Goal: Information Seeking & Learning: Check status

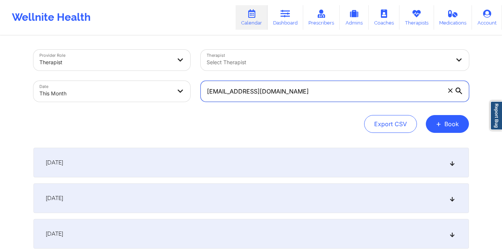
drag, startPoint x: 207, startPoint y: 93, endPoint x: 308, endPoint y: 98, distance: 101.2
click at [308, 98] on input "[EMAIL_ADDRESS][DOMAIN_NAME]" at bounding box center [335, 91] width 268 height 21
paste input "[EMAIL_ADDRESS]"
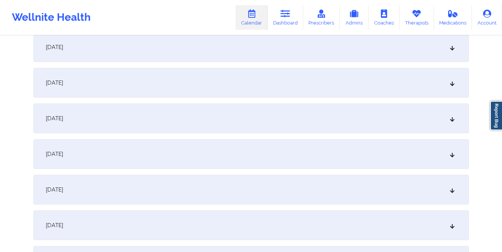
scroll to position [437, 0]
click at [282, 163] on div "[DATE]" at bounding box center [250, 154] width 435 height 30
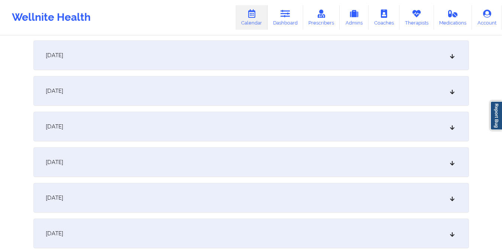
scroll to position [0, 0]
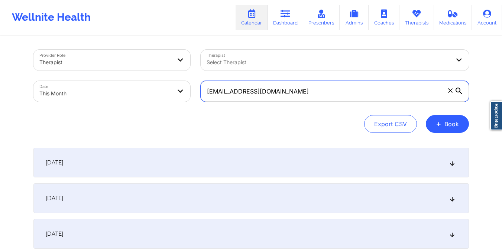
drag, startPoint x: 205, startPoint y: 92, endPoint x: 306, endPoint y: 90, distance: 100.7
click at [306, 90] on input "[EMAIL_ADDRESS][DOMAIN_NAME]" at bounding box center [335, 91] width 268 height 21
paste input "[EMAIL_ADDRESS]"
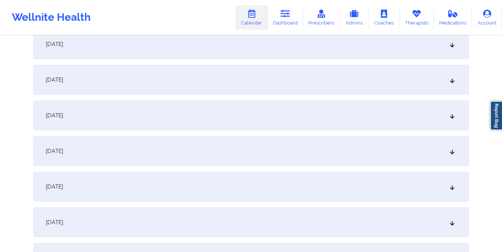
scroll to position [510, 0]
click at [234, 73] on div "[DATE]" at bounding box center [250, 80] width 435 height 30
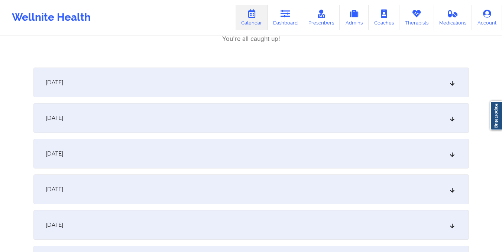
scroll to position [630, 0]
click at [137, 80] on div "[DATE]" at bounding box center [250, 81] width 435 height 30
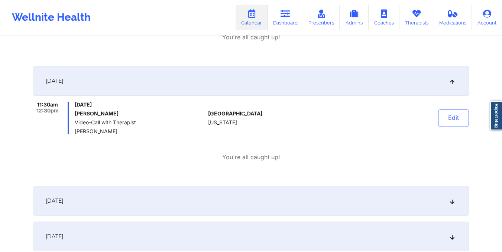
click at [165, 193] on div "[DATE]" at bounding box center [250, 201] width 435 height 30
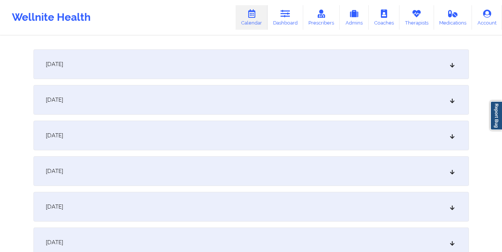
scroll to position [98, 0]
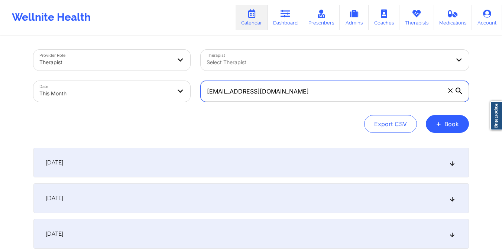
drag, startPoint x: 208, startPoint y: 94, endPoint x: 284, endPoint y: 89, distance: 76.3
click at [284, 89] on input "[EMAIL_ADDRESS][DOMAIN_NAME]" at bounding box center [335, 91] width 268 height 21
paste input "riafernand77"
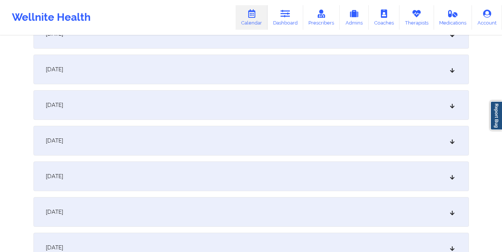
scroll to position [489, 0]
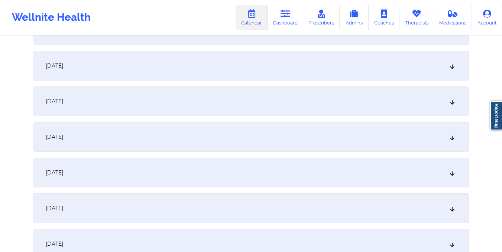
click at [233, 105] on div "[DATE]" at bounding box center [250, 102] width 435 height 30
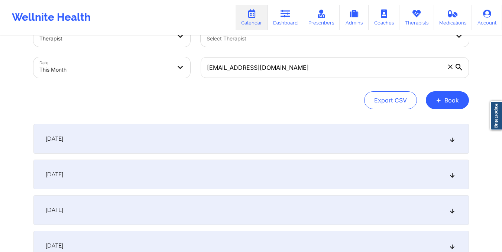
scroll to position [0, 0]
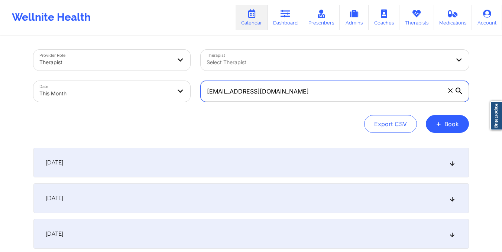
drag, startPoint x: 205, startPoint y: 94, endPoint x: 319, endPoint y: 98, distance: 114.5
click at [319, 98] on input "[EMAIL_ADDRESS][DOMAIN_NAME]" at bounding box center [335, 91] width 268 height 21
paste input "kaleighsupples"
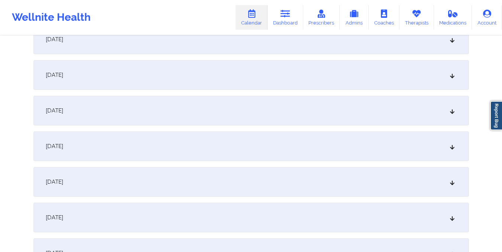
scroll to position [535, 0]
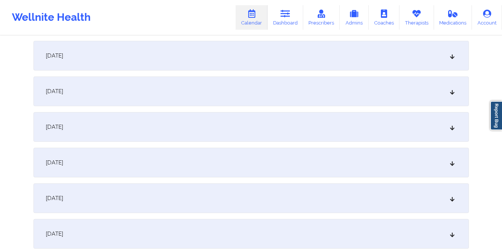
click at [268, 56] on div "[DATE]" at bounding box center [250, 56] width 435 height 30
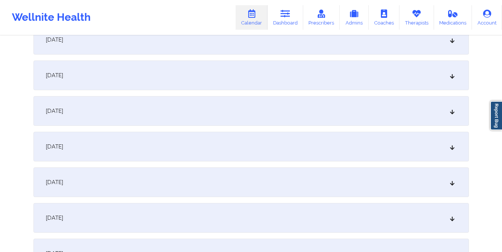
scroll to position [0, 0]
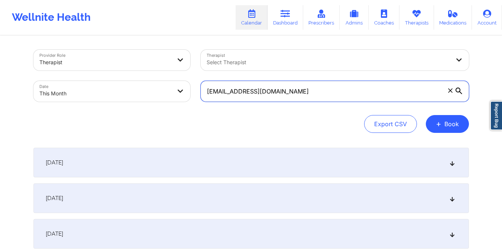
drag, startPoint x: 205, startPoint y: 95, endPoint x: 328, endPoint y: 97, distance: 123.3
click at [328, 97] on input "[EMAIL_ADDRESS][DOMAIN_NAME]" at bounding box center [335, 91] width 268 height 21
paste input "sciancia.metelu"
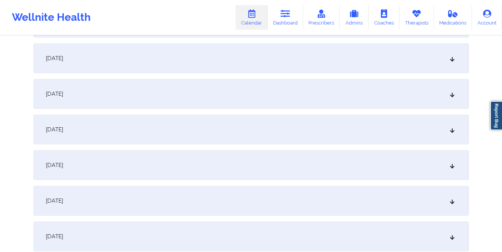
scroll to position [531, 0]
click at [278, 68] on div "[DATE]" at bounding box center [250, 60] width 435 height 30
click at [193, 57] on div "[DATE]" at bounding box center [250, 60] width 435 height 30
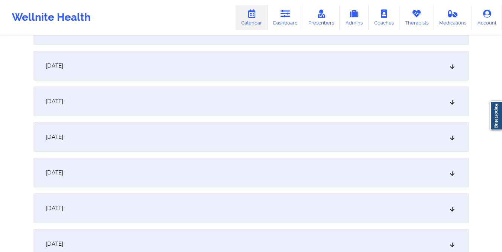
scroll to position [0, 0]
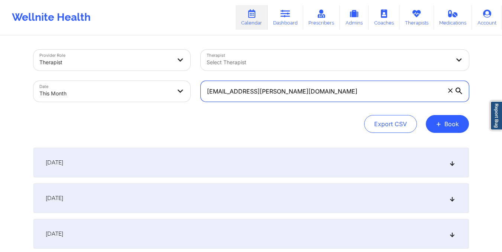
drag, startPoint x: 206, startPoint y: 92, endPoint x: 312, endPoint y: 97, distance: 106.4
click at [312, 97] on input "[EMAIL_ADDRESS][PERSON_NAME][DOMAIN_NAME]" at bounding box center [335, 91] width 268 height 21
paste input "lyzkarinn14"
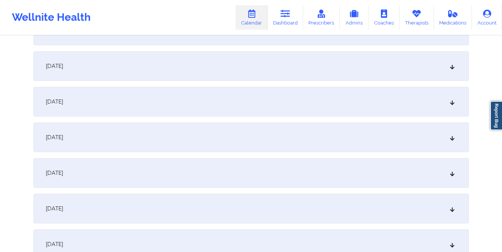
scroll to position [489, 0]
click at [312, 97] on div "[DATE]" at bounding box center [250, 102] width 435 height 30
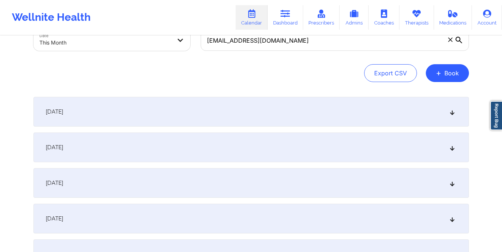
scroll to position [5, 0]
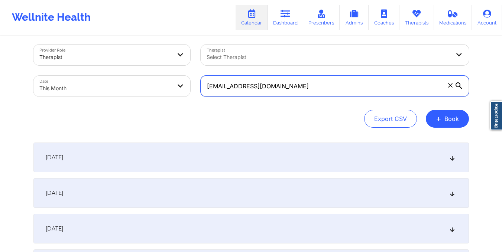
drag, startPoint x: 204, startPoint y: 85, endPoint x: 341, endPoint y: 103, distance: 138.3
click at [341, 103] on div "Provider Role Therapist Therapist Select Therapist Date This Month [EMAIL_ADDRE…" at bounding box center [250, 86] width 435 height 83
paste input "dashavia"
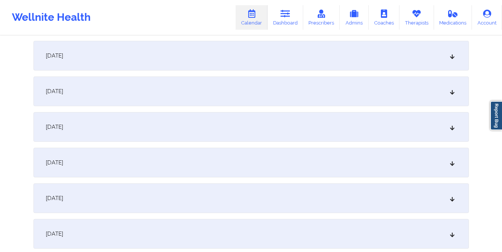
scroll to position [478, 0]
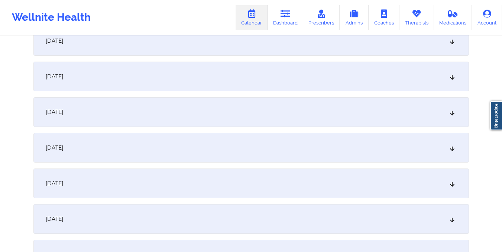
click at [279, 110] on div "[DATE]" at bounding box center [250, 112] width 435 height 30
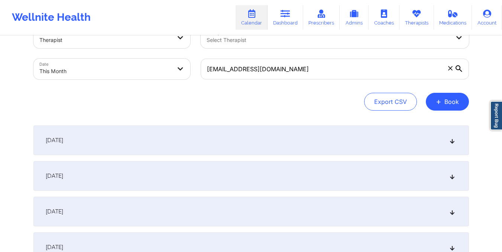
scroll to position [22, 0]
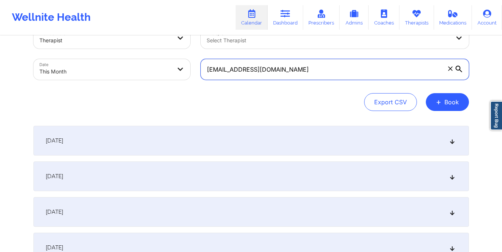
drag, startPoint x: 206, startPoint y: 71, endPoint x: 293, endPoint y: 82, distance: 87.7
click at [293, 82] on div "[EMAIL_ADDRESS][DOMAIN_NAME]" at bounding box center [334, 69] width 279 height 31
paste input "arq.carinahernandez"
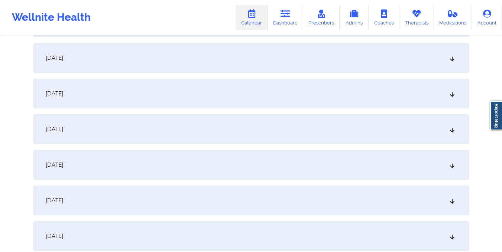
scroll to position [501, 0]
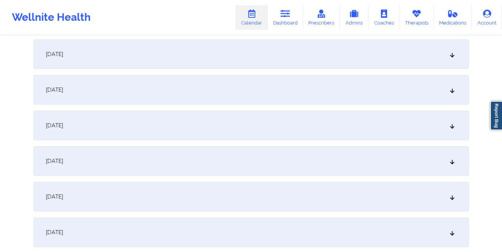
click at [293, 82] on div "[DATE]" at bounding box center [250, 90] width 435 height 30
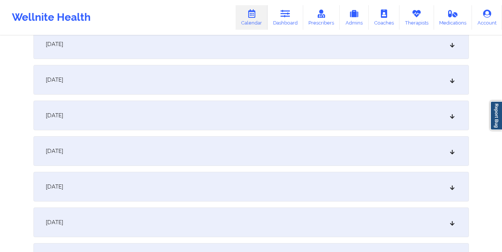
scroll to position [0, 0]
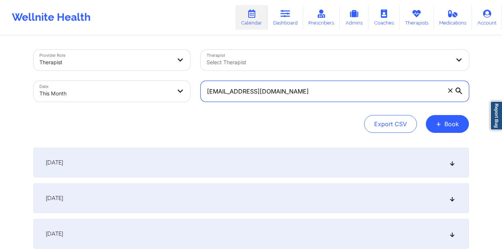
drag, startPoint x: 205, startPoint y: 91, endPoint x: 317, endPoint y: 102, distance: 112.8
click at [317, 102] on div "[EMAIL_ADDRESS][DOMAIN_NAME]" at bounding box center [334, 91] width 279 height 31
paste input "lyzkarinn14"
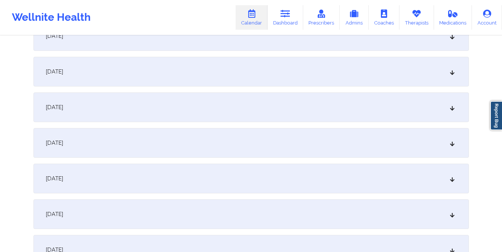
scroll to position [448, 0]
click at [311, 132] on div "[DATE]" at bounding box center [250, 143] width 435 height 30
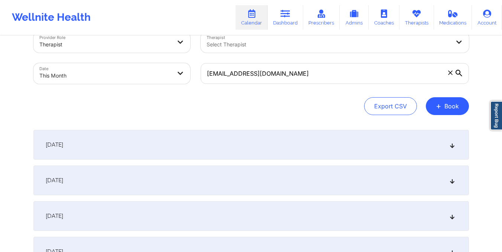
scroll to position [0, 0]
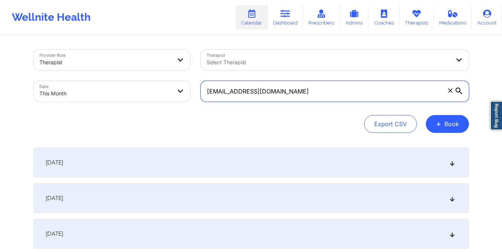
drag, startPoint x: 204, startPoint y: 91, endPoint x: 305, endPoint y: 100, distance: 101.1
click at [305, 100] on input "[EMAIL_ADDRESS][DOMAIN_NAME]" at bounding box center [335, 91] width 268 height 21
paste input "eoriol0"
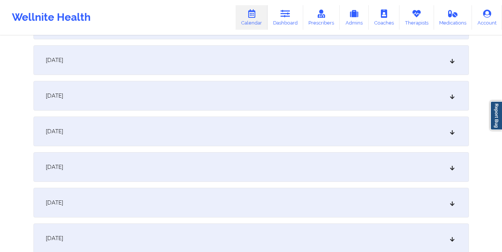
scroll to position [459, 0]
click at [296, 123] on div "[DATE]" at bounding box center [250, 131] width 435 height 30
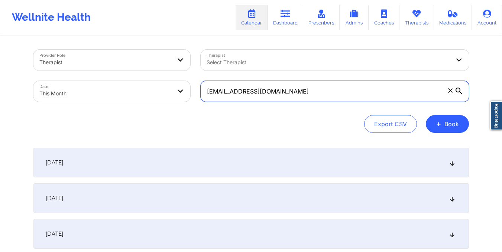
drag, startPoint x: 205, startPoint y: 93, endPoint x: 293, endPoint y: 98, distance: 88.2
click at [293, 98] on input "[EMAIL_ADDRESS][DOMAIN_NAME]" at bounding box center [335, 91] width 268 height 21
paste input "[EMAIL_ADDRESS][DOMAIN_NAME]"
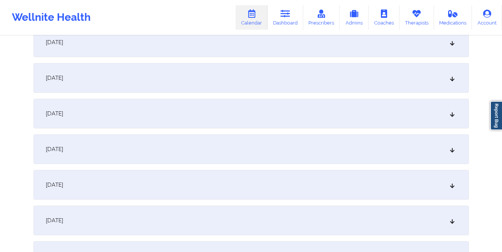
scroll to position [429, 0]
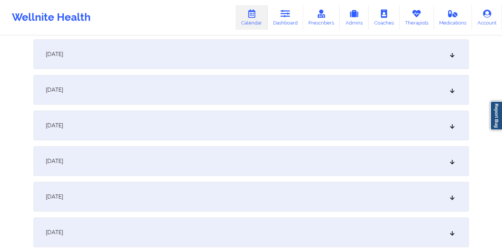
click at [271, 159] on div "[DATE]" at bounding box center [250, 161] width 435 height 30
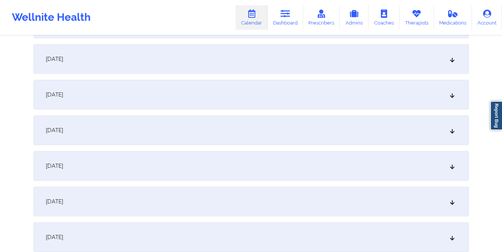
scroll to position [0, 0]
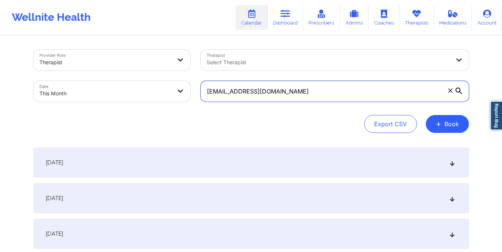
drag, startPoint x: 207, startPoint y: 91, endPoint x: 329, endPoint y: 114, distance: 124.7
click at [329, 114] on div "Provider Role Therapist Therapist Select Therapist Date This Month [EMAIL_ADDRE…" at bounding box center [250, 91] width 435 height 83
paste input "[EMAIL_ADDRESS][DOMAIN_NAME]"
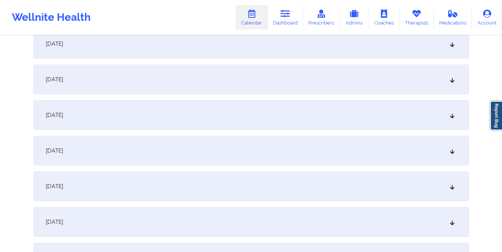
scroll to position [405, 0]
click at [304, 186] on div "[DATE]" at bounding box center [250, 186] width 435 height 30
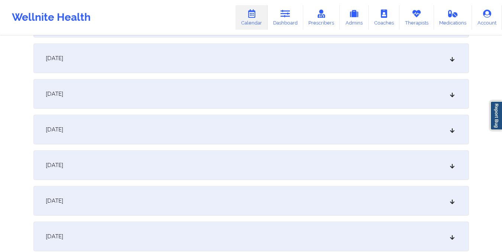
scroll to position [0, 0]
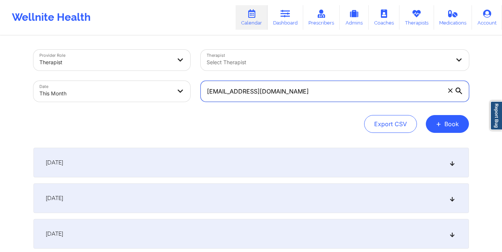
drag, startPoint x: 206, startPoint y: 93, endPoint x: 399, endPoint y: 96, distance: 193.2
click at [399, 96] on input "[EMAIL_ADDRESS][DOMAIN_NAME]" at bounding box center [335, 91] width 268 height 21
paste input "chaunta65"
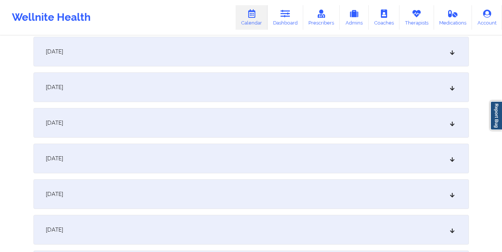
scroll to position [468, 0]
click at [335, 124] on div "[DATE]" at bounding box center [250, 123] width 435 height 30
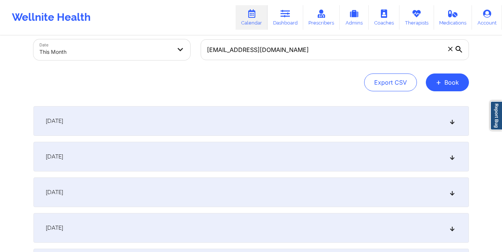
scroll to position [0, 0]
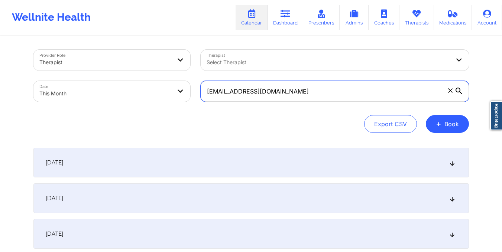
drag, startPoint x: 203, startPoint y: 91, endPoint x: 320, endPoint y: 101, distance: 117.1
click at [320, 101] on input "[EMAIL_ADDRESS][DOMAIN_NAME]" at bounding box center [335, 91] width 268 height 21
paste input "[PERSON_NAME].sjg"
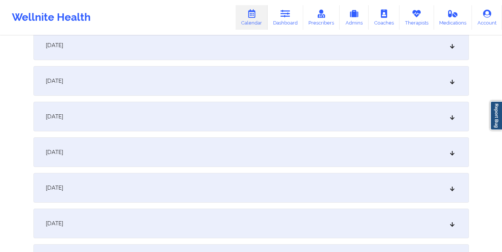
scroll to position [369, 0]
click at [294, 212] on div "[DATE]" at bounding box center [250, 222] width 435 height 30
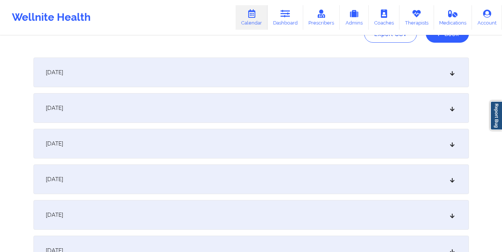
scroll to position [0, 0]
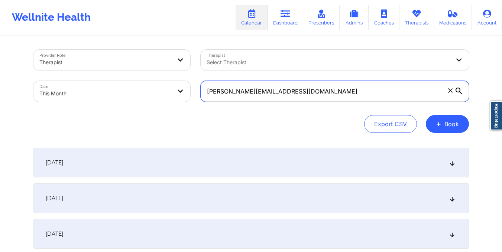
drag, startPoint x: 201, startPoint y: 92, endPoint x: 296, endPoint y: 93, distance: 95.1
click at [296, 93] on input "[PERSON_NAME][EMAIL_ADDRESS][DOMAIN_NAME]" at bounding box center [335, 91] width 268 height 21
paste input "hailey.johnson0228"
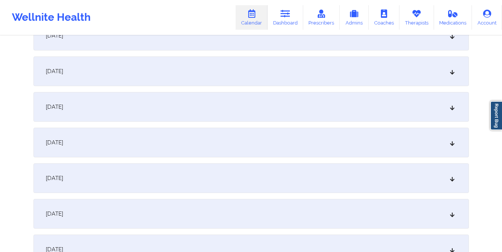
scroll to position [484, 0]
click at [259, 106] on div "[DATE]" at bounding box center [250, 106] width 435 height 30
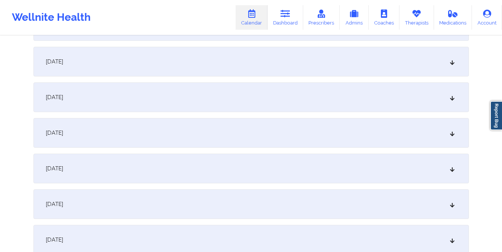
scroll to position [42, 0]
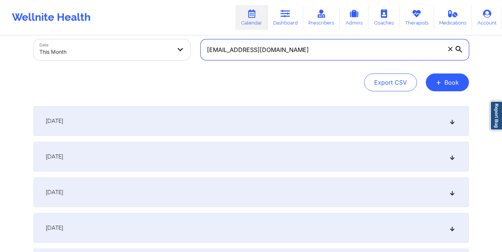
drag, startPoint x: 206, startPoint y: 47, endPoint x: 336, endPoint y: 58, distance: 130.5
click at [336, 58] on input "[EMAIL_ADDRESS][DOMAIN_NAME]" at bounding box center [335, 49] width 268 height 21
paste input "coleykimmel"
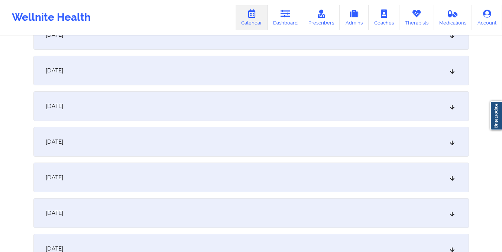
scroll to position [414, 0]
click at [303, 173] on div "[DATE]" at bounding box center [250, 177] width 435 height 30
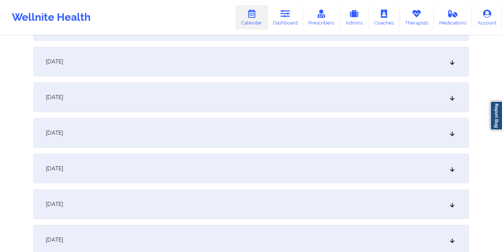
scroll to position [0, 0]
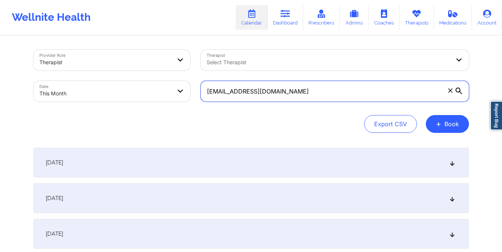
drag, startPoint x: 205, startPoint y: 87, endPoint x: 328, endPoint y: 118, distance: 127.0
click at [328, 118] on div "Provider Role Therapist Therapist Select Therapist Date This Month [EMAIL_ADDRE…" at bounding box center [250, 91] width 435 height 83
paste input "erickasalgado24"
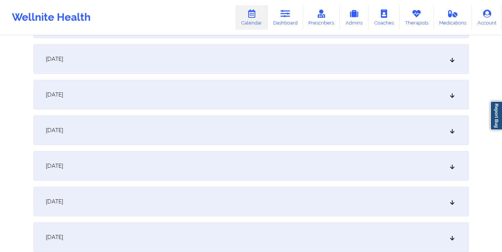
scroll to position [470, 0]
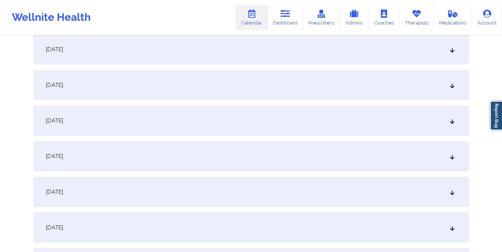
click at [305, 127] on div "[DATE]" at bounding box center [250, 121] width 435 height 30
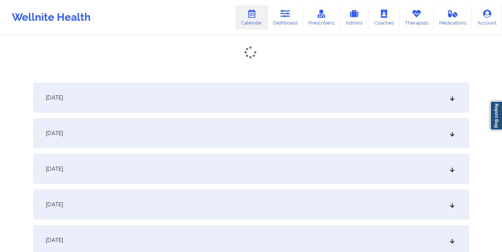
scroll to position [578, 0]
click at [247, 136] on div "[DATE]" at bounding box center [250, 133] width 435 height 30
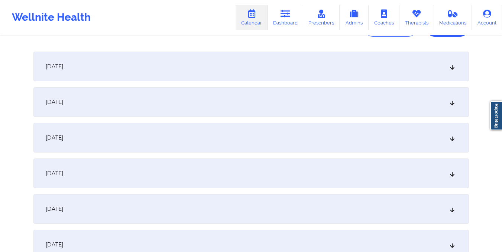
scroll to position [0, 0]
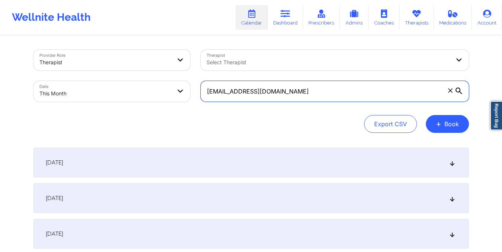
drag, startPoint x: 206, startPoint y: 89, endPoint x: 325, endPoint y: 85, distance: 118.9
click at [325, 85] on input "[EMAIL_ADDRESS][DOMAIN_NAME]" at bounding box center [335, 91] width 268 height 21
paste input "[EMAIL_ADDRESS][DOMAIN_NAME]"
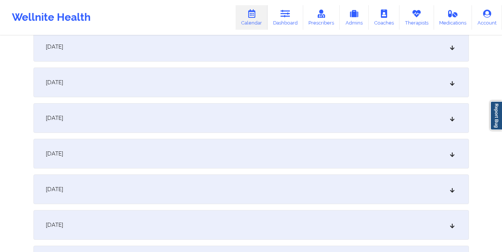
scroll to position [475, 0]
click at [318, 119] on div "[DATE]" at bounding box center [250, 116] width 435 height 30
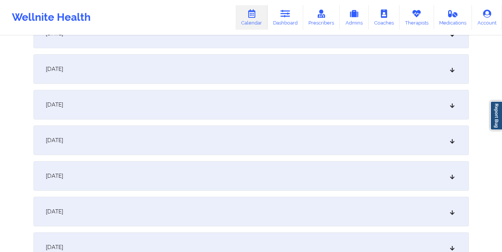
scroll to position [0, 0]
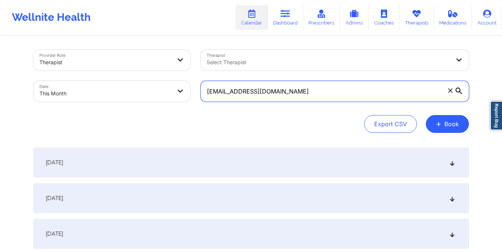
drag, startPoint x: 201, startPoint y: 92, endPoint x: 331, endPoint y: 106, distance: 130.0
click at [331, 106] on div "[EMAIL_ADDRESS][DOMAIN_NAME]" at bounding box center [334, 91] width 279 height 31
paste input "[EMAIL_ADDRESS][DOMAIN_NAME]"
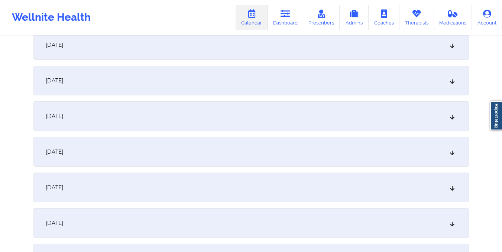
scroll to position [510, 0]
click at [290, 80] on div "[DATE]" at bounding box center [250, 80] width 435 height 30
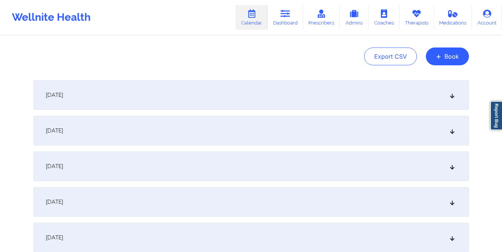
scroll to position [0, 0]
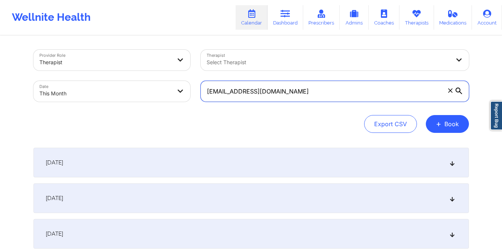
drag, startPoint x: 204, startPoint y: 91, endPoint x: 302, endPoint y: 101, distance: 99.3
click at [302, 101] on input "[EMAIL_ADDRESS][DOMAIN_NAME]" at bounding box center [335, 91] width 268 height 21
paste input "[PERSON_NAME].[PERSON_NAME]"
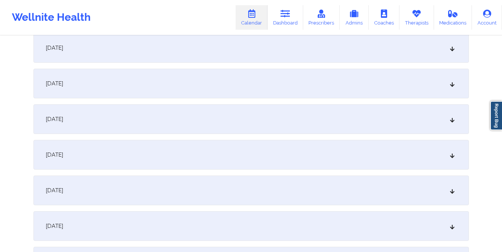
scroll to position [479, 0]
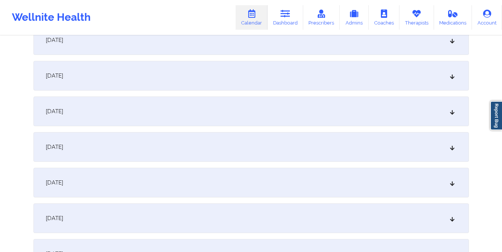
click at [246, 102] on div "[DATE]" at bounding box center [250, 112] width 435 height 30
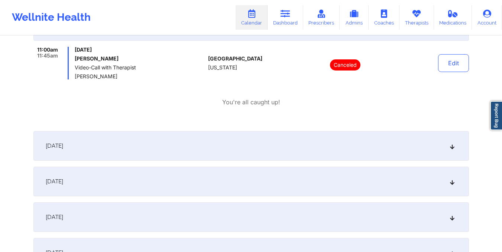
scroll to position [565, 0]
click at [225, 179] on div "[DATE]" at bounding box center [250, 181] width 435 height 30
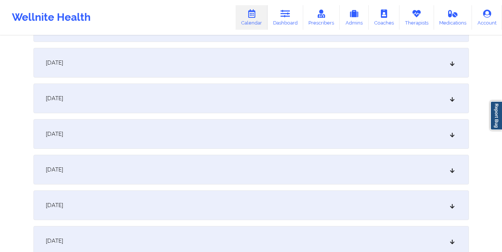
scroll to position [0, 0]
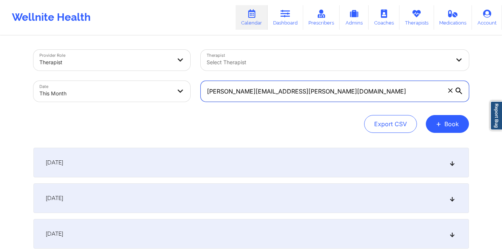
drag, startPoint x: 206, startPoint y: 92, endPoint x: 326, endPoint y: 104, distance: 120.2
click at [326, 104] on div "[PERSON_NAME][EMAIL_ADDRESS][PERSON_NAME][DOMAIN_NAME]" at bounding box center [334, 91] width 279 height 31
paste input "[PERSON_NAME].mitchxelle"
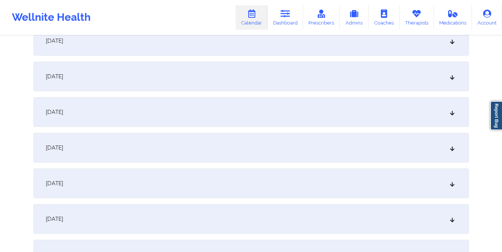
scroll to position [372, 0]
drag, startPoint x: 274, startPoint y: 182, endPoint x: 300, endPoint y: 76, distance: 109.4
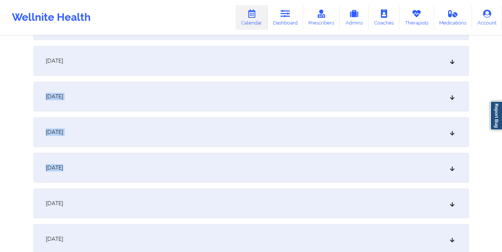
scroll to position [395, 0]
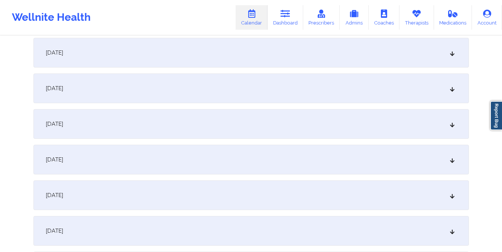
click at [284, 190] on div "[DATE]" at bounding box center [250, 196] width 435 height 30
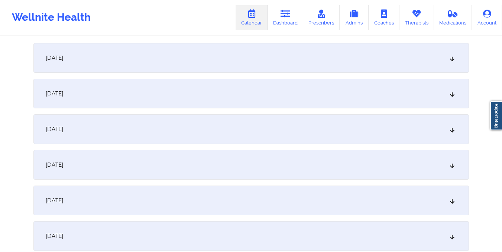
scroll to position [0, 0]
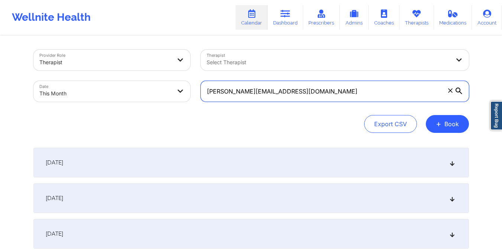
drag, startPoint x: 204, startPoint y: 92, endPoint x: 315, endPoint y: 106, distance: 111.9
click at [315, 106] on div "[PERSON_NAME][EMAIL_ADDRESS][DOMAIN_NAME]" at bounding box center [334, 91] width 279 height 31
paste input "jjlawleriv"
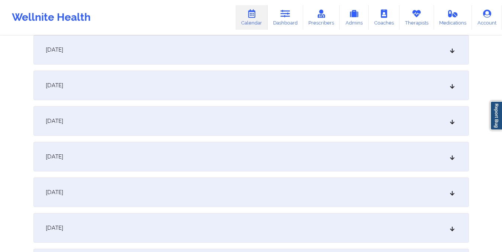
scroll to position [480, 0]
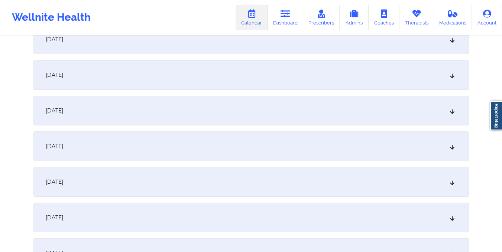
click at [286, 104] on div "[DATE]" at bounding box center [250, 111] width 435 height 30
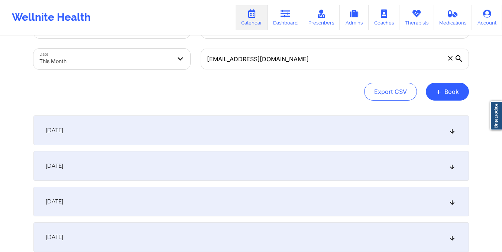
scroll to position [0, 0]
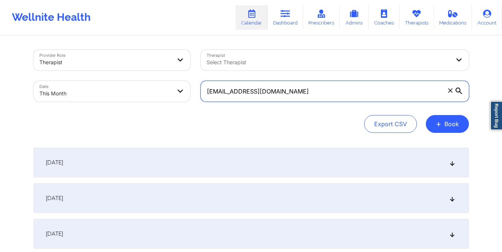
drag, startPoint x: 204, startPoint y: 92, endPoint x: 321, endPoint y: 113, distance: 118.9
click at [321, 113] on div "Provider Role Therapist Therapist Select Therapist Date This Month [EMAIL_ADDRE…" at bounding box center [250, 91] width 435 height 83
paste input "bogdandrinda"
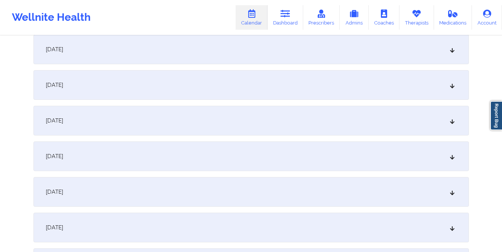
scroll to position [470, 0]
click at [311, 117] on div "[DATE]" at bounding box center [250, 120] width 435 height 30
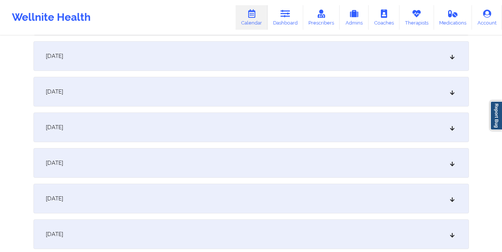
scroll to position [0, 0]
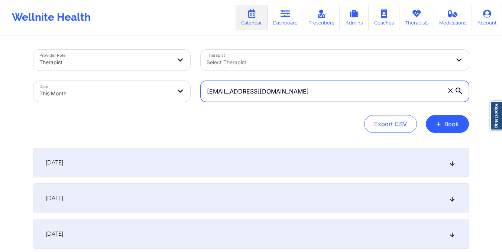
drag, startPoint x: 205, startPoint y: 96, endPoint x: 280, endPoint y: 106, distance: 76.1
paste input "rackinmichelle"
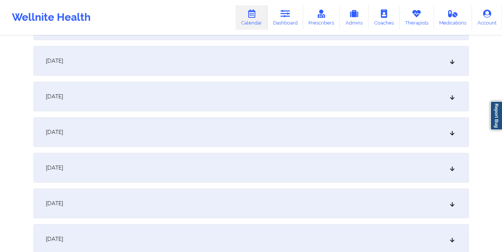
scroll to position [500, 0]
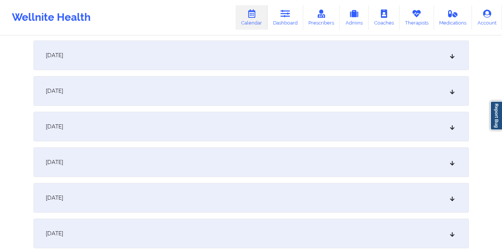
click at [221, 99] on div "[DATE]" at bounding box center [250, 91] width 435 height 30
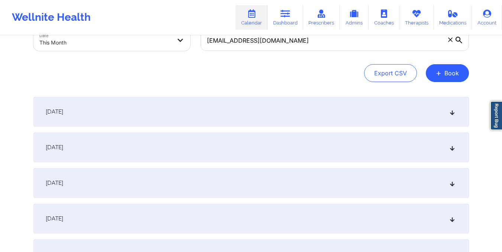
scroll to position [52, 0]
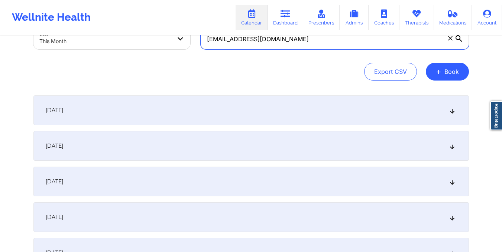
drag, startPoint x: 206, startPoint y: 40, endPoint x: 303, endPoint y: 54, distance: 98.3
click at [303, 54] on div "[EMAIL_ADDRESS][DOMAIN_NAME]" at bounding box center [334, 38] width 279 height 31
paste input "[DOMAIN_NAME]"
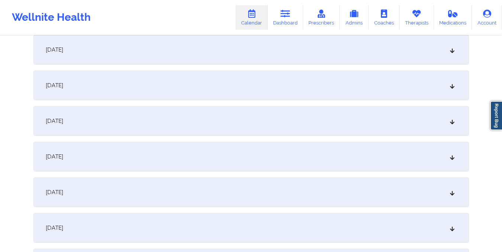
scroll to position [470, 0]
type input "[DOMAIN_NAME][EMAIL_ADDRESS][DOMAIN_NAME]"
click at [285, 116] on div "[DATE]" at bounding box center [250, 121] width 435 height 30
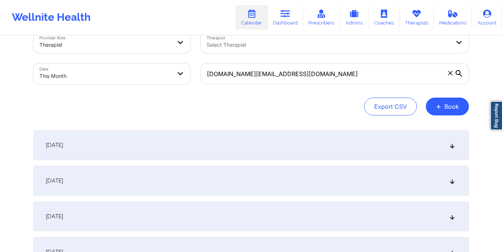
scroll to position [0, 0]
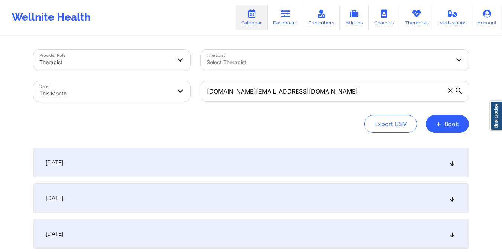
select select "2025-9"
select select "2025-10"
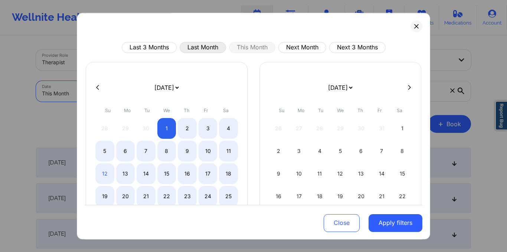
click at [195, 48] on button "Last Month" at bounding box center [203, 47] width 46 height 11
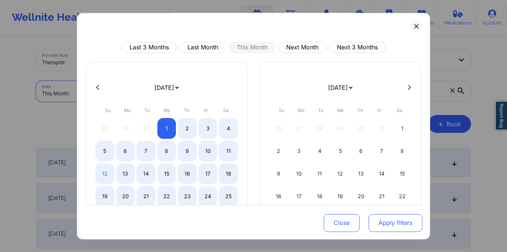
select select "2025-8"
select select "2025-9"
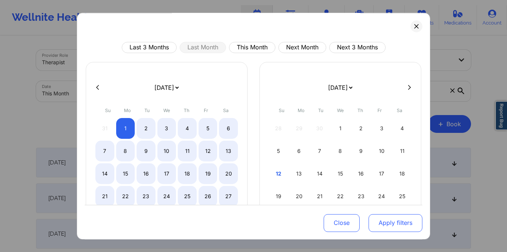
click at [398, 224] on button "Apply filters" at bounding box center [396, 223] width 54 height 18
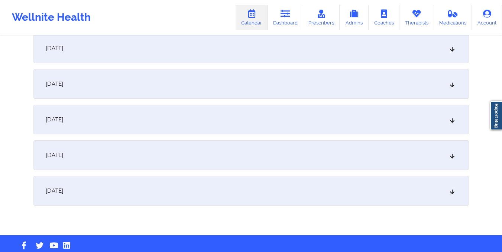
scroll to position [1020, 0]
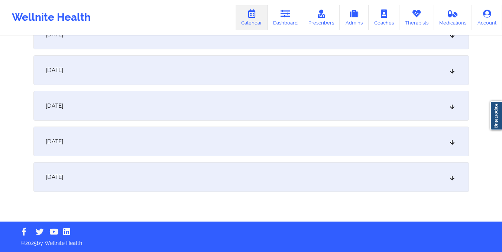
click at [322, 155] on div "[DATE]" at bounding box center [250, 142] width 435 height 30
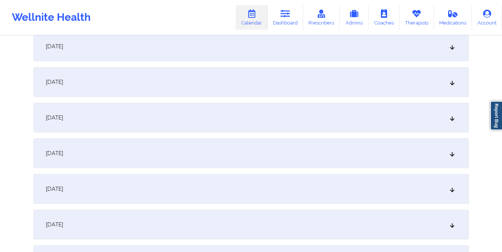
scroll to position [829, 0]
click at [281, 78] on div "[DATE]" at bounding box center [250, 83] width 435 height 30
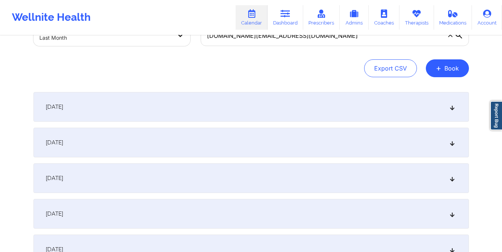
scroll to position [0, 0]
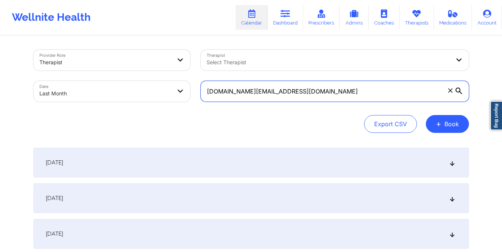
drag, startPoint x: 205, startPoint y: 92, endPoint x: 325, endPoint y: 102, distance: 120.0
click at [325, 102] on div "[DOMAIN_NAME][EMAIL_ADDRESS][DOMAIN_NAME]" at bounding box center [334, 91] width 279 height 31
paste input "cfrudakis"
type input "[EMAIL_ADDRESS][DOMAIN_NAME]"
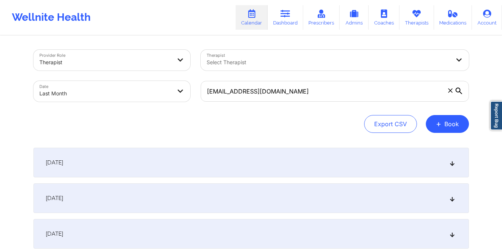
select select "2025-8"
select select "2025-9"
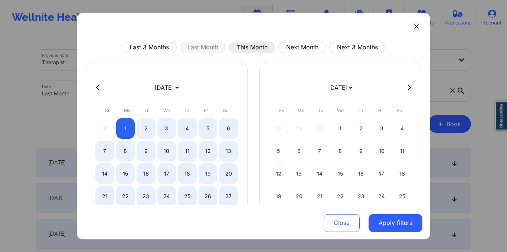
click at [247, 43] on button "This Month" at bounding box center [252, 47] width 46 height 11
select select "2025-9"
select select "2025-10"
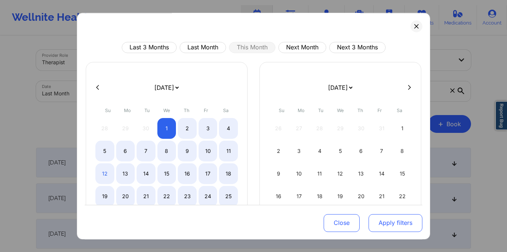
click at [381, 220] on button "Apply filters" at bounding box center [396, 223] width 54 height 18
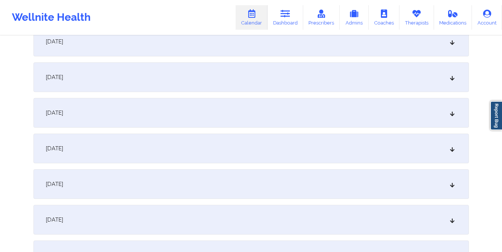
scroll to position [475, 0]
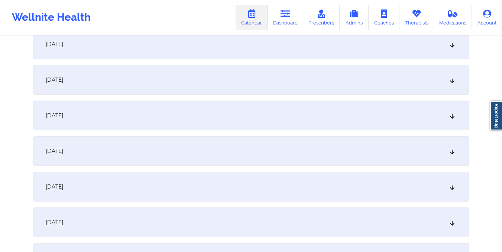
click at [309, 124] on div "[DATE]" at bounding box center [250, 116] width 435 height 30
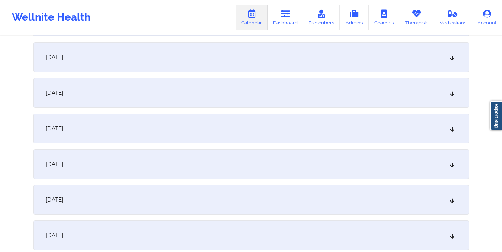
scroll to position [0, 0]
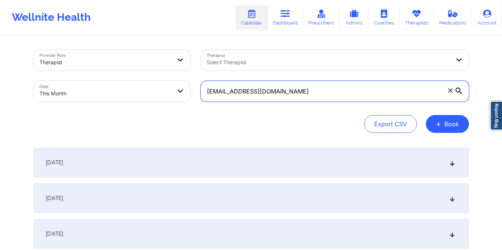
drag, startPoint x: 205, startPoint y: 91, endPoint x: 309, endPoint y: 104, distance: 105.1
click at [309, 104] on div "[EMAIL_ADDRESS][DOMAIN_NAME]" at bounding box center [334, 91] width 279 height 31
paste input "[EMAIL_ADDRESS][DOMAIN_NAME]"
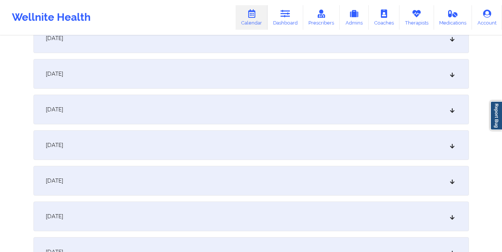
scroll to position [375, 0]
click at [285, 218] on div "[DATE]" at bounding box center [250, 216] width 435 height 30
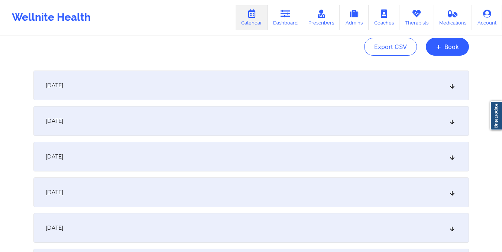
scroll to position [0, 0]
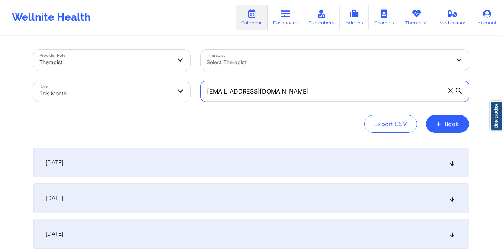
drag, startPoint x: 203, startPoint y: 91, endPoint x: 263, endPoint y: 99, distance: 60.7
click at [263, 99] on input "[EMAIL_ADDRESS][DOMAIN_NAME]" at bounding box center [335, 91] width 268 height 21
paste input "[EMAIL_ADDRESS][DOMAIN_NAME]"
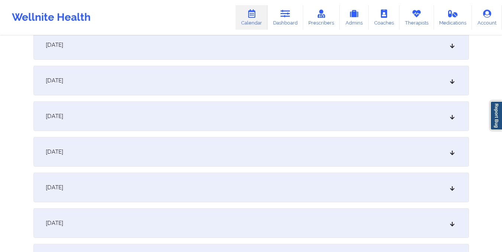
scroll to position [428, 0]
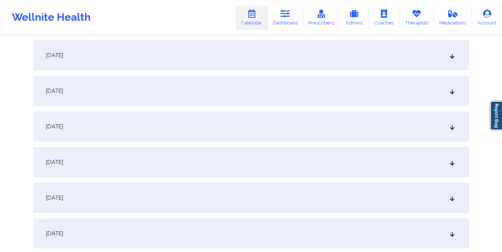
click at [260, 162] on div "[DATE]" at bounding box center [250, 162] width 435 height 30
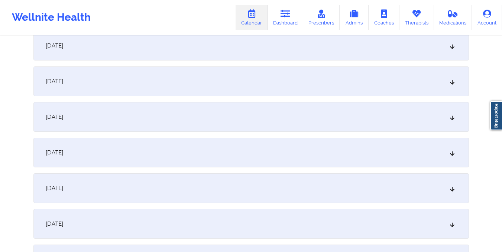
scroll to position [0, 0]
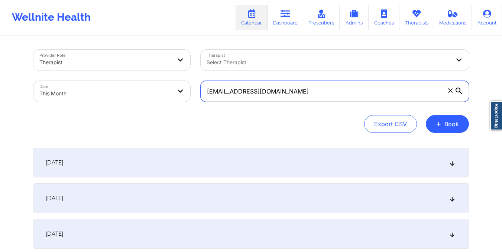
drag, startPoint x: 206, startPoint y: 93, endPoint x: 325, endPoint y: 101, distance: 119.5
click at [325, 101] on input "[EMAIL_ADDRESS][DOMAIN_NAME]" at bounding box center [335, 91] width 268 height 21
paste input "steinmetzspencer"
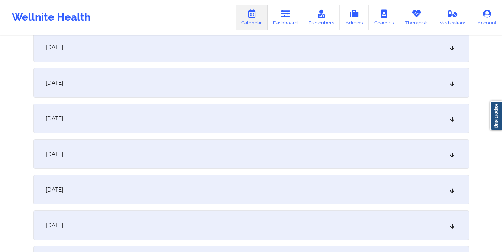
scroll to position [437, 0]
click at [304, 146] on div "[DATE]" at bounding box center [250, 154] width 435 height 30
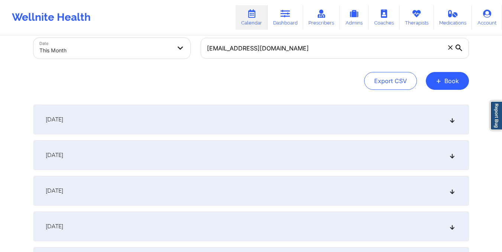
scroll to position [0, 0]
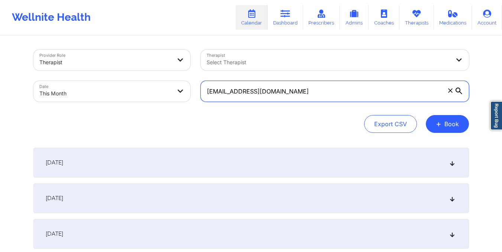
click at [206, 89] on input "[EMAIL_ADDRESS][DOMAIN_NAME]" at bounding box center [335, 91] width 268 height 21
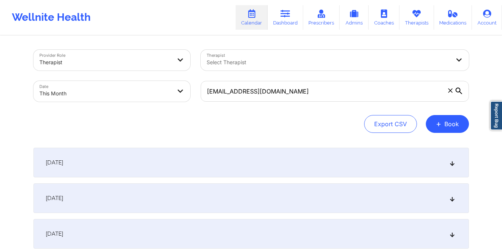
drag, startPoint x: 216, startPoint y: 143, endPoint x: 206, endPoint y: 90, distance: 54.1
click at [203, 125] on div "Export CSV + Book" at bounding box center [250, 124] width 435 height 18
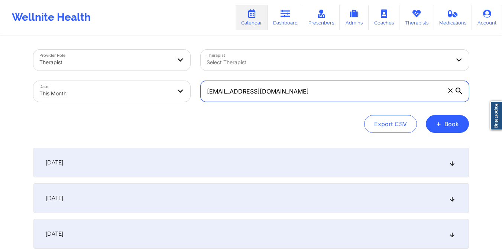
drag, startPoint x: 205, startPoint y: 90, endPoint x: 320, endPoint y: 87, distance: 114.8
click at [320, 87] on input "[EMAIL_ADDRESS][DOMAIN_NAME]" at bounding box center [335, 91] width 268 height 21
paste input "laqulian"
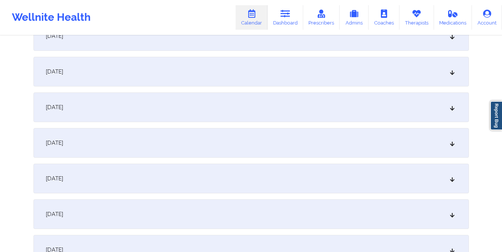
scroll to position [446, 0]
click at [294, 160] on div "[DATE] No appointments [DATE] No appointments [DATE] No appointments [DATE] No …" at bounding box center [250, 251] width 435 height 1099
click at [291, 155] on div "[DATE]" at bounding box center [250, 145] width 435 height 30
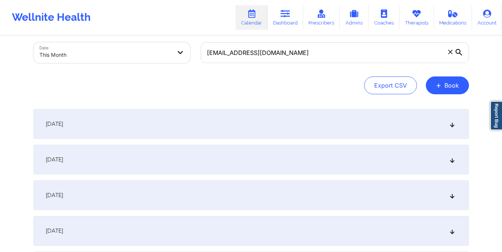
scroll to position [3, 0]
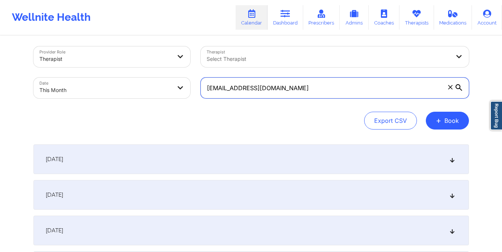
drag, startPoint x: 205, startPoint y: 90, endPoint x: 299, endPoint y: 94, distance: 93.7
click at [299, 94] on input "[EMAIL_ADDRESS][DOMAIN_NAME]" at bounding box center [335, 88] width 268 height 21
paste input "[EMAIL_ADDRESS]"
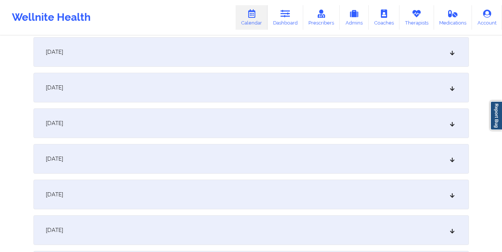
scroll to position [396, 0]
click at [290, 200] on div "[DATE]" at bounding box center [250, 194] width 435 height 30
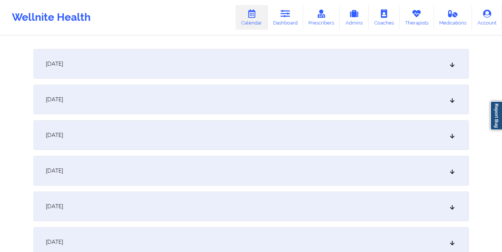
scroll to position [0, 0]
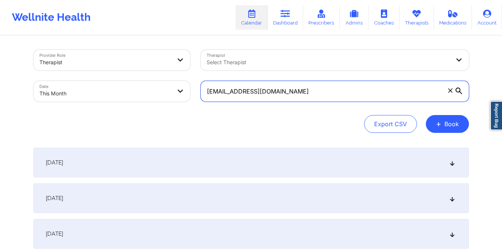
drag, startPoint x: 205, startPoint y: 92, endPoint x: 321, endPoint y: 111, distance: 117.4
click at [321, 111] on div "Provider Role Therapist Therapist Select Therapist Date This Month [EMAIL_ADDRE…" at bounding box center [250, 91] width 435 height 83
paste input "amespage264"
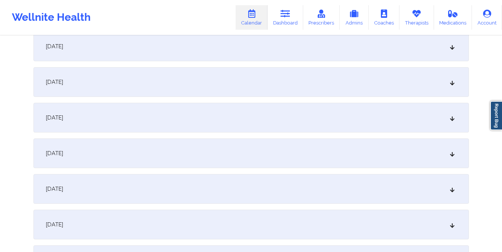
scroll to position [402, 0]
click at [289, 177] on div "[DATE]" at bounding box center [250, 189] width 435 height 30
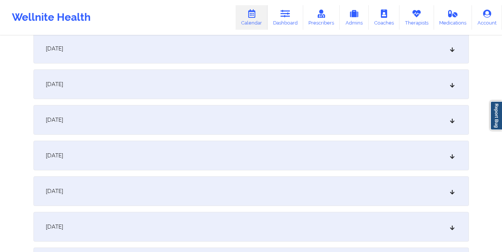
scroll to position [0, 0]
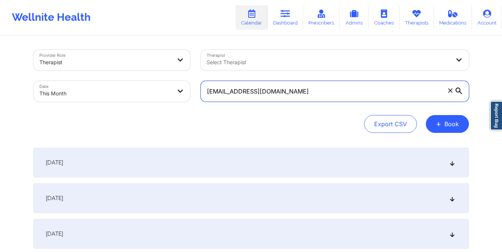
drag, startPoint x: 203, startPoint y: 92, endPoint x: 333, endPoint y: 91, distance: 130.0
click at [333, 91] on input "[EMAIL_ADDRESS][DOMAIN_NAME]" at bounding box center [335, 91] width 268 height 21
paste input "powerforgoodconsulting"
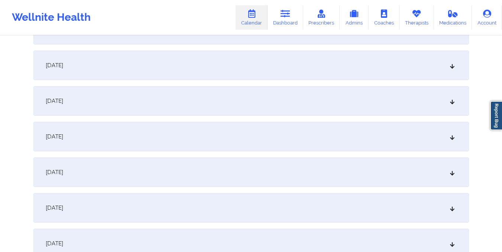
scroll to position [499, 0]
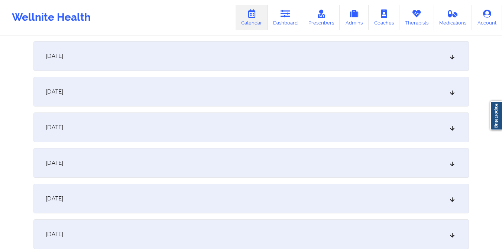
click at [333, 91] on div "[DATE]" at bounding box center [250, 92] width 435 height 30
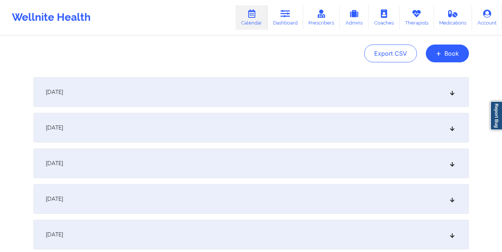
scroll to position [22, 0]
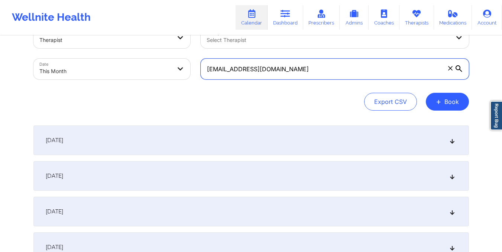
drag, startPoint x: 204, startPoint y: 75, endPoint x: 359, endPoint y: 74, distance: 154.9
click at [359, 74] on input "[EMAIL_ADDRESS][DOMAIN_NAME]" at bounding box center [335, 69] width 268 height 21
paste input "jahairalv28"
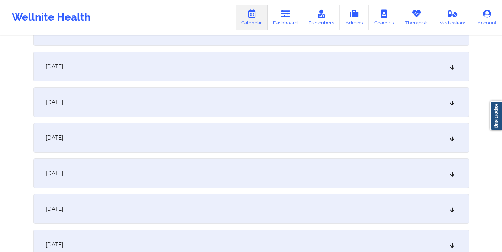
scroll to position [493, 0]
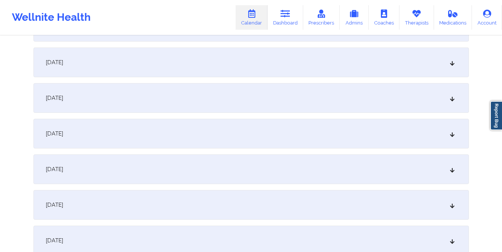
click at [290, 108] on div "[DATE]" at bounding box center [250, 98] width 435 height 30
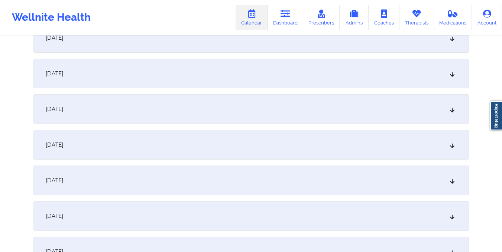
scroll to position [0, 0]
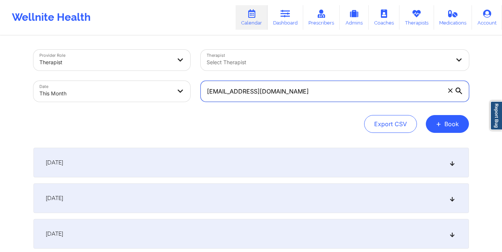
drag, startPoint x: 201, startPoint y: 90, endPoint x: 295, endPoint y: 95, distance: 94.8
click at [295, 95] on input "[EMAIL_ADDRESS][DOMAIN_NAME]" at bounding box center [335, 91] width 268 height 21
paste input "[EMAIL_ADDRESS]"
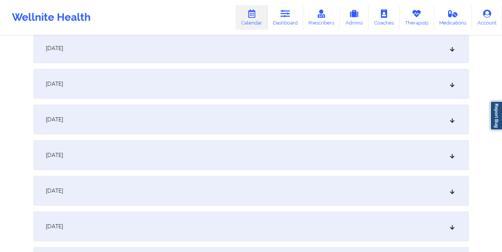
scroll to position [507, 0]
click at [232, 94] on div "[DATE]" at bounding box center [250, 84] width 435 height 30
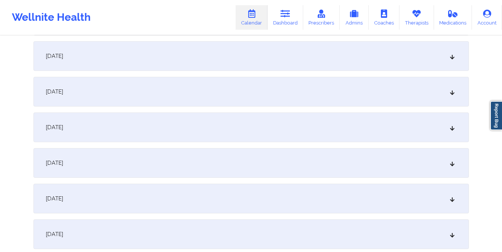
scroll to position [0, 0]
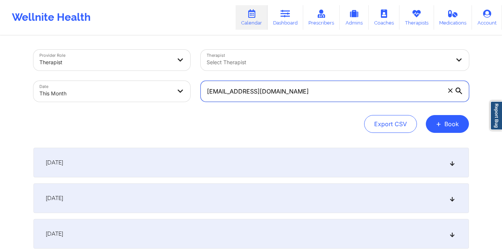
drag, startPoint x: 204, startPoint y: 94, endPoint x: 317, endPoint y: 114, distance: 115.1
click at [317, 114] on div "Provider Role Therapist Therapist Select Therapist Date This Month [EMAIL_ADDRE…" at bounding box center [250, 91] width 435 height 83
paste input "[EMAIL_ADDRESS]"
type input "[EMAIL_ADDRESS][DOMAIN_NAME]"
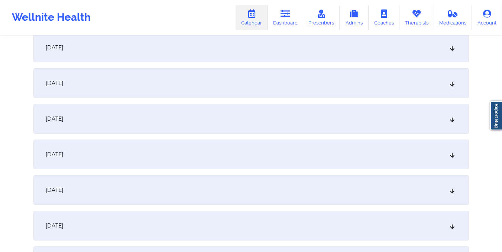
scroll to position [436, 0]
click at [207, 142] on div "[DATE]" at bounding box center [250, 154] width 435 height 30
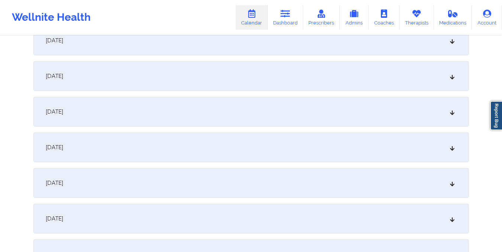
scroll to position [0, 0]
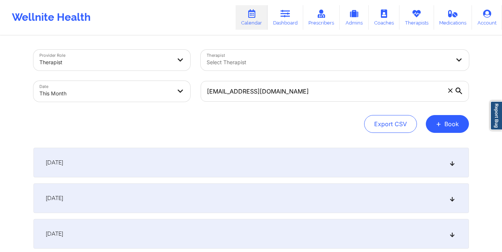
select select "2025-9"
select select "2025-10"
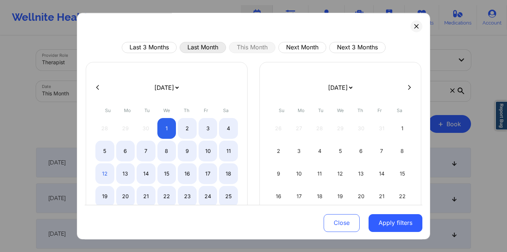
click at [189, 43] on button "Last Month" at bounding box center [203, 47] width 46 height 11
select select "2025-8"
select select "2025-9"
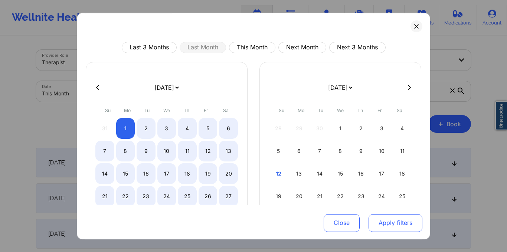
click at [389, 221] on button "Apply filters" at bounding box center [396, 223] width 54 height 18
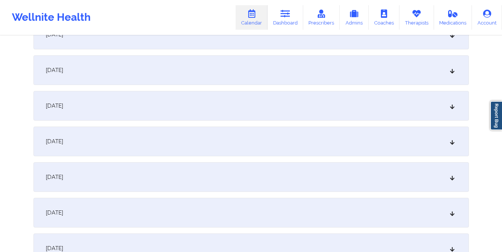
scroll to position [846, 0]
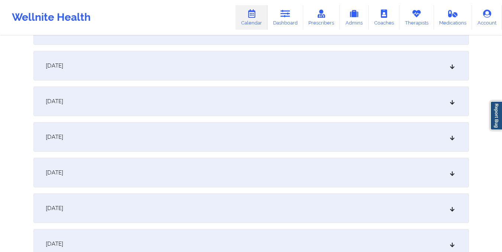
click at [261, 69] on div "[DATE]" at bounding box center [250, 66] width 435 height 30
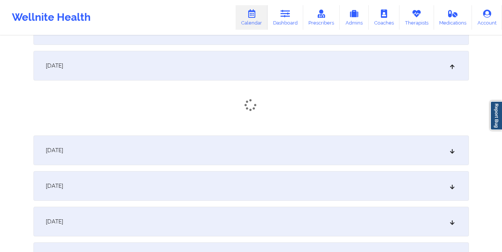
click at [261, 69] on div "[DATE]" at bounding box center [250, 66] width 435 height 30
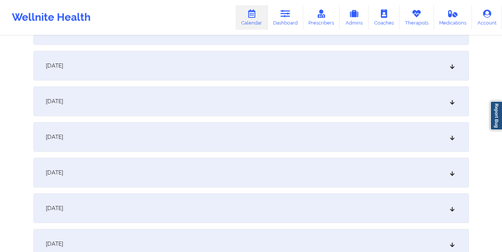
click at [261, 69] on div "[DATE]" at bounding box center [250, 66] width 435 height 30
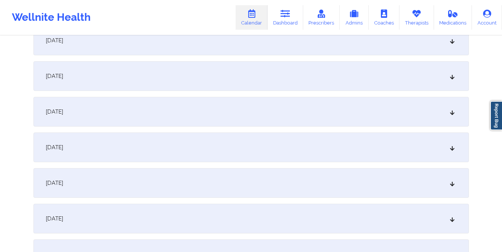
scroll to position [0, 0]
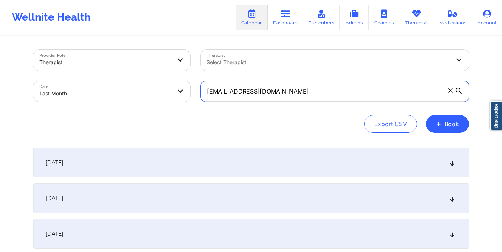
drag, startPoint x: 207, startPoint y: 89, endPoint x: 326, endPoint y: 107, distance: 120.2
click at [326, 107] on div "Provider Role Therapist Therapist Select Therapist Date Last Month [EMAIL_ADDRE…" at bounding box center [250, 91] width 435 height 83
paste input "croberts595"
type input "[EMAIL_ADDRESS][DOMAIN_NAME]"
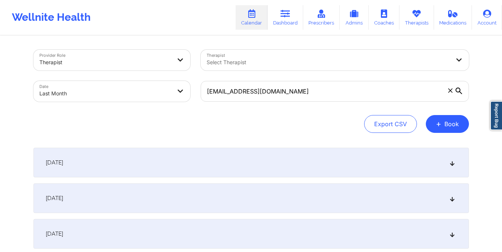
click at [158, 88] on body "Wellnite Health Calendar Dashboard Prescribers Admins Coaches Therapists Medica…" at bounding box center [251, 126] width 502 height 252
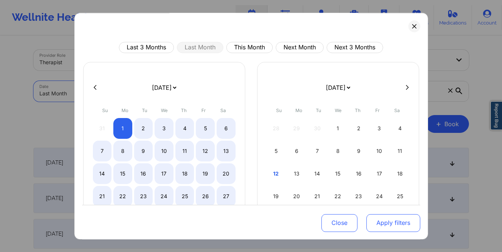
click at [392, 221] on button "Apply filters" at bounding box center [393, 223] width 54 height 18
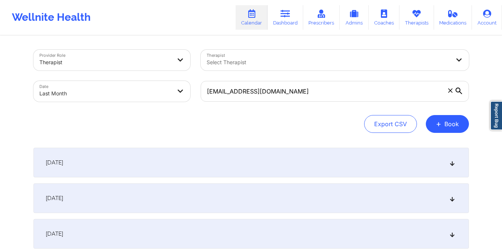
click at [121, 91] on body "Wellnite Health Calendar Dashboard Prescribers Admins Coaches Therapists Medica…" at bounding box center [251, 126] width 502 height 252
select select "2025-8"
select select "2025-9"
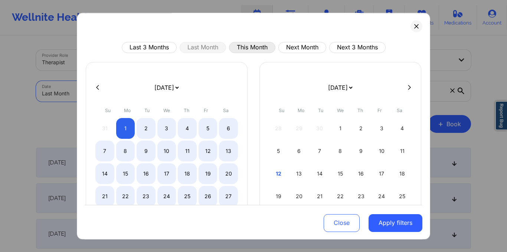
click at [242, 45] on button "This Month" at bounding box center [252, 47] width 46 height 11
select select "2025-9"
select select "2025-10"
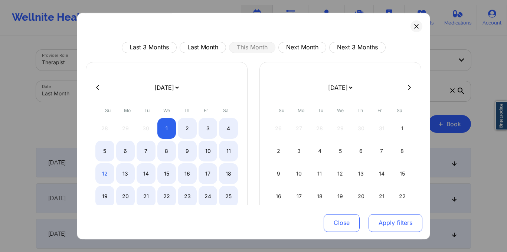
click at [390, 227] on button "Apply filters" at bounding box center [396, 223] width 54 height 18
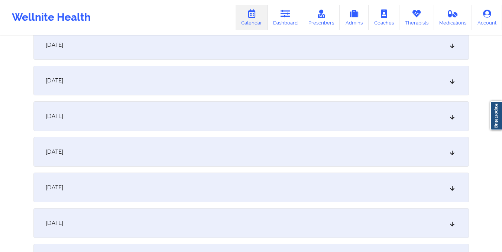
scroll to position [439, 0]
click at [360, 160] on div "[DATE]" at bounding box center [250, 152] width 435 height 30
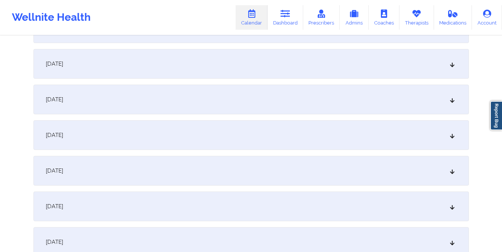
scroll to position [0, 0]
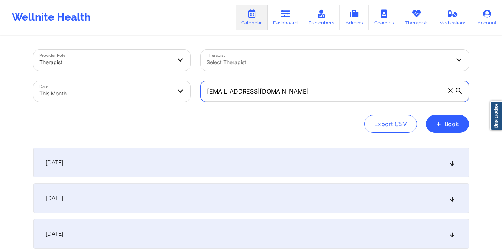
drag, startPoint x: 203, startPoint y: 96, endPoint x: 304, endPoint y: 85, distance: 101.7
click at [304, 85] on input "[EMAIL_ADDRESS][DOMAIN_NAME]" at bounding box center [335, 91] width 268 height 21
paste input "faustoestevez1988"
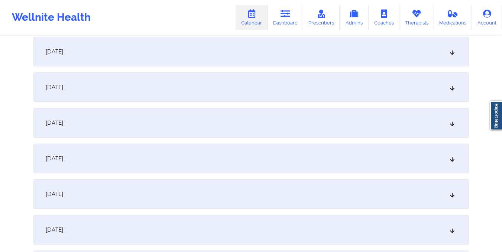
scroll to position [468, 0]
click at [290, 112] on div "[DATE]" at bounding box center [250, 123] width 435 height 30
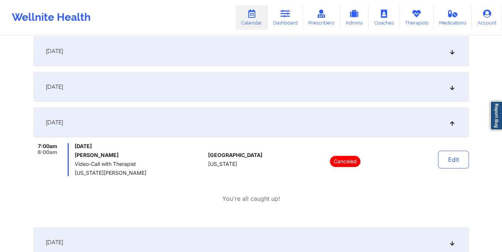
click at [277, 209] on div "[DATE] 7:00am 8:00am [DATE] [PERSON_NAME] Video-Call with Therapist [US_STATE][…" at bounding box center [250, 165] width 435 height 114
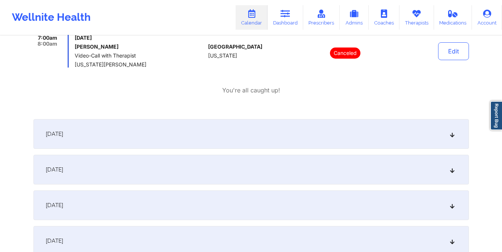
scroll to position [577, 0]
click at [272, 124] on div "[DATE]" at bounding box center [250, 133] width 435 height 30
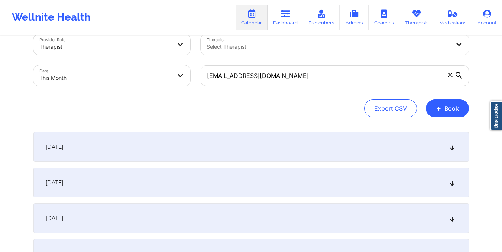
scroll to position [0, 0]
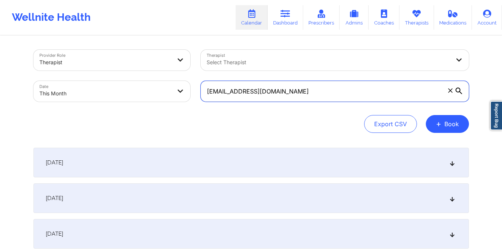
drag, startPoint x: 204, startPoint y: 90, endPoint x: 358, endPoint y: 105, distance: 155.2
click at [358, 105] on div "[EMAIL_ADDRESS][DOMAIN_NAME]" at bounding box center [334, 91] width 279 height 31
paste input "adreamiawilson@y"
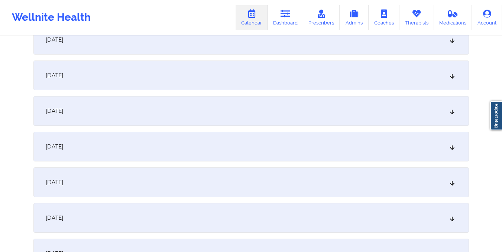
scroll to position [482, 0]
click at [302, 104] on div "[DATE]" at bounding box center [250, 109] width 435 height 30
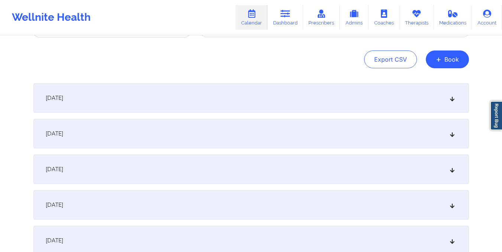
scroll to position [0, 0]
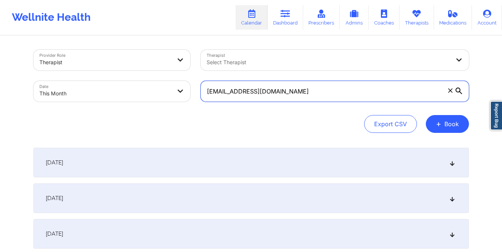
drag, startPoint x: 207, startPoint y: 91, endPoint x: 340, endPoint y: 110, distance: 135.0
click at [340, 110] on div "Provider Role Therapist Therapist Select Therapist Date This Month [EMAIL_ADDRE…" at bounding box center [250, 91] width 435 height 83
paste input "kiarahl@me"
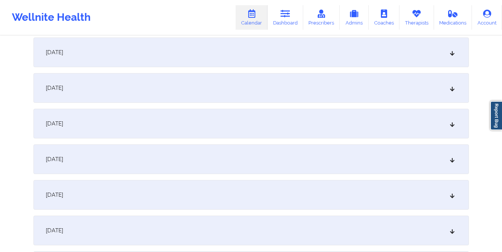
scroll to position [465, 0]
click at [329, 131] on div "[DATE]" at bounding box center [250, 126] width 435 height 30
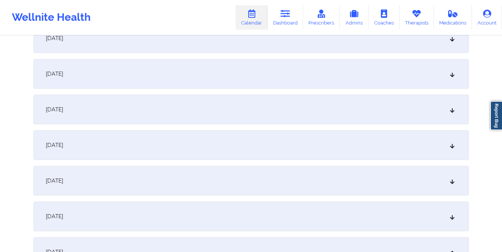
scroll to position [310, 0]
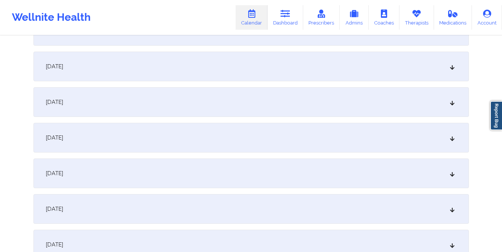
click at [170, 146] on div "[DATE]" at bounding box center [250, 138] width 435 height 30
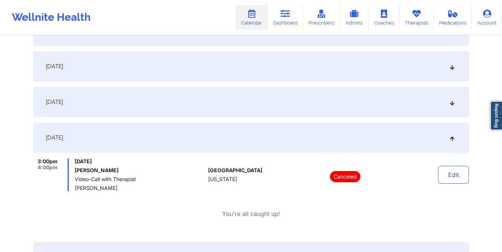
scroll to position [0, 0]
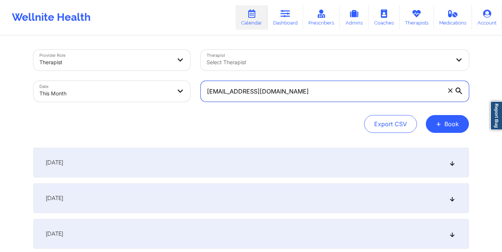
click at [205, 92] on input "[EMAIL_ADDRESS][DOMAIN_NAME]" at bounding box center [335, 91] width 268 height 21
drag, startPoint x: 207, startPoint y: 93, endPoint x: 278, endPoint y: 104, distance: 72.6
click at [278, 104] on div "[EMAIL_ADDRESS][DOMAIN_NAME]" at bounding box center [334, 91] width 279 height 31
paste input "[EMAIL_ADDRESS]"
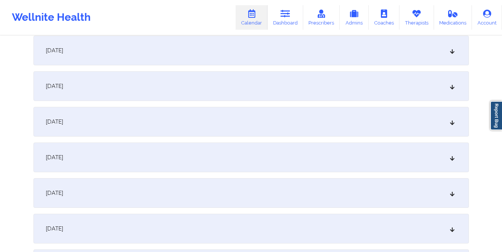
type input "[EMAIL_ADDRESS][DOMAIN_NAME]"
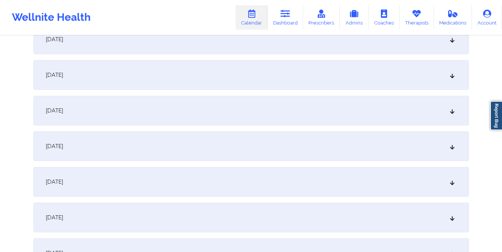
scroll to position [461, 0]
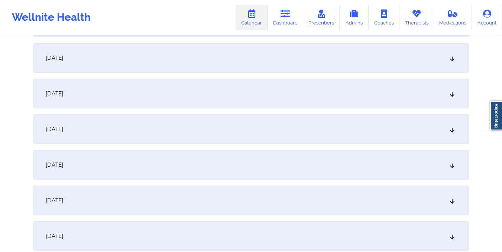
drag, startPoint x: 278, startPoint y: 104, endPoint x: 227, endPoint y: 123, distance: 54.6
click at [227, 123] on div "[DATE]" at bounding box center [250, 129] width 435 height 30
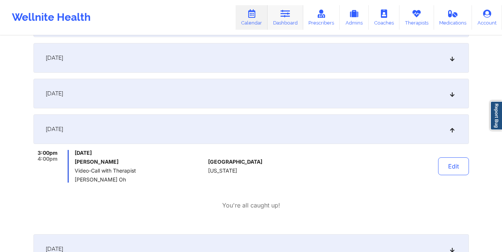
click at [286, 19] on link "Dashboard" at bounding box center [285, 17] width 36 height 25
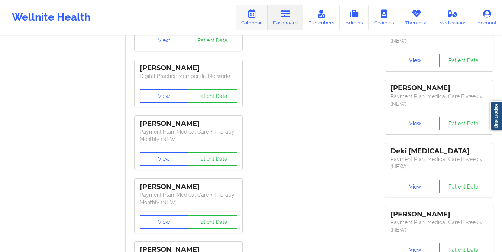
click at [253, 20] on link "Calendar" at bounding box center [251, 17] width 32 height 25
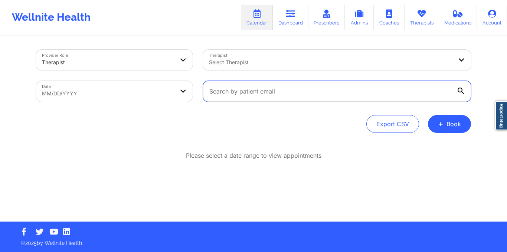
click at [221, 94] on input "text" at bounding box center [337, 91] width 268 height 21
paste input "[EMAIL_ADDRESS][DOMAIN_NAME]"
type input "[EMAIL_ADDRESS][DOMAIN_NAME]"
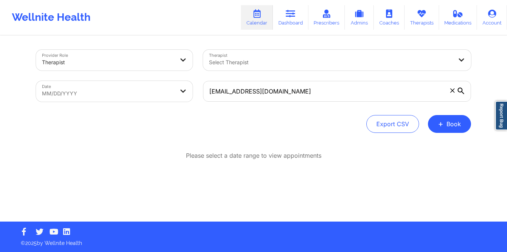
select select "2025-8"
select select "2025-9"
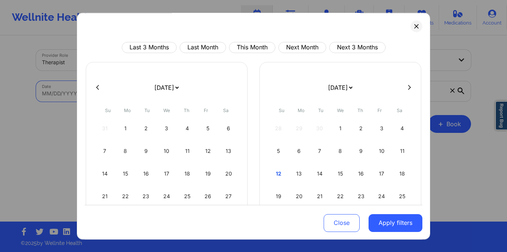
click at [150, 94] on body "Wellnite Health Calendar Dashboard Prescribers Admins Coaches Therapists Medica…" at bounding box center [253, 126] width 507 height 252
click at [246, 42] on button "This Month" at bounding box center [252, 47] width 46 height 11
select select "2025-9"
select select "2025-10"
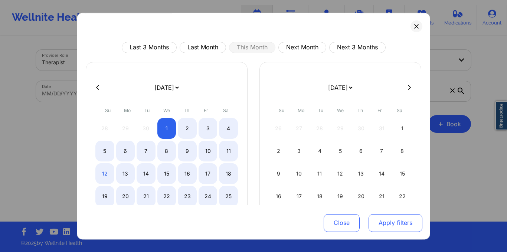
click at [370, 229] on button "Apply filters" at bounding box center [396, 223] width 54 height 18
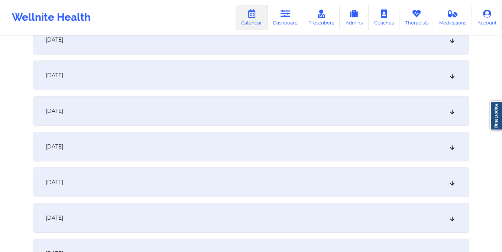
scroll to position [402, 0]
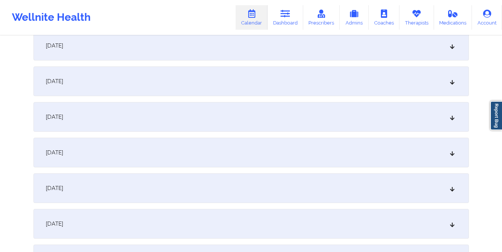
click at [312, 188] on div "[DATE]" at bounding box center [250, 188] width 435 height 30
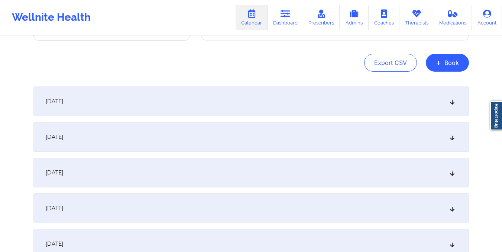
scroll to position [0, 0]
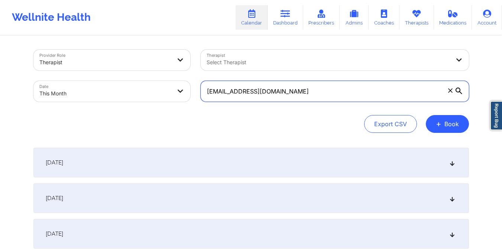
drag, startPoint x: 205, startPoint y: 95, endPoint x: 281, endPoint y: 100, distance: 76.0
click at [281, 100] on input "[EMAIL_ADDRESS][DOMAIN_NAME]" at bounding box center [335, 91] width 268 height 21
paste input "gramofsunshine"
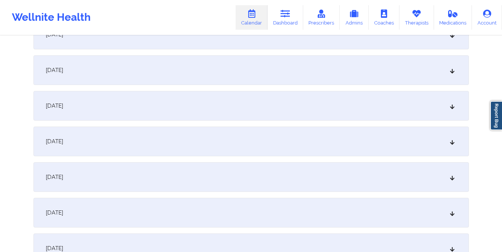
scroll to position [450, 0]
click at [245, 136] on div "[DATE]" at bounding box center [250, 141] width 435 height 30
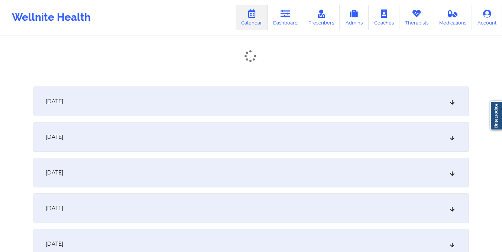
scroll to position [574, 0]
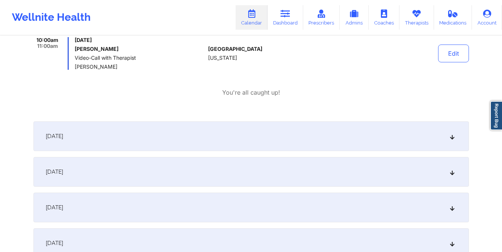
click at [248, 167] on div "[DATE]" at bounding box center [250, 172] width 435 height 30
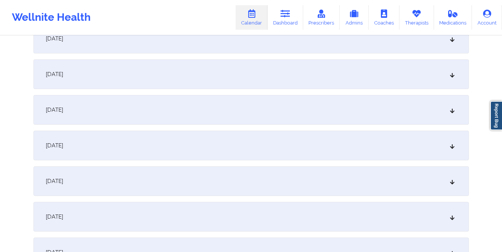
scroll to position [0, 0]
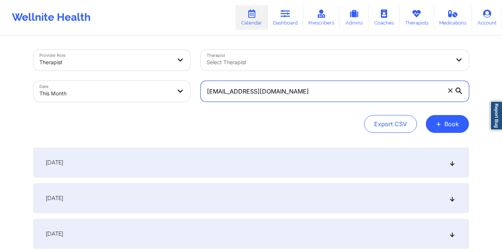
drag, startPoint x: 205, startPoint y: 94, endPoint x: 337, endPoint y: 103, distance: 132.2
click at [337, 103] on div "[EMAIL_ADDRESS][DOMAIN_NAME]" at bounding box center [334, 91] width 279 height 31
paste input "hollihair72"
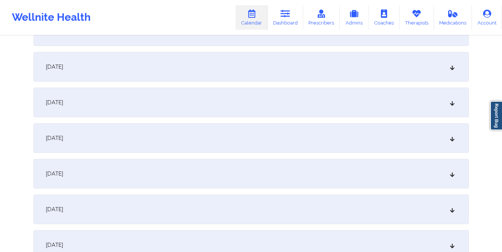
scroll to position [381, 0]
click at [300, 205] on div "[DATE]" at bounding box center [250, 209] width 435 height 30
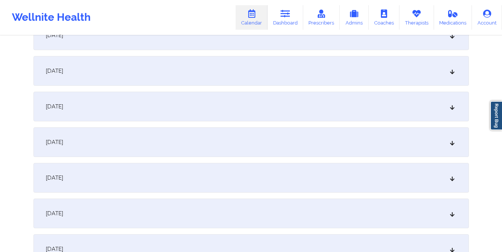
scroll to position [0, 0]
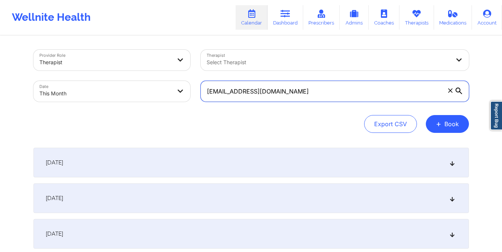
drag, startPoint x: 207, startPoint y: 92, endPoint x: 299, endPoint y: 103, distance: 92.7
click at [299, 103] on div "[EMAIL_ADDRESS][DOMAIN_NAME]" at bounding box center [334, 91] width 279 height 31
paste input "bespokeclubmiami"
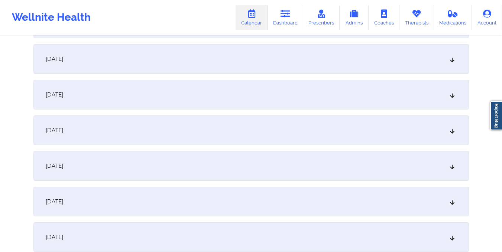
scroll to position [461, 0]
click at [293, 133] on div "[DATE]" at bounding box center [250, 130] width 435 height 30
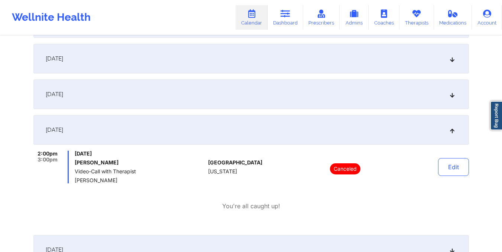
scroll to position [0, 0]
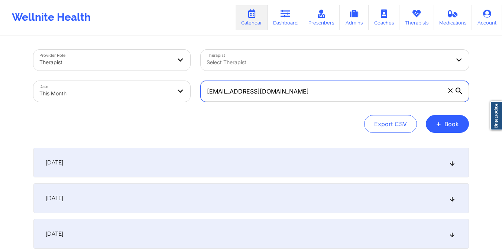
drag, startPoint x: 205, startPoint y: 93, endPoint x: 345, endPoint y: 105, distance: 140.9
click at [345, 105] on div "[EMAIL_ADDRESS][DOMAIN_NAME]" at bounding box center [334, 91] width 279 height 31
paste input "[EMAIL_ADDRESS]"
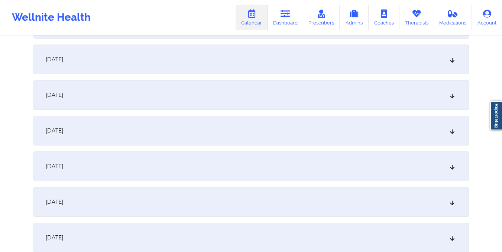
scroll to position [404, 0]
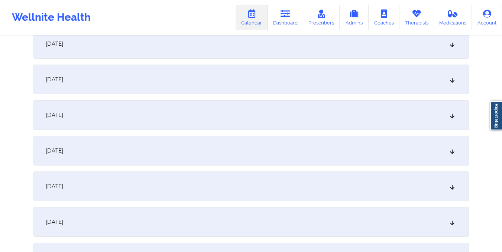
type input "[EMAIL_ADDRESS][DOMAIN_NAME]"
click at [302, 179] on div "[DATE]" at bounding box center [250, 187] width 435 height 30
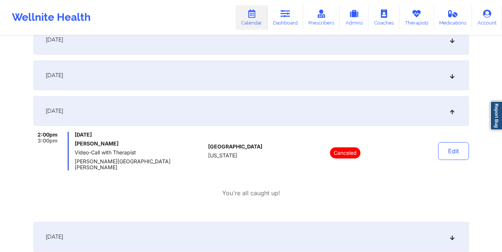
scroll to position [0, 0]
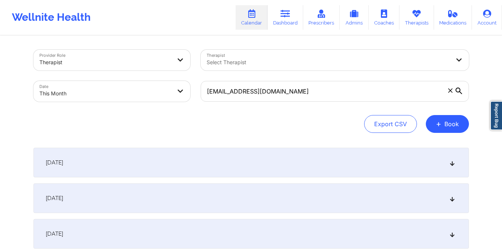
select select "2025-9"
select select "2025-10"
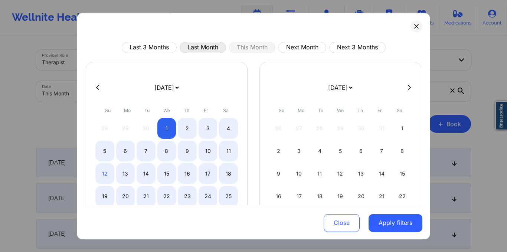
click at [189, 45] on button "Last Month" at bounding box center [203, 47] width 46 height 11
select select "2025-8"
select select "2025-9"
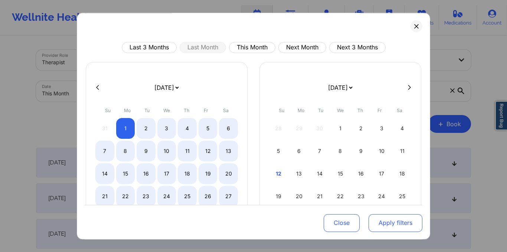
click at [378, 226] on button "Apply filters" at bounding box center [396, 223] width 54 height 18
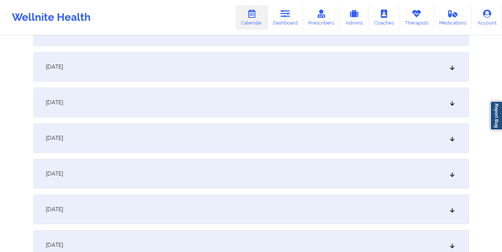
scroll to position [321, 0]
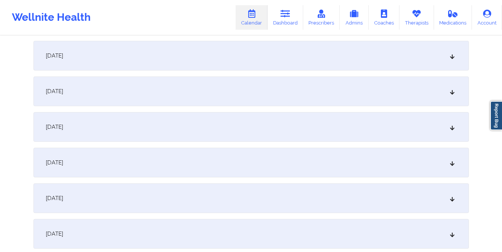
click at [274, 93] on div "[DATE]" at bounding box center [250, 92] width 435 height 30
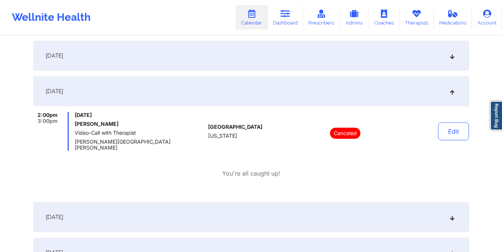
scroll to position [0, 0]
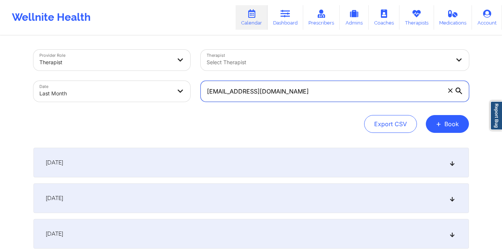
drag, startPoint x: 207, startPoint y: 92, endPoint x: 324, endPoint y: 105, distance: 117.7
click at [324, 105] on div "[EMAIL_ADDRESS][DOMAIN_NAME]" at bounding box center [334, 91] width 279 height 31
paste input "[EMAIL_ADDRESS][DOMAIN_NAME]"
type input "[EMAIL_ADDRESS][DOMAIN_NAME]"
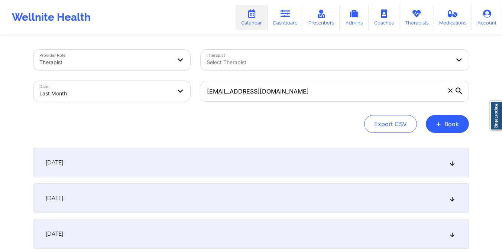
select select "2025-8"
select select "2025-9"
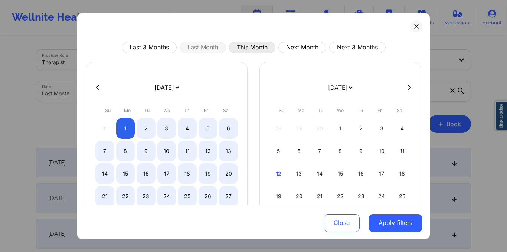
click at [240, 49] on button "This Month" at bounding box center [252, 47] width 46 height 11
select select "2025-9"
select select "2025-10"
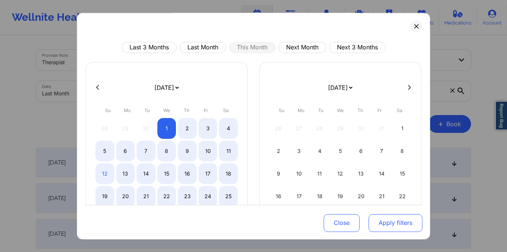
click at [386, 224] on button "Apply filters" at bounding box center [396, 223] width 54 height 18
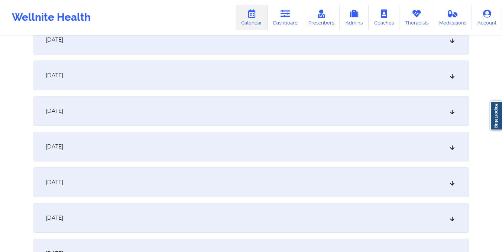
scroll to position [485, 0]
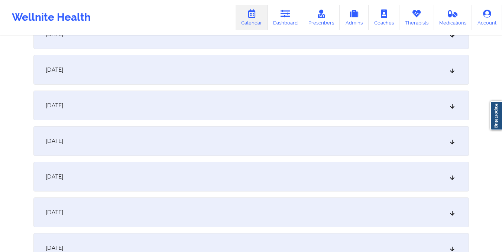
click at [305, 114] on div "[DATE]" at bounding box center [250, 106] width 435 height 30
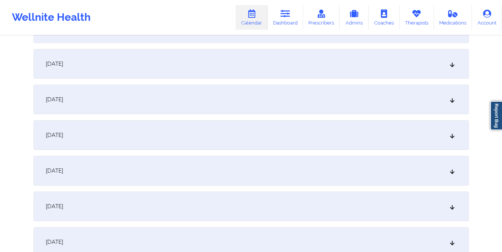
scroll to position [0, 0]
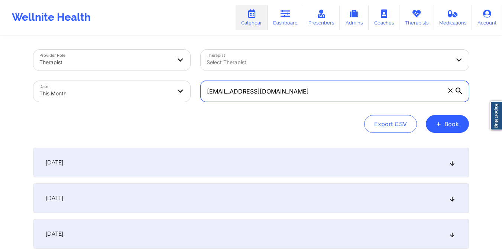
drag, startPoint x: 205, startPoint y: 89, endPoint x: 278, endPoint y: 102, distance: 74.6
click at [278, 102] on div "[EMAIL_ADDRESS][DOMAIN_NAME]" at bounding box center [334, 91] width 279 height 31
paste input "[EMAIL_ADDRESS][DOMAIN_NAME]"
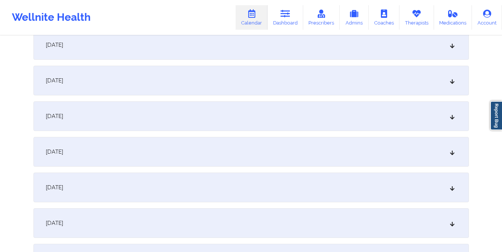
scroll to position [403, 0]
click at [260, 194] on div "[DATE]" at bounding box center [250, 187] width 435 height 30
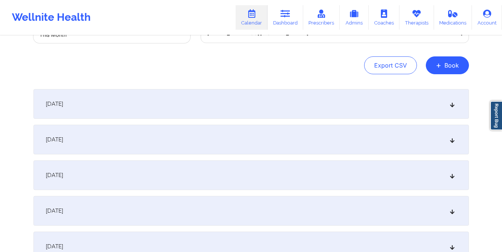
scroll to position [0, 0]
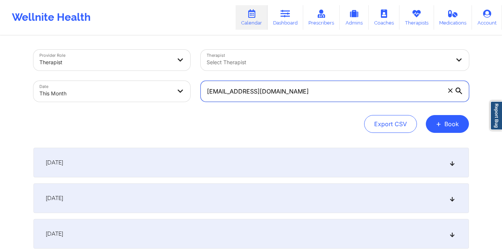
drag, startPoint x: 205, startPoint y: 93, endPoint x: 315, endPoint y: 103, distance: 110.4
click at [315, 103] on div "[EMAIL_ADDRESS][DOMAIN_NAME]" at bounding box center [334, 91] width 279 height 31
paste input "saakejason"
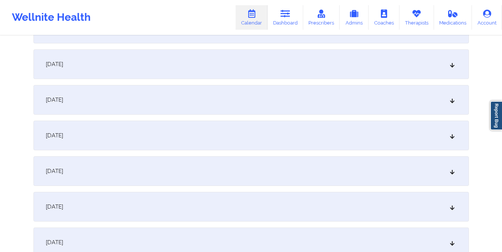
scroll to position [455, 0]
type input "[EMAIL_ADDRESS][DOMAIN_NAME]"
click at [287, 141] on div "[DATE]" at bounding box center [250, 135] width 435 height 30
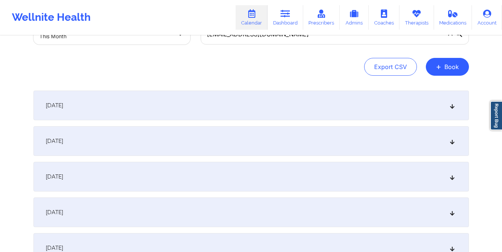
scroll to position [0, 0]
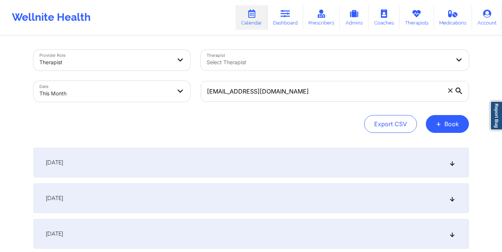
select select "2025-9"
select select "2025-10"
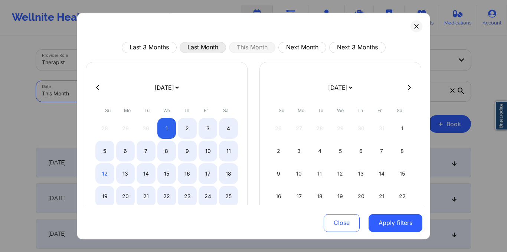
click at [193, 46] on button "Last Month" at bounding box center [203, 47] width 46 height 11
select select "2025-8"
select select "2025-9"
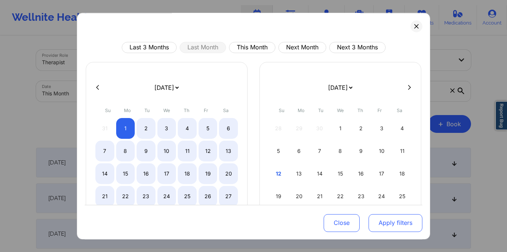
click at [381, 220] on button "Apply filters" at bounding box center [396, 223] width 54 height 18
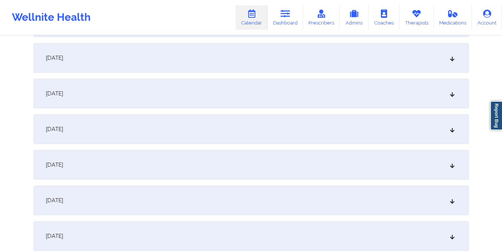
scroll to position [319, 0]
click at [293, 106] on div "[DATE]" at bounding box center [250, 93] width 435 height 30
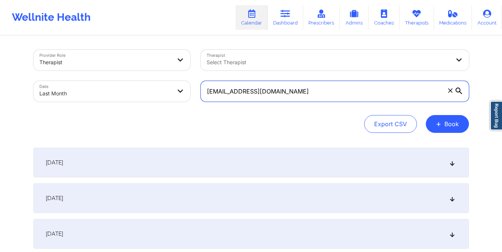
drag, startPoint x: 205, startPoint y: 90, endPoint x: 316, endPoint y: 104, distance: 112.0
click at [316, 104] on div "[EMAIL_ADDRESS][DOMAIN_NAME]" at bounding box center [334, 91] width 279 height 31
paste input "[EMAIL_ADDRESS]"
type input "[EMAIL_ADDRESS][DOMAIN_NAME]"
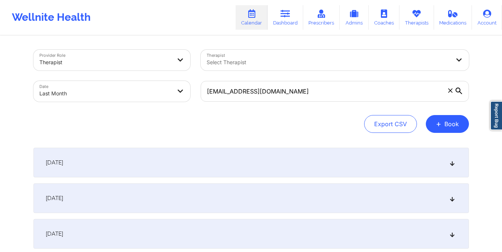
select select "2025-8"
select select "2025-9"
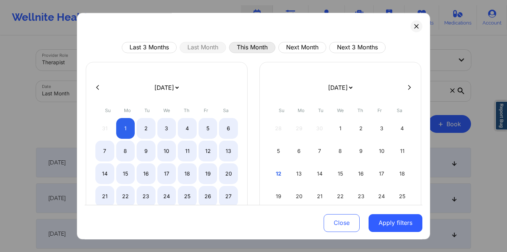
click at [250, 49] on button "This Month" at bounding box center [252, 47] width 46 height 11
select select "2025-9"
select select "2025-10"
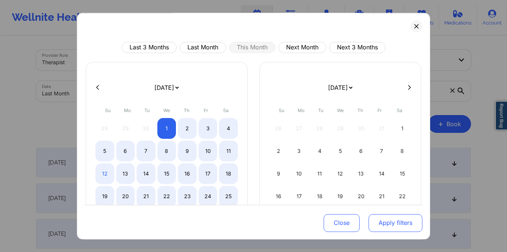
click at [384, 221] on button "Apply filters" at bounding box center [396, 223] width 54 height 18
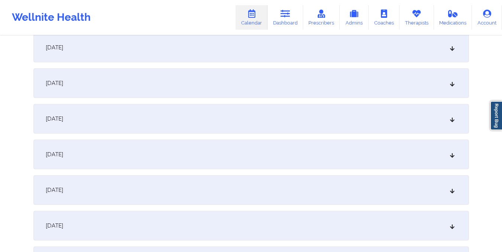
scroll to position [365, 0]
click at [312, 224] on div "[DATE]" at bounding box center [250, 226] width 435 height 30
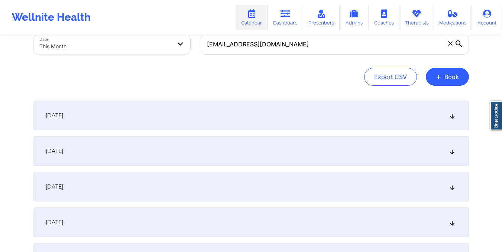
scroll to position [0, 0]
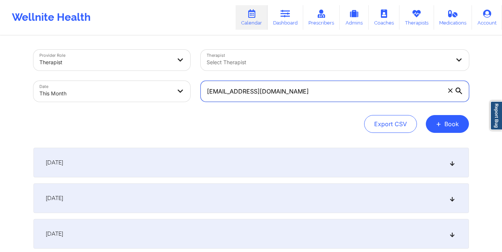
drag, startPoint x: 207, startPoint y: 93, endPoint x: 324, endPoint y: 95, distance: 117.8
click at [324, 95] on input "[EMAIL_ADDRESS][DOMAIN_NAME]" at bounding box center [335, 91] width 268 height 21
paste input "ssatzkoi"
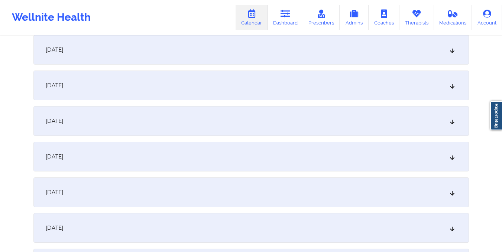
scroll to position [399, 0]
click at [286, 90] on div "[DATE]" at bounding box center [250, 85] width 435 height 30
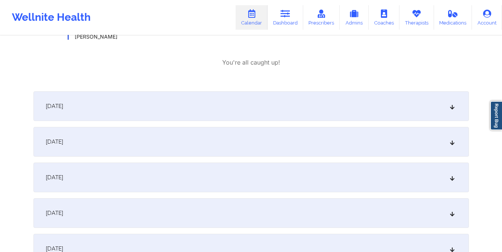
scroll to position [498, 0]
click at [265, 177] on div "[DATE]" at bounding box center [250, 177] width 435 height 30
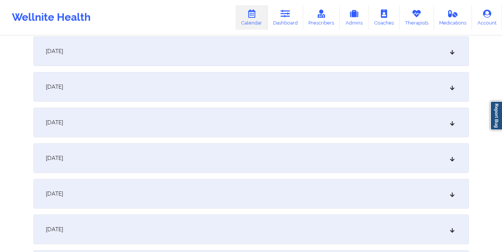
scroll to position [0, 0]
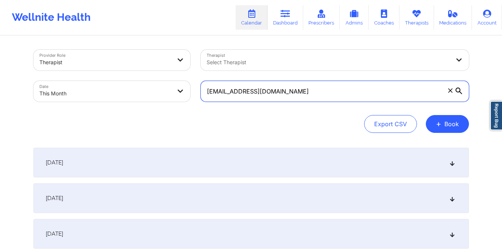
drag, startPoint x: 205, startPoint y: 92, endPoint x: 312, endPoint y: 91, distance: 106.6
click at [312, 91] on input "[EMAIL_ADDRESS][DOMAIN_NAME]" at bounding box center [335, 91] width 268 height 21
paste input "[EMAIL_ADDRESS][DOMAIN_NAME]"
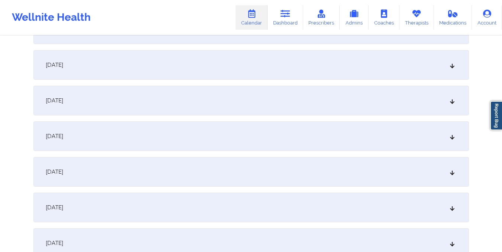
scroll to position [490, 0]
click at [284, 106] on div "[DATE]" at bounding box center [250, 100] width 435 height 30
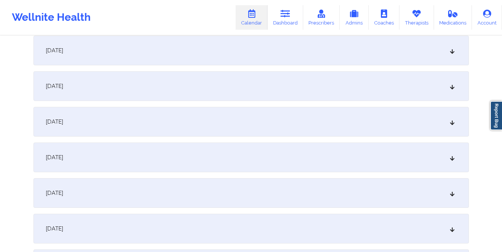
scroll to position [0, 0]
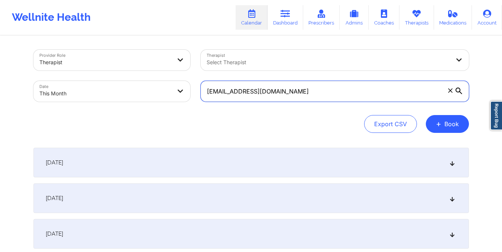
drag, startPoint x: 205, startPoint y: 91, endPoint x: 325, endPoint y: 92, distance: 119.2
click at [325, 92] on input "[EMAIL_ADDRESS][DOMAIN_NAME]" at bounding box center [335, 91] width 268 height 21
paste input "[EMAIL_ADDRESS][DOMAIN_NAME]"
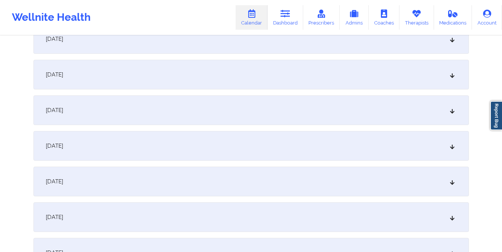
scroll to position [481, 0]
click at [267, 123] on div "[DATE]" at bounding box center [250, 110] width 435 height 30
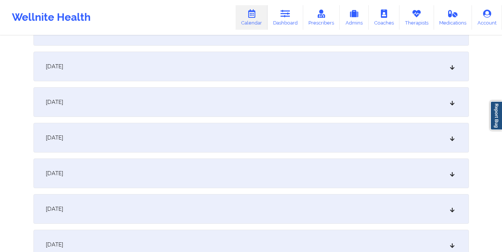
scroll to position [0, 0]
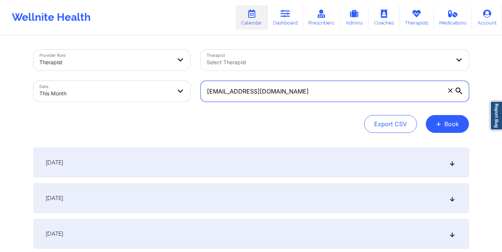
drag, startPoint x: 206, startPoint y: 90, endPoint x: 346, endPoint y: 101, distance: 140.8
click at [346, 101] on input "[EMAIL_ADDRESS][DOMAIN_NAME]" at bounding box center [335, 91] width 268 height 21
paste input "[EMAIL_ADDRESS]"
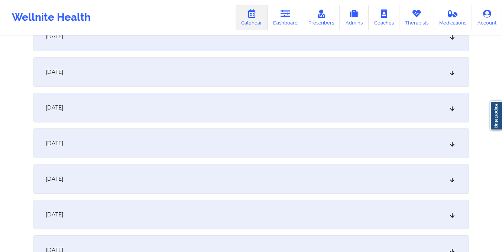
scroll to position [492, 0]
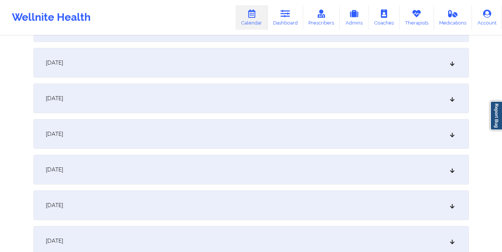
click at [282, 92] on div "[DATE]" at bounding box center [250, 99] width 435 height 30
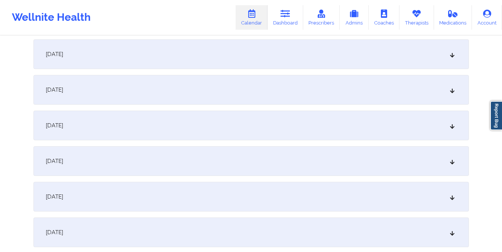
scroll to position [0, 0]
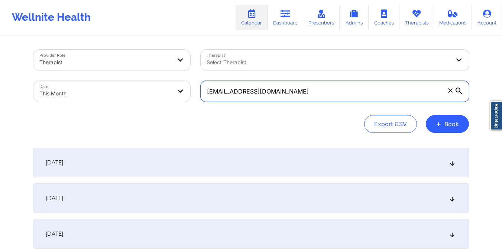
drag, startPoint x: 207, startPoint y: 93, endPoint x: 339, endPoint y: 107, distance: 133.0
click at [339, 107] on div "Provider Role Therapist Therapist Select Therapist Date This Month [EMAIL_ADDRE…" at bounding box center [250, 91] width 435 height 83
paste input "cgershengorn"
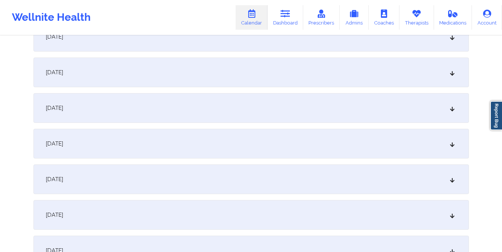
scroll to position [516, 0]
click at [277, 71] on div "[DATE]" at bounding box center [250, 75] width 435 height 30
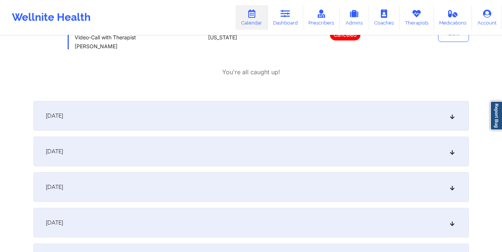
scroll to position [617, 0]
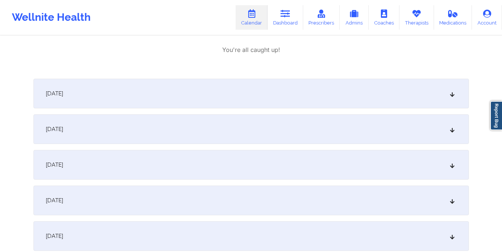
click at [265, 124] on div "[DATE]" at bounding box center [250, 129] width 435 height 30
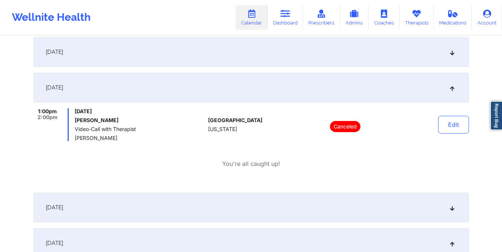
scroll to position [0, 0]
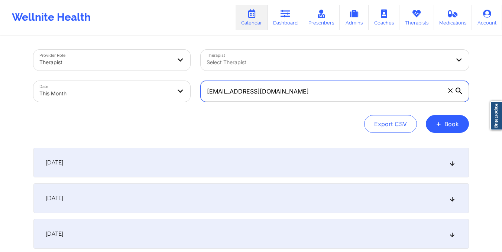
drag, startPoint x: 205, startPoint y: 91, endPoint x: 310, endPoint y: 91, distance: 105.1
click at [310, 91] on input "[EMAIL_ADDRESS][DOMAIN_NAME]" at bounding box center [335, 91] width 268 height 21
paste input "berrytweet17@ao"
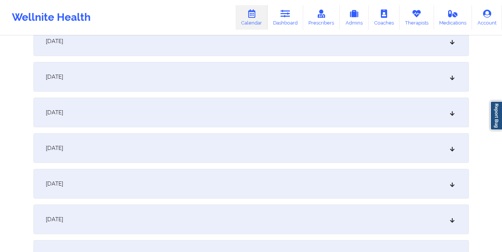
scroll to position [414, 0]
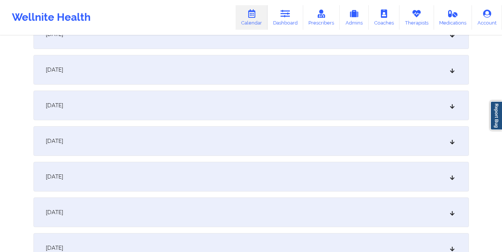
click at [281, 171] on div "[DATE]" at bounding box center [250, 177] width 435 height 30
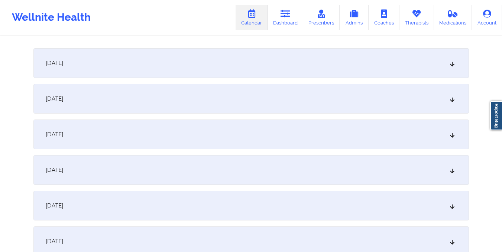
scroll to position [0, 0]
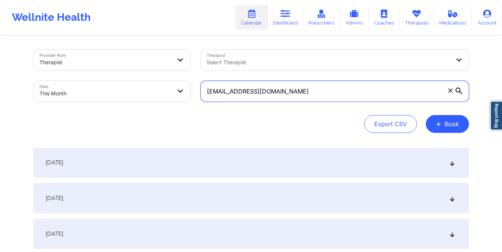
drag, startPoint x: 204, startPoint y: 92, endPoint x: 309, endPoint y: 111, distance: 106.6
click at [309, 111] on div "Provider Role Therapist Therapist Select Therapist Date This Month [EMAIL_ADDRE…" at bounding box center [250, 91] width 435 height 83
paste input "wall68@gmai"
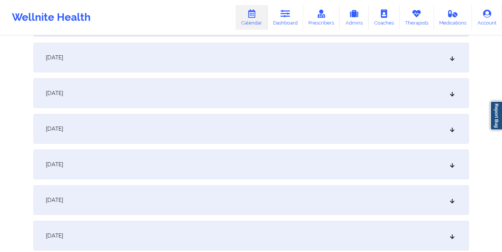
scroll to position [520, 0]
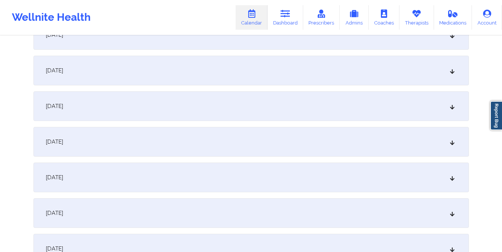
click at [235, 66] on div "[DATE]" at bounding box center [250, 71] width 435 height 30
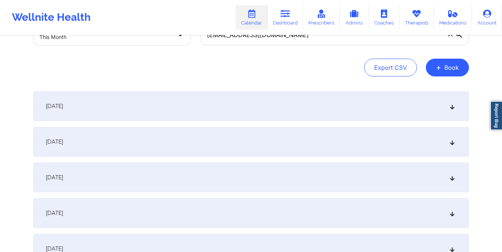
scroll to position [0, 0]
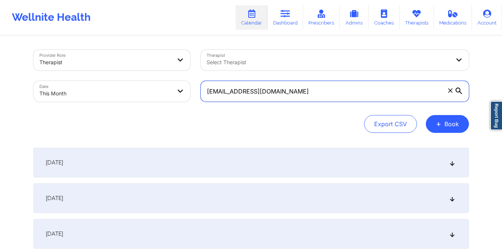
drag, startPoint x: 206, startPoint y: 95, endPoint x: 273, endPoint y: 94, distance: 66.9
click at [273, 94] on input "[EMAIL_ADDRESS][DOMAIN_NAME]" at bounding box center [335, 91] width 268 height 21
paste input "abette.cummings7"
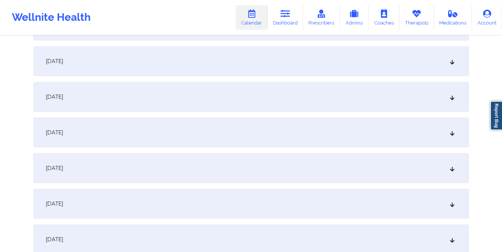
scroll to position [425, 0]
click at [273, 166] on div "[DATE]" at bounding box center [250, 165] width 435 height 30
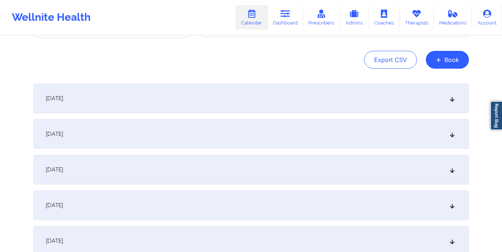
scroll to position [40, 0]
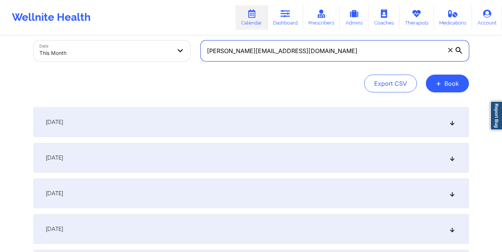
drag, startPoint x: 206, startPoint y: 50, endPoint x: 334, endPoint y: 62, distance: 128.4
click at [334, 62] on div "[PERSON_NAME][EMAIL_ADDRESS][DOMAIN_NAME]" at bounding box center [334, 50] width 279 height 31
paste input "[DOMAIN_NAME]"
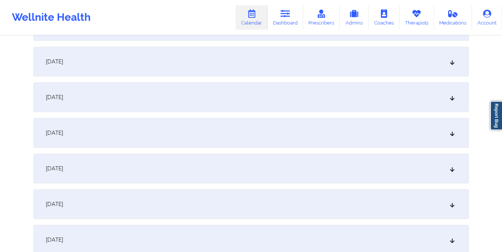
scroll to position [422, 0]
click at [310, 165] on div "[DATE]" at bounding box center [250, 168] width 435 height 30
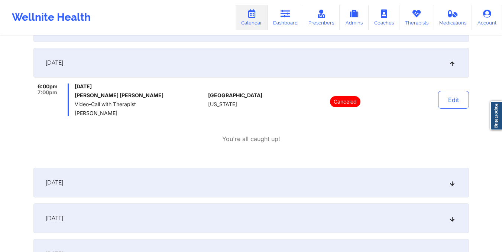
scroll to position [0, 0]
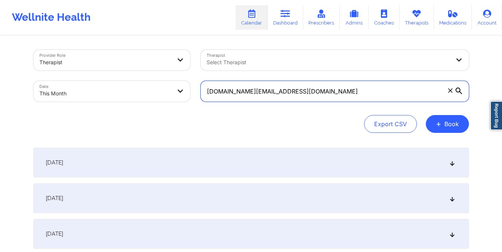
drag, startPoint x: 206, startPoint y: 91, endPoint x: 294, endPoint y: 96, distance: 88.2
click at [294, 96] on input "[DOMAIN_NAME][EMAIL_ADDRESS][DOMAIN_NAME]" at bounding box center [335, 91] width 268 height 21
paste input "[EMAIL_ADDRESS]"
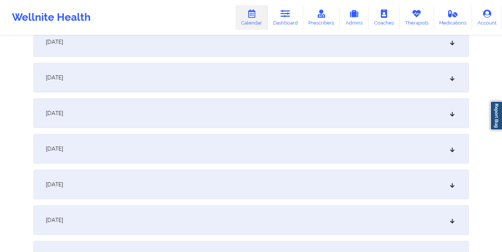
scroll to position [411, 0]
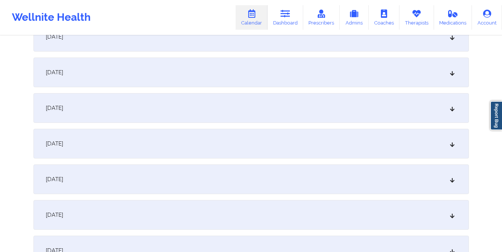
click at [276, 167] on div "[DATE]" at bounding box center [250, 180] width 435 height 30
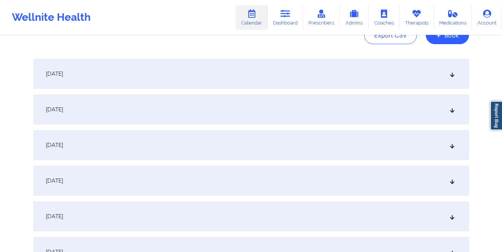
scroll to position [0, 0]
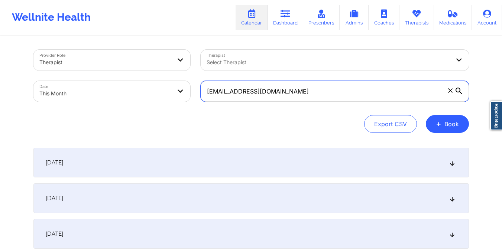
drag, startPoint x: 203, startPoint y: 90, endPoint x: 282, endPoint y: 98, distance: 79.1
click at [282, 98] on input "[EMAIL_ADDRESS][DOMAIN_NAME]" at bounding box center [335, 91] width 268 height 21
paste input "[EMAIL_ADDRESS]"
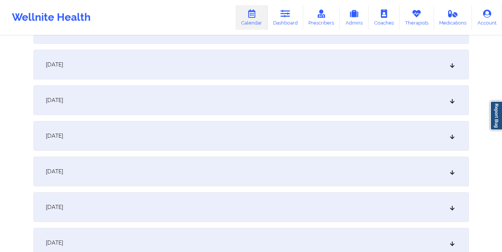
scroll to position [491, 0]
click at [266, 107] on div "[DATE]" at bounding box center [250, 100] width 435 height 30
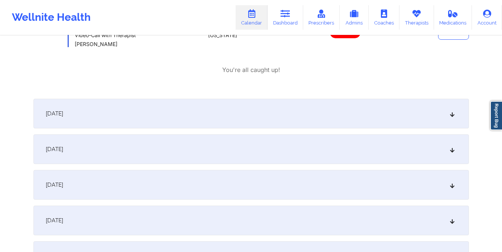
scroll to position [642, 0]
click at [182, 121] on div "[DATE]" at bounding box center [250, 113] width 435 height 30
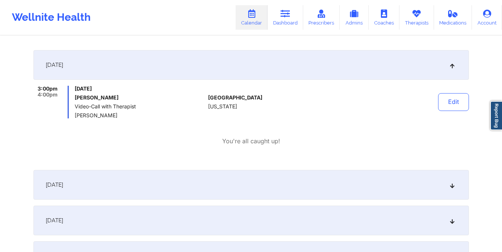
scroll to position [691, 0]
click at [247, 175] on div "[DATE]" at bounding box center [250, 185] width 435 height 30
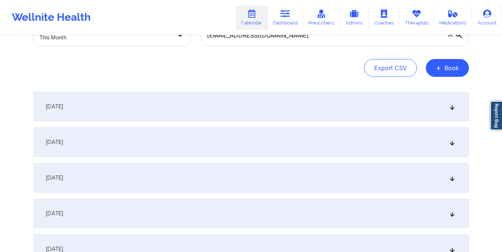
scroll to position [37, 0]
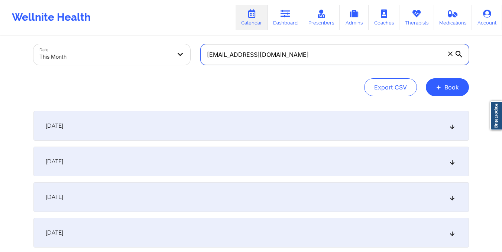
drag, startPoint x: 205, startPoint y: 55, endPoint x: 273, endPoint y: 58, distance: 67.7
click at [273, 58] on input "[EMAIL_ADDRESS][DOMAIN_NAME]" at bounding box center [335, 54] width 268 height 21
paste input "alfonzohensley@gmai"
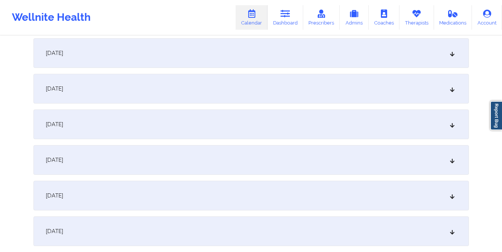
scroll to position [398, 0]
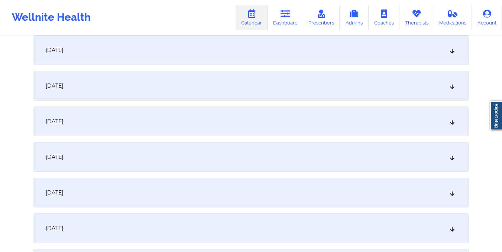
click at [249, 199] on div "[DATE]" at bounding box center [250, 193] width 435 height 30
click at [288, 153] on div "[DATE]" at bounding box center [250, 157] width 435 height 30
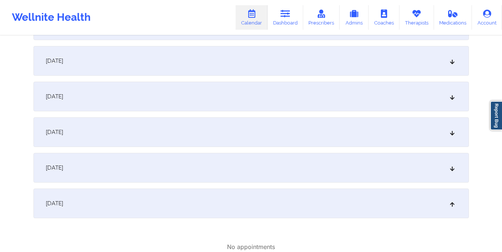
scroll to position [0, 0]
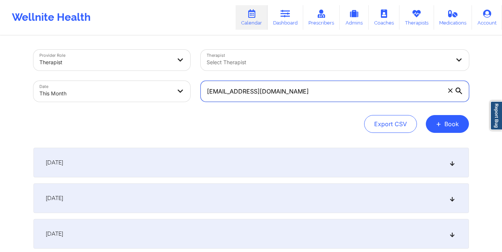
drag, startPoint x: 204, startPoint y: 92, endPoint x: 309, endPoint y: 91, distance: 105.1
click at [309, 91] on input "[EMAIL_ADDRESS][DOMAIN_NAME]" at bounding box center [335, 91] width 268 height 21
paste input "[EMAIL_ADDRESS]"
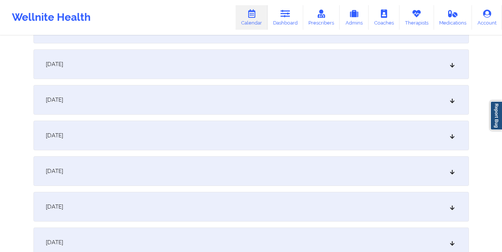
scroll to position [491, 0]
click at [296, 112] on div "[DATE]" at bounding box center [250, 100] width 435 height 30
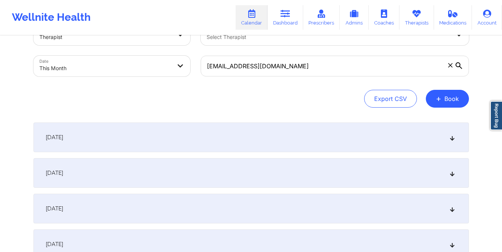
scroll to position [0, 0]
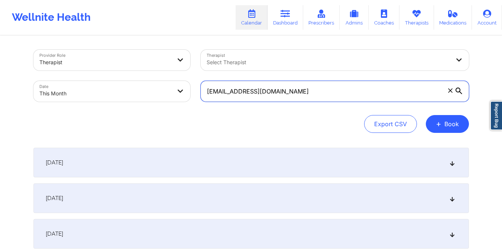
drag, startPoint x: 205, startPoint y: 89, endPoint x: 322, endPoint y: 112, distance: 119.2
click at [322, 112] on div "Provider Role Therapist Therapist Select Therapist Date This Month [EMAIL_ADDRE…" at bounding box center [250, 91] width 435 height 83
paste input "[EMAIL_ADDRESS]"
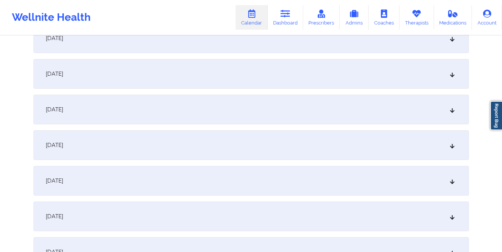
scroll to position [446, 0]
click at [292, 133] on div "[DATE]" at bounding box center [250, 145] width 435 height 30
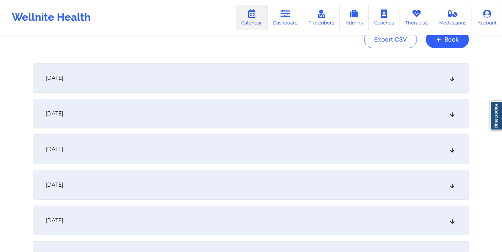
scroll to position [0, 0]
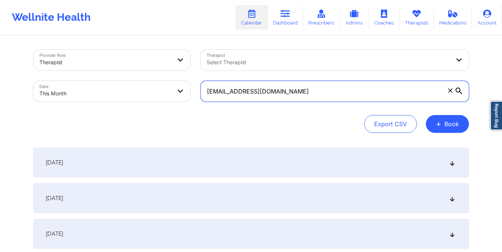
drag, startPoint x: 205, startPoint y: 92, endPoint x: 291, endPoint y: 90, distance: 85.8
click at [291, 90] on input "[EMAIL_ADDRESS][DOMAIN_NAME]" at bounding box center [335, 91] width 268 height 21
paste input "[EMAIL_ADDRESS][DOMAIN_NAME]"
click at [312, 95] on input "[EMAIL_ADDRESS][DOMAIN_NAME]" at bounding box center [335, 91] width 268 height 21
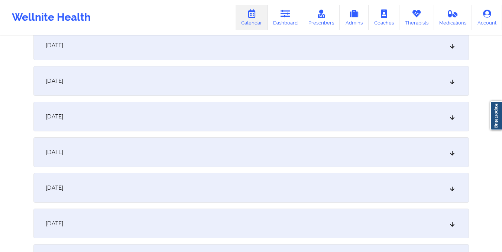
scroll to position [403, 0]
click at [340, 190] on div "[DATE]" at bounding box center [250, 188] width 435 height 30
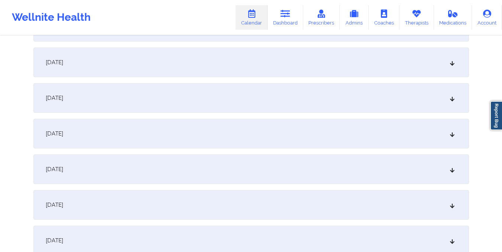
scroll to position [274, 0]
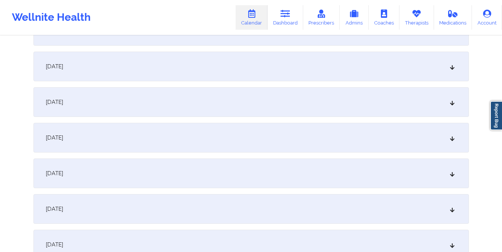
click at [262, 59] on div "[DATE]" at bounding box center [250, 67] width 435 height 30
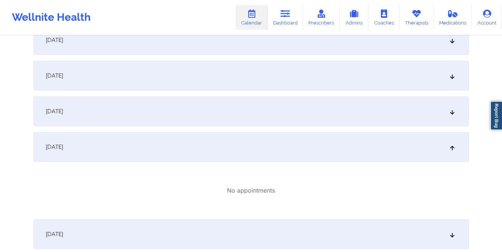
scroll to position [0, 0]
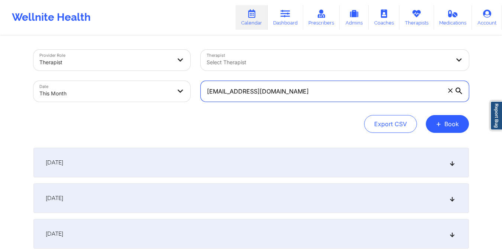
drag, startPoint x: 204, startPoint y: 92, endPoint x: 354, endPoint y: 92, distance: 149.7
click at [354, 92] on input "[EMAIL_ADDRESS][DOMAIN_NAME]" at bounding box center [335, 91] width 268 height 21
drag, startPoint x: 205, startPoint y: 88, endPoint x: 335, endPoint y: 107, distance: 131.6
click at [335, 107] on div "[EMAIL_ADDRESS][DOMAIN_NAME]" at bounding box center [334, 91] width 279 height 31
paste input "CBERDEAUX91"
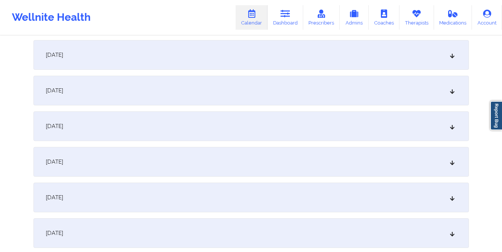
scroll to position [536, 0]
click at [279, 52] on div "[DATE]" at bounding box center [250, 55] width 435 height 30
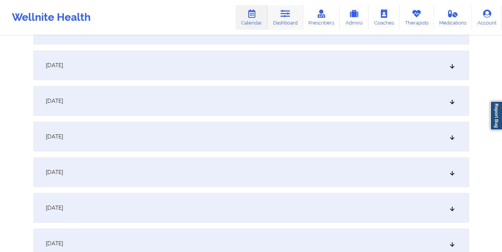
scroll to position [0, 0]
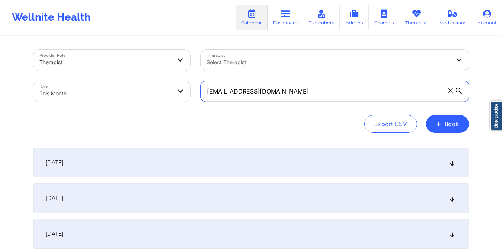
drag, startPoint x: 206, startPoint y: 91, endPoint x: 333, endPoint y: 107, distance: 128.4
click at [333, 107] on div "[EMAIL_ADDRESS][DOMAIN_NAME]" at bounding box center [334, 91] width 279 height 31
paste input "[EMAIL_ADDRESS][DOMAIN_NAME]"
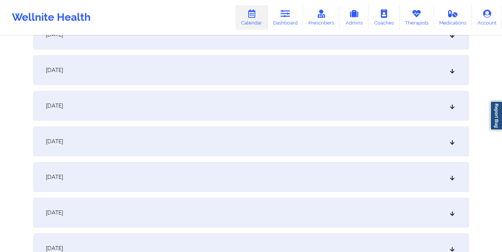
scroll to position [488, 0]
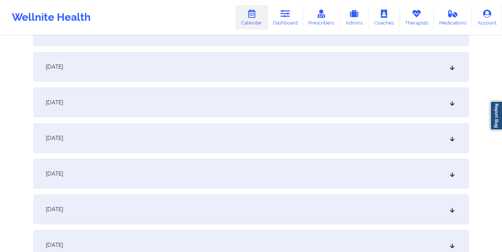
click at [296, 98] on div "[DATE]" at bounding box center [250, 103] width 435 height 30
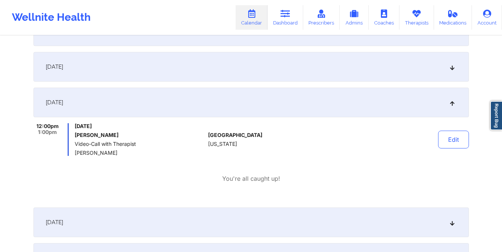
scroll to position [0, 0]
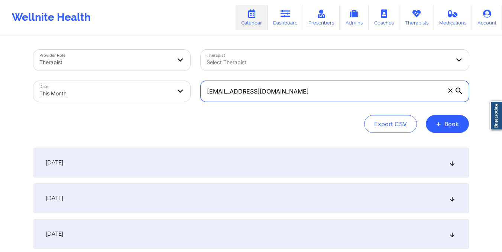
drag, startPoint x: 206, startPoint y: 91, endPoint x: 249, endPoint y: 91, distance: 43.5
click at [249, 91] on input "[EMAIL_ADDRESS][DOMAIN_NAME]" at bounding box center [335, 91] width 268 height 21
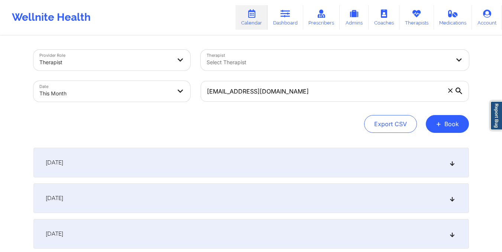
click at [265, 124] on div "Export CSV + Book" at bounding box center [250, 124] width 435 height 18
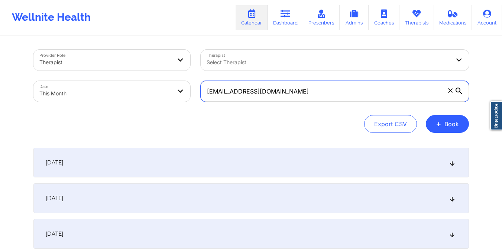
drag, startPoint x: 206, startPoint y: 91, endPoint x: 338, endPoint y: 93, distance: 132.6
click at [338, 93] on input "[EMAIL_ADDRESS][DOMAIN_NAME]" at bounding box center [335, 91] width 268 height 21
paste input "[DOMAIN_NAME]"
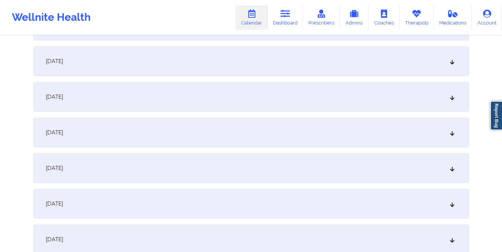
scroll to position [494, 0]
type input "[DOMAIN_NAME][EMAIL_ADDRESS][DOMAIN_NAME]"
click at [338, 93] on div "[DATE]" at bounding box center [250, 97] width 435 height 30
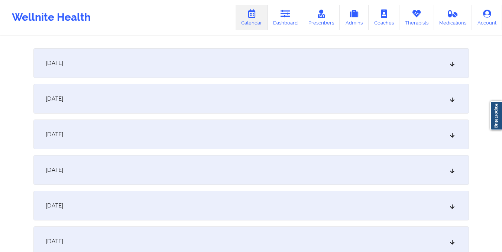
scroll to position [0, 0]
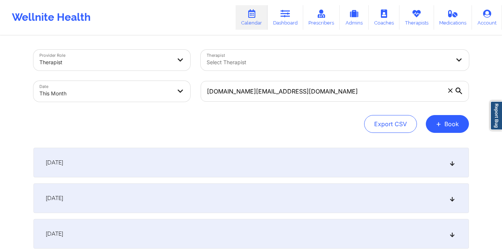
select select "2025-9"
select select "2025-10"
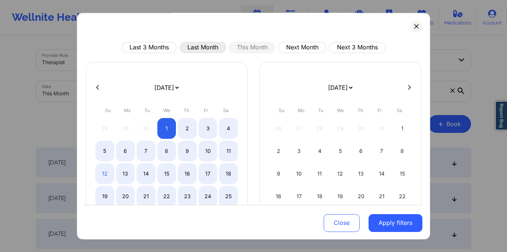
click at [199, 49] on button "Last Month" at bounding box center [203, 47] width 46 height 11
select select "2025-8"
select select "2025-9"
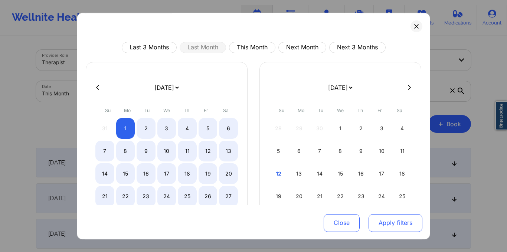
click at [391, 226] on button "Apply filters" at bounding box center [396, 223] width 54 height 18
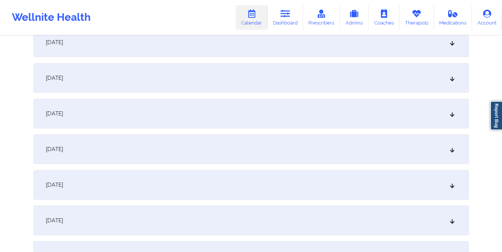
scroll to position [800, 0]
click at [267, 111] on div "[DATE]" at bounding box center [250, 112] width 435 height 30
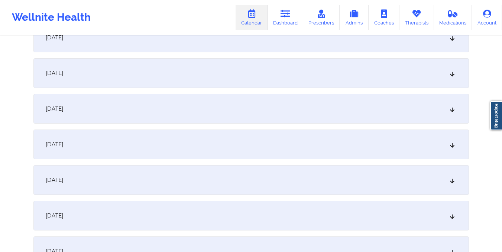
scroll to position [484, 0]
click at [258, 182] on div "[DATE]" at bounding box center [250, 178] width 435 height 30
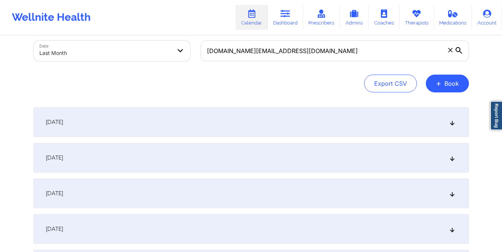
scroll to position [0, 0]
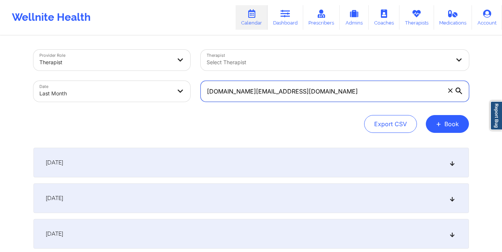
drag, startPoint x: 207, startPoint y: 91, endPoint x: 326, endPoint y: 100, distance: 119.6
click at [326, 100] on input "[DOMAIN_NAME][EMAIL_ADDRESS][DOMAIN_NAME]" at bounding box center [335, 91] width 268 height 21
paste input "[EMAIL_ADDRESS]"
type input "[EMAIL_ADDRESS][DOMAIN_NAME]"
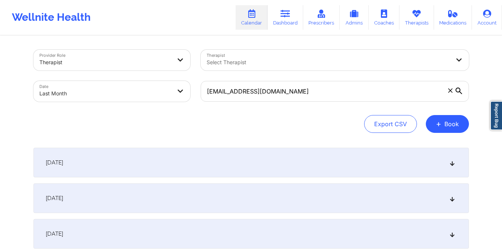
select select "2025-8"
select select "2025-9"
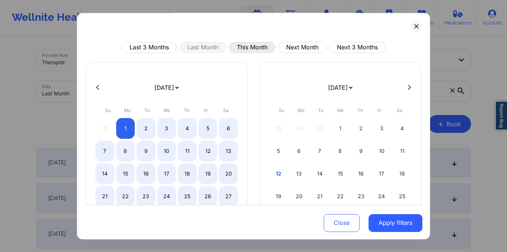
click at [249, 48] on button "This Month" at bounding box center [252, 47] width 46 height 11
select select "2025-9"
select select "2025-10"
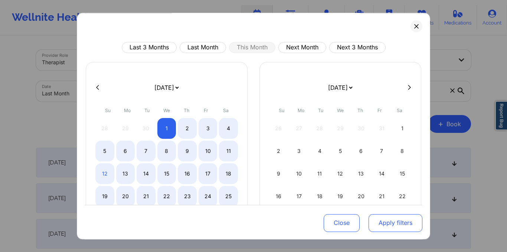
click at [377, 224] on button "Apply filters" at bounding box center [396, 223] width 54 height 18
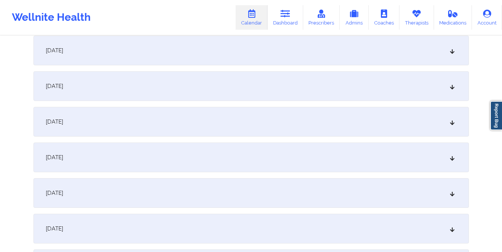
scroll to position [487, 0]
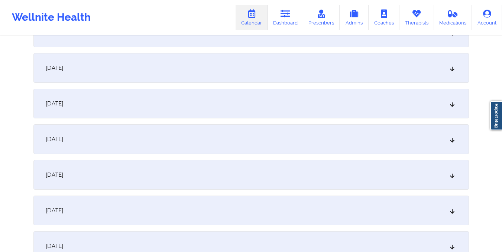
click at [316, 111] on div "[DATE]" at bounding box center [250, 104] width 435 height 30
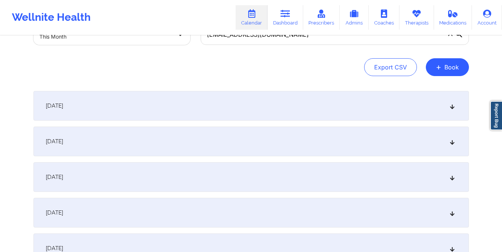
scroll to position [0, 0]
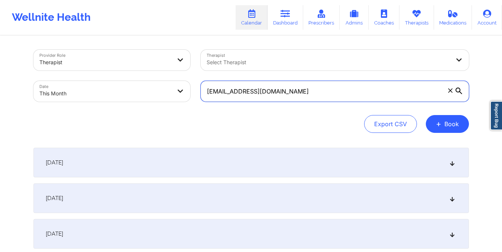
drag, startPoint x: 204, startPoint y: 91, endPoint x: 326, endPoint y: 109, distance: 122.8
click at [326, 109] on div "Provider Role Therapist Therapist Select Therapist Date This Month [EMAIL_ADDRE…" at bounding box center [250, 91] width 435 height 83
paste input "[EMAIL_ADDRESS]"
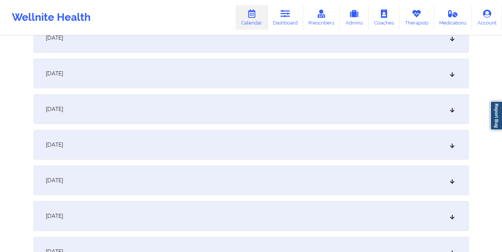
scroll to position [451, 0]
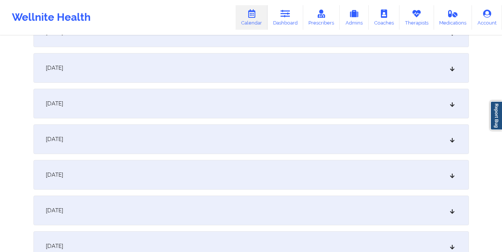
click at [297, 137] on div "[DATE]" at bounding box center [250, 139] width 435 height 30
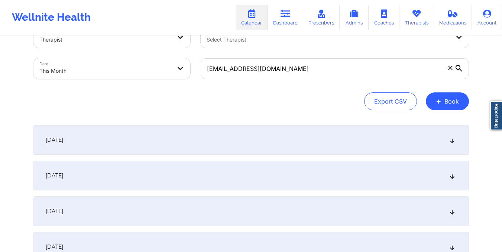
scroll to position [0, 0]
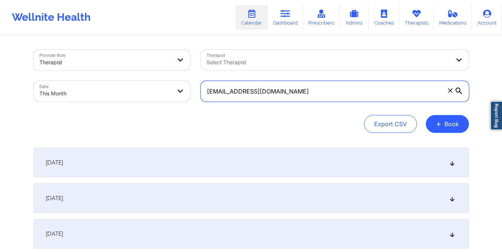
drag, startPoint x: 206, startPoint y: 90, endPoint x: 318, endPoint y: 108, distance: 113.6
click at [318, 108] on div "Provider Role Therapist Therapist Select Therapist Date This Month [EMAIL_ADDRE…" at bounding box center [250, 91] width 435 height 83
paste input "jessrspam"
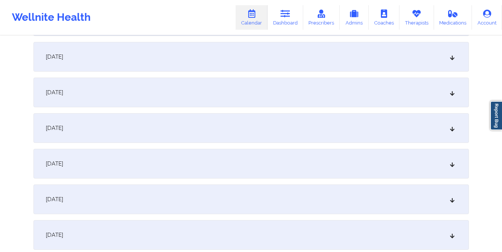
scroll to position [463, 0]
click at [265, 140] on div "[DATE]" at bounding box center [250, 128] width 435 height 30
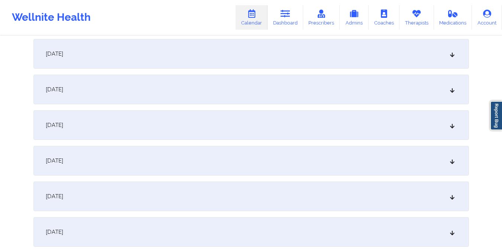
scroll to position [0, 0]
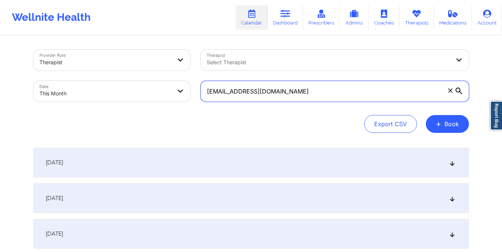
drag, startPoint x: 204, startPoint y: 89, endPoint x: 329, endPoint y: 125, distance: 130.2
click at [329, 125] on div "Provider Role Therapist Therapist Select Therapist Date This Month [EMAIL_ADDRE…" at bounding box center [250, 91] width 435 height 83
paste input "Ki_rob@y"
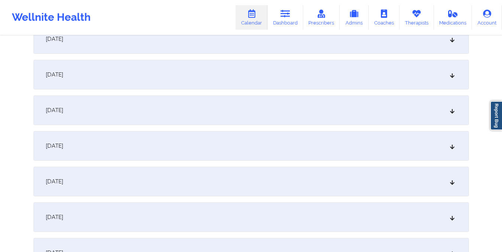
scroll to position [446, 0]
click at [260, 141] on div "[DATE]" at bounding box center [250, 145] width 435 height 30
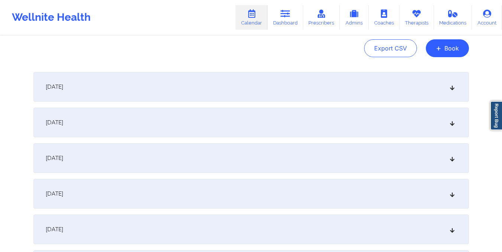
scroll to position [0, 0]
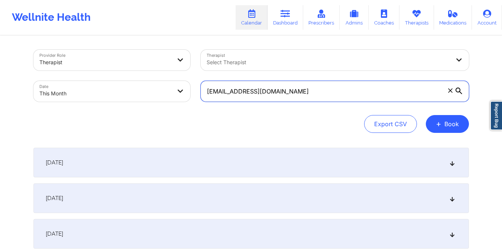
drag, startPoint x: 206, startPoint y: 92, endPoint x: 287, endPoint y: 101, distance: 81.5
click at [287, 101] on input "[EMAIL_ADDRESS][DOMAIN_NAME]" at bounding box center [335, 91] width 268 height 21
paste input "[EMAIL_ADDRESS][DOMAIN_NAME]"
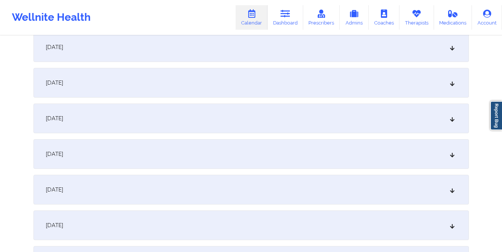
scroll to position [437, 0]
click at [273, 159] on div "[DATE]" at bounding box center [250, 154] width 435 height 30
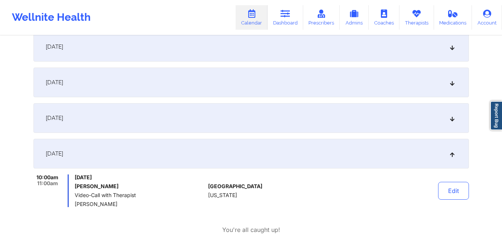
scroll to position [0, 0]
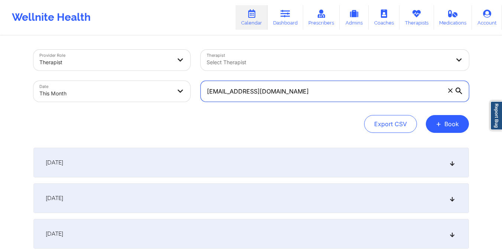
drag, startPoint x: 209, startPoint y: 88, endPoint x: 367, endPoint y: 98, distance: 158.2
click at [367, 98] on input "[EMAIL_ADDRESS][DOMAIN_NAME]" at bounding box center [335, 91] width 268 height 21
paste input "[EMAIL_ADDRESS][DOMAIN_NAME]"
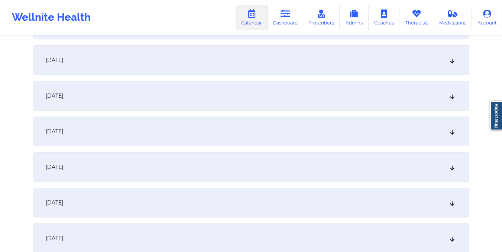
scroll to position [424, 0]
click at [336, 172] on div "[DATE]" at bounding box center [250, 167] width 435 height 30
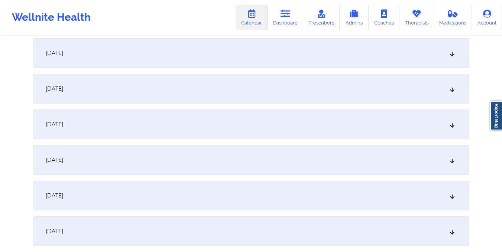
scroll to position [0, 0]
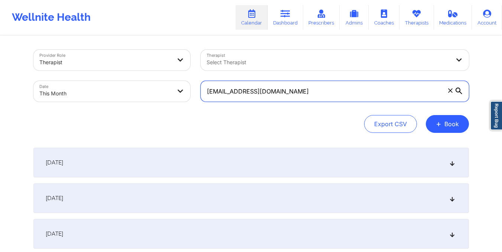
drag, startPoint x: 206, startPoint y: 91, endPoint x: 332, endPoint y: 118, distance: 128.4
click at [332, 118] on div "Provider Role Therapist Therapist Select Therapist Date This Month [EMAIL_ADDRE…" at bounding box center [250, 91] width 435 height 83
paste input "[EMAIL_ADDRESS][DOMAIN_NAME]"
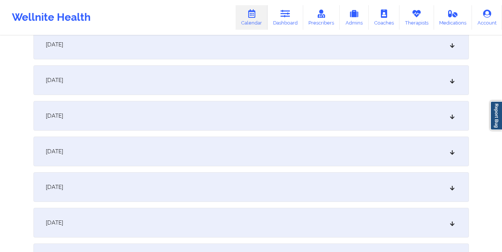
scroll to position [477, 0]
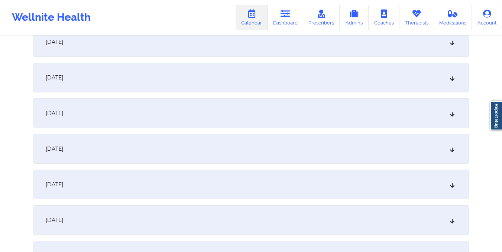
click at [297, 118] on div "[DATE]" at bounding box center [250, 113] width 435 height 30
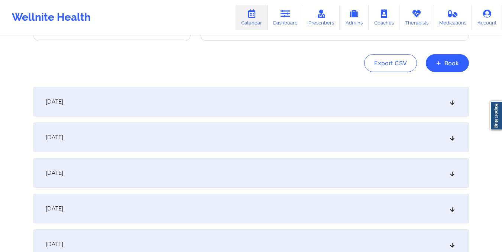
scroll to position [0, 0]
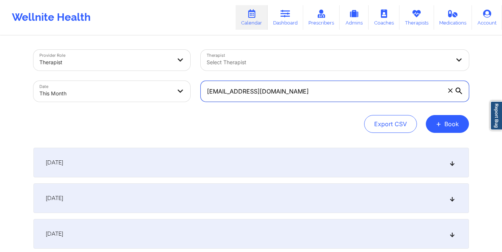
drag, startPoint x: 206, startPoint y: 94, endPoint x: 315, endPoint y: 86, distance: 109.5
click at [315, 86] on input "[EMAIL_ADDRESS][DOMAIN_NAME]" at bounding box center [335, 91] width 268 height 21
paste input "[EMAIL_ADDRESS]"
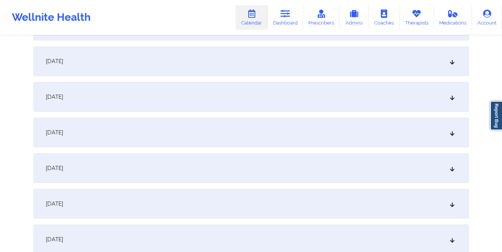
scroll to position [423, 0]
click at [285, 164] on div "[DATE]" at bounding box center [250, 168] width 435 height 30
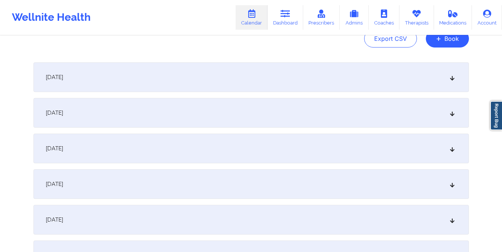
scroll to position [0, 0]
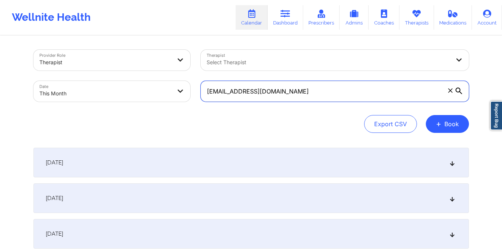
drag, startPoint x: 206, startPoint y: 91, endPoint x: 286, endPoint y: 97, distance: 80.5
click at [286, 97] on input "[EMAIL_ADDRESS][DOMAIN_NAME]" at bounding box center [335, 91] width 268 height 21
paste input "bigwink33@ao"
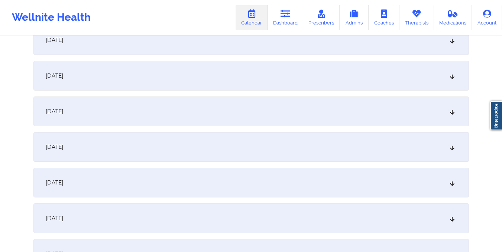
scroll to position [408, 0]
click at [270, 186] on div "[DATE]" at bounding box center [250, 183] width 435 height 30
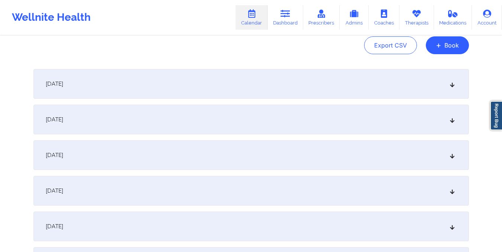
scroll to position [0, 0]
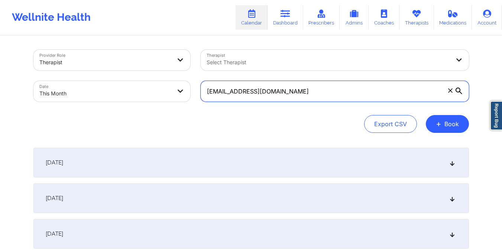
drag, startPoint x: 205, startPoint y: 90, endPoint x: 278, endPoint y: 94, distance: 72.9
click at [278, 94] on input "[EMAIL_ADDRESS][DOMAIN_NAME]" at bounding box center [335, 91] width 268 height 21
paste input "stacybernhardt8@gmai"
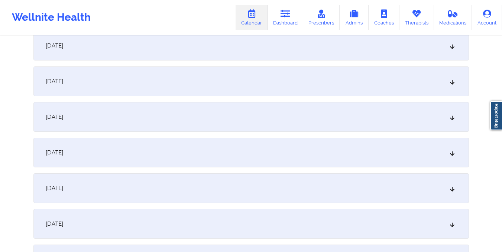
scroll to position [451, 0]
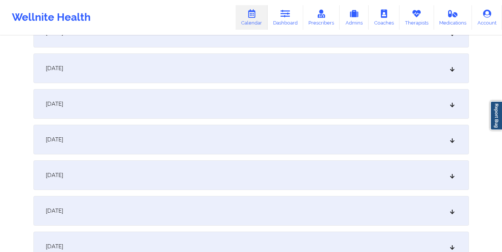
click at [264, 130] on div "[DATE]" at bounding box center [250, 140] width 435 height 30
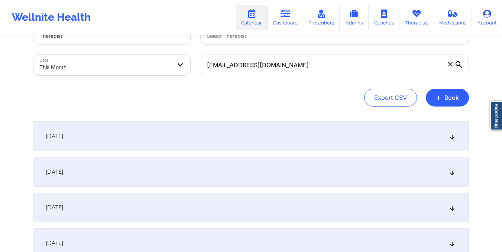
scroll to position [0, 0]
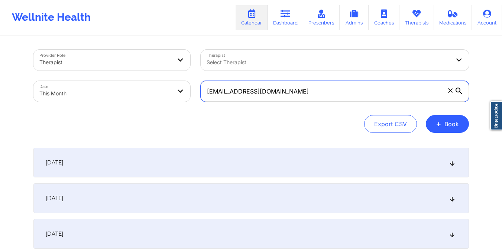
drag, startPoint x: 205, startPoint y: 92, endPoint x: 312, endPoint y: 104, distance: 107.6
click at [312, 104] on div "[EMAIL_ADDRESS][DOMAIN_NAME]" at bounding box center [334, 91] width 279 height 31
paste input "[EMAIL_ADDRESS]"
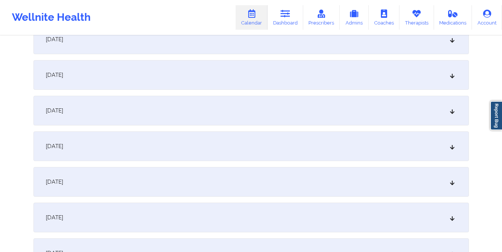
scroll to position [506, 0]
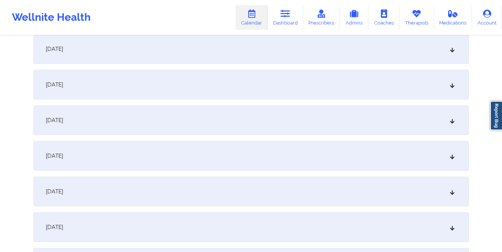
click at [271, 88] on div "[DATE]" at bounding box center [250, 85] width 435 height 30
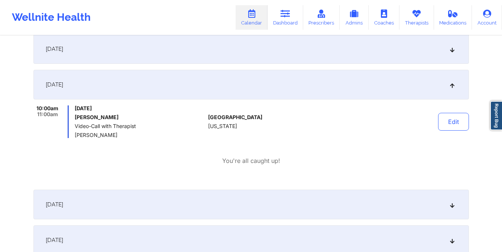
scroll to position [0, 0]
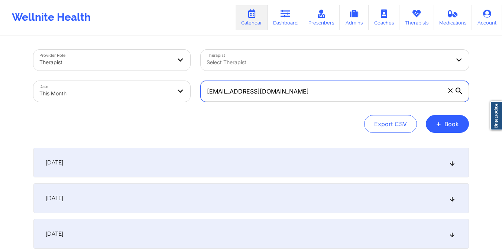
drag, startPoint x: 207, startPoint y: 92, endPoint x: 334, endPoint y: 115, distance: 129.8
click at [334, 115] on div "Provider Role Therapist Therapist Select Therapist Date This Month [EMAIL_ADDRE…" at bounding box center [250, 91] width 435 height 83
paste input "[EMAIL_ADDRESS]"
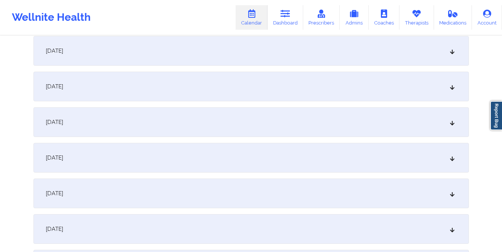
scroll to position [435, 0]
click at [282, 165] on div "[DATE]" at bounding box center [250, 156] width 435 height 30
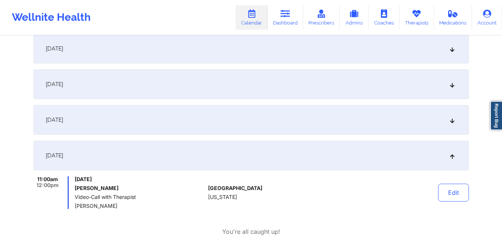
scroll to position [0, 0]
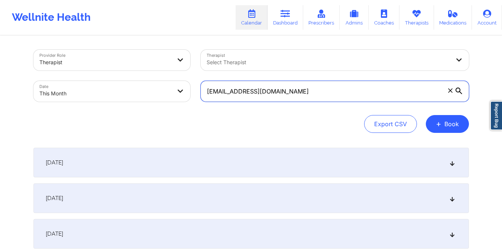
drag, startPoint x: 207, startPoint y: 91, endPoint x: 309, endPoint y: 90, distance: 102.9
click at [309, 90] on input "[EMAIL_ADDRESS][DOMAIN_NAME]" at bounding box center [335, 91] width 268 height 21
paste input "[EMAIL_ADDRESS]"
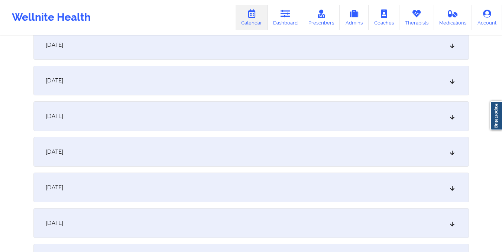
scroll to position [511, 0]
click at [283, 75] on div "[DATE]" at bounding box center [250, 79] width 435 height 30
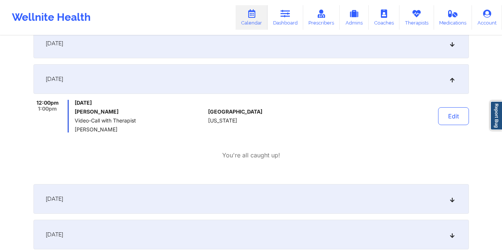
scroll to position [0, 0]
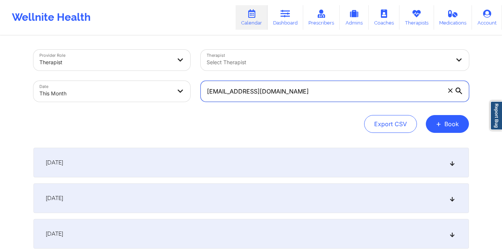
drag, startPoint x: 207, startPoint y: 92, endPoint x: 311, endPoint y: 96, distance: 104.1
click at [311, 96] on input "[EMAIL_ADDRESS][DOMAIN_NAME]" at bounding box center [335, 91] width 268 height 21
paste input "[PERSON_NAME][EMAIL_ADDRESS][PERSON_NAME]"
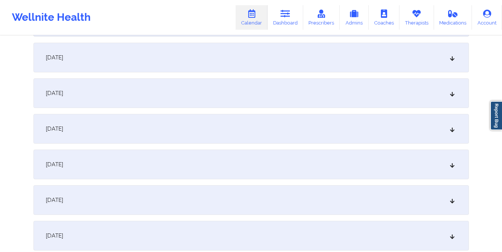
scroll to position [476, 0]
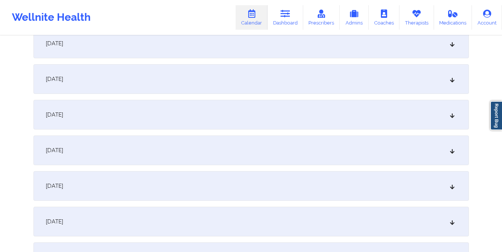
click at [282, 127] on div "[DATE]" at bounding box center [250, 115] width 435 height 30
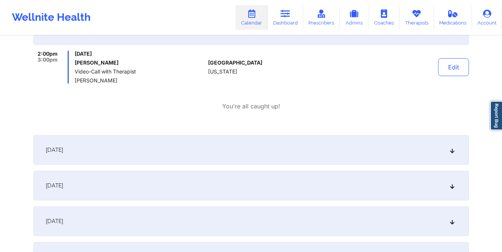
scroll to position [0, 0]
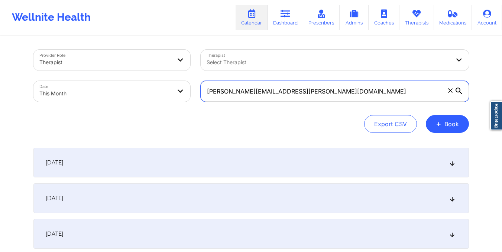
drag, startPoint x: 205, startPoint y: 91, endPoint x: 302, endPoint y: 91, distance: 97.7
click at [302, 91] on input "[PERSON_NAME][EMAIL_ADDRESS][PERSON_NAME][DOMAIN_NAME]" at bounding box center [335, 91] width 268 height 21
paste input "[EMAIL_ADDRESS]"
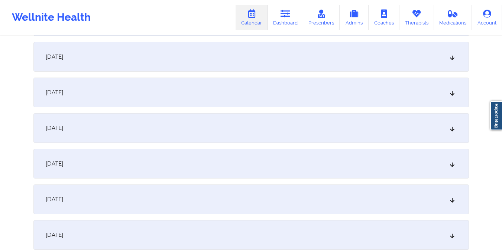
scroll to position [399, 0]
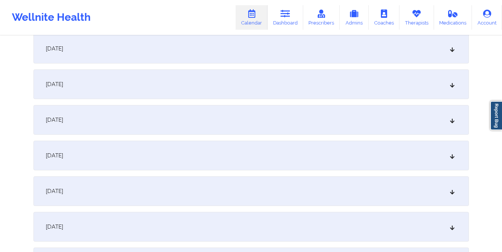
click at [266, 184] on div "[DATE]" at bounding box center [250, 191] width 435 height 30
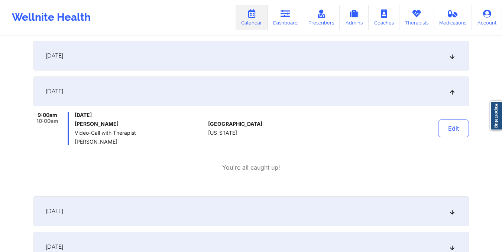
scroll to position [0, 0]
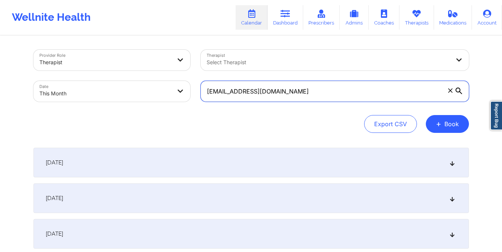
drag, startPoint x: 206, startPoint y: 94, endPoint x: 321, endPoint y: 104, distance: 115.6
click at [321, 104] on div "[EMAIL_ADDRESS][DOMAIN_NAME]" at bounding box center [334, 91] width 279 height 31
paste input "lizcaceres31"
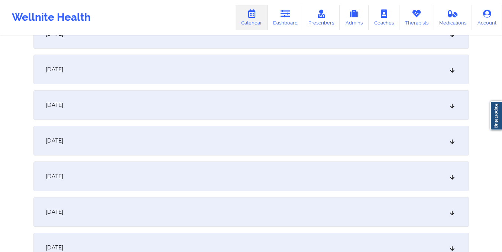
scroll to position [488, 0]
click at [321, 104] on div "[DATE]" at bounding box center [250, 103] width 435 height 30
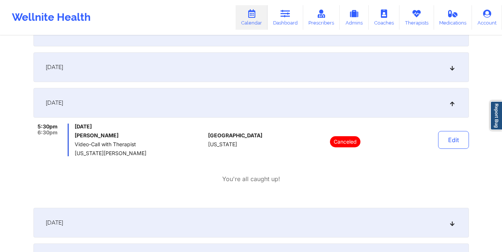
click at [273, 195] on div "[DATE] 5:30pm 6:30pm [DATE] [PERSON_NAME] Video-Call with Therapist [US_STATE][…" at bounding box center [250, 145] width 435 height 114
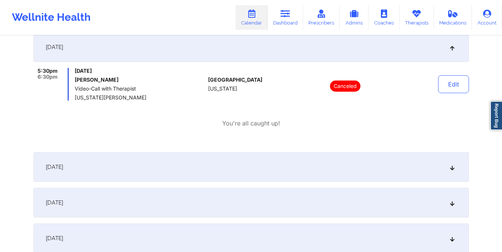
scroll to position [588, 0]
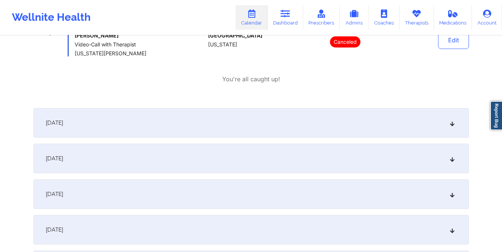
click at [262, 116] on div "[DATE]" at bounding box center [250, 123] width 435 height 30
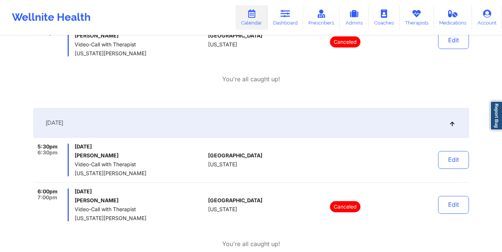
scroll to position [0, 0]
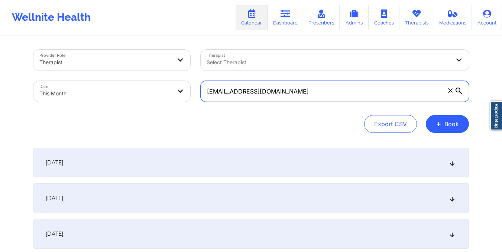
drag, startPoint x: 203, startPoint y: 92, endPoint x: 276, endPoint y: 92, distance: 72.8
click at [276, 92] on input "[EMAIL_ADDRESS][DOMAIN_NAME]" at bounding box center [335, 91] width 268 height 21
paste input "jermainehill1619"
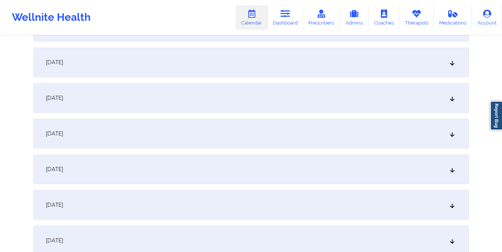
scroll to position [386, 0]
click at [266, 198] on div "[DATE]" at bounding box center [250, 205] width 435 height 30
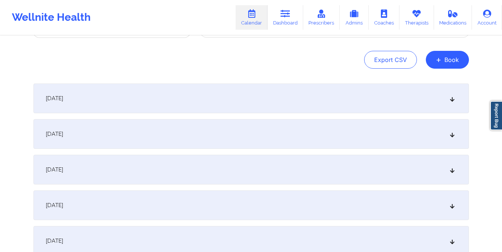
scroll to position [0, 0]
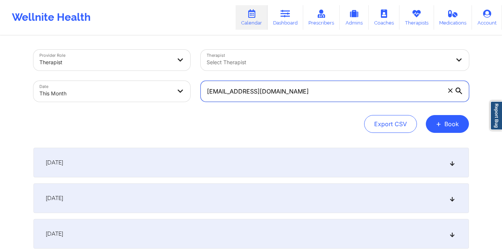
drag, startPoint x: 204, startPoint y: 95, endPoint x: 309, endPoint y: 100, distance: 104.9
click at [309, 100] on input "[EMAIL_ADDRESS][DOMAIN_NAME]" at bounding box center [335, 91] width 268 height 21
paste input "thaotrantyler"
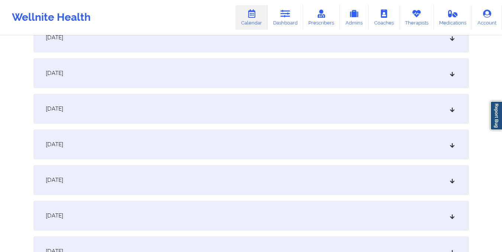
scroll to position [482, 0]
type input "[EMAIL_ADDRESS][DOMAIN_NAME]"
click at [211, 113] on div "[DATE]" at bounding box center [250, 109] width 435 height 30
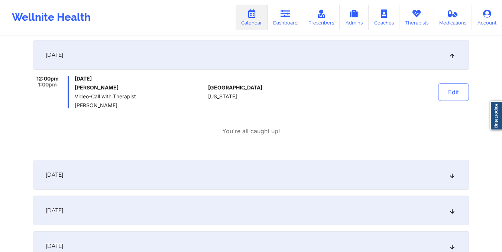
scroll to position [536, 0]
click at [179, 207] on div "[DATE]" at bounding box center [250, 210] width 435 height 30
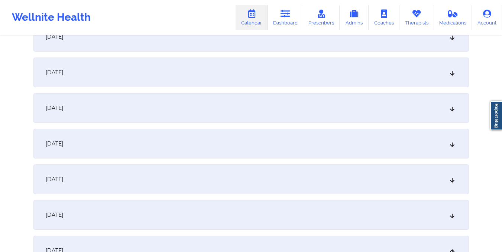
scroll to position [339, 0]
click at [186, 146] on div "[DATE]" at bounding box center [250, 144] width 435 height 30
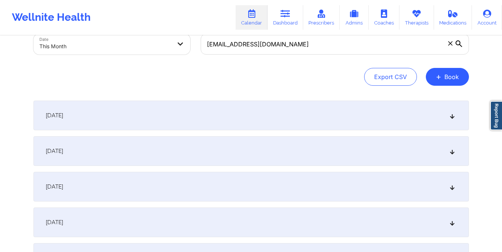
scroll to position [0, 0]
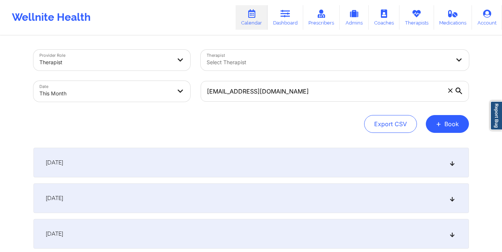
select select "2025-9"
select select "2025-10"
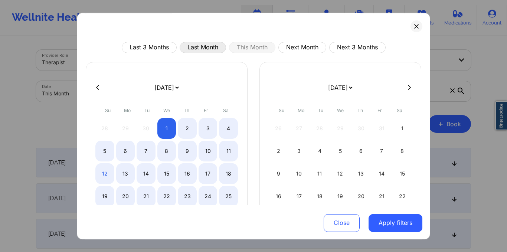
click at [196, 46] on button "Last Month" at bounding box center [203, 47] width 46 height 11
select select "2025-8"
select select "2025-9"
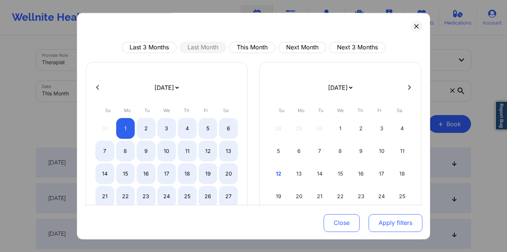
click at [386, 222] on button "Apply filters" at bounding box center [396, 223] width 54 height 18
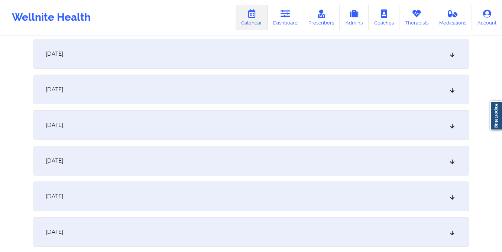
scroll to position [820, 0]
click at [319, 168] on div "[DATE]" at bounding box center [250, 163] width 435 height 30
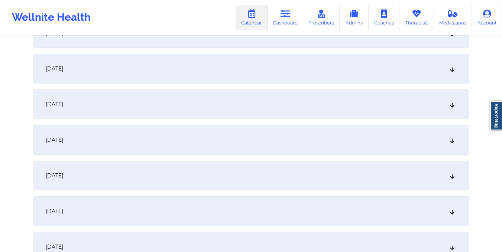
scroll to position [0, 0]
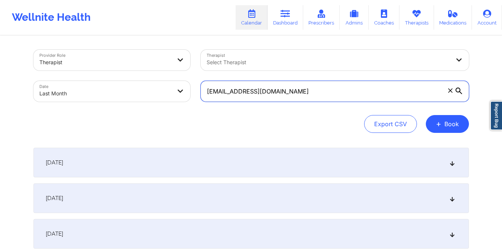
drag, startPoint x: 205, startPoint y: 91, endPoint x: 317, endPoint y: 94, distance: 111.5
click at [317, 94] on input "[EMAIL_ADDRESS][DOMAIN_NAME]" at bounding box center [335, 91] width 268 height 21
paste input "ciaraquick86"
type input "[EMAIL_ADDRESS][DOMAIN_NAME]"
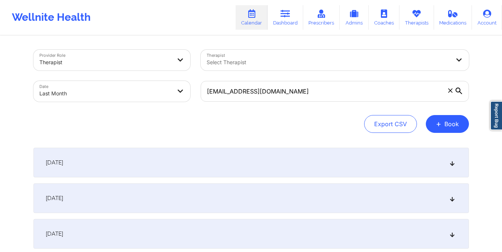
select select "2025-8"
select select "2025-9"
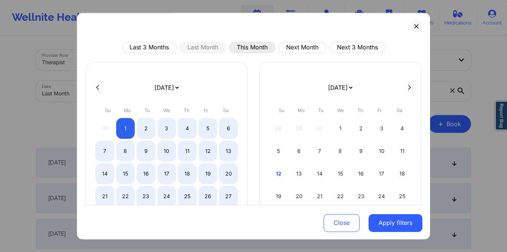
click at [260, 46] on button "This Month" at bounding box center [252, 47] width 46 height 11
select select "2025-9"
select select "2025-10"
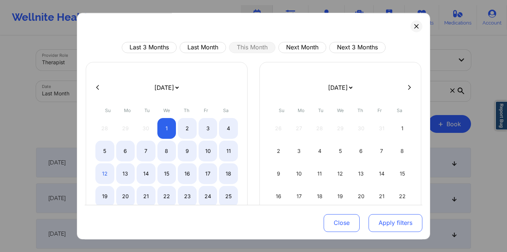
click at [394, 220] on button "Apply filters" at bounding box center [396, 223] width 54 height 18
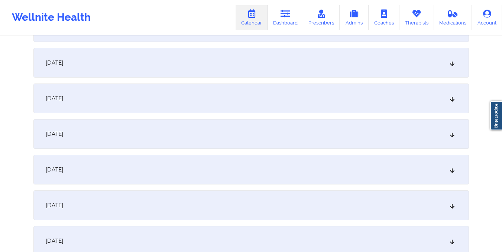
scroll to position [458, 0]
click at [329, 129] on div "[DATE]" at bounding box center [250, 133] width 435 height 30
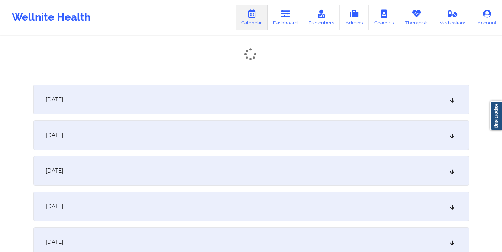
scroll to position [576, 0]
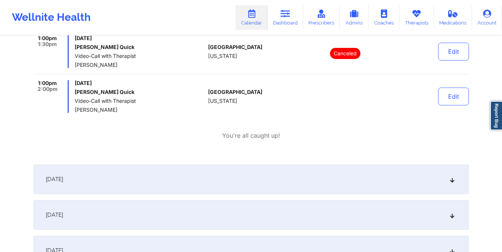
click at [329, 129] on div "[DATE] No appointments [DATE] No appointments [DATE] No appointments [DATE] No …" at bounding box center [250, 186] width 435 height 1229
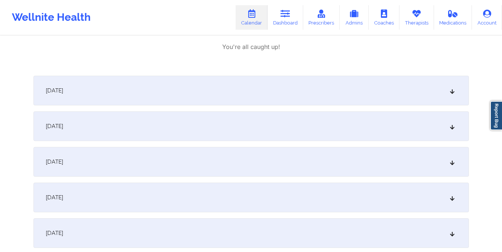
scroll to position [669, 0]
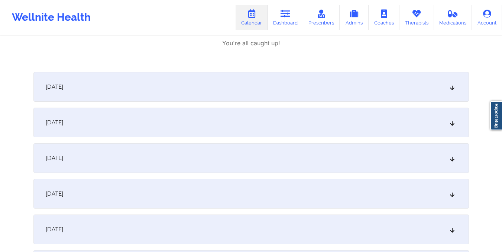
click at [191, 121] on div "[DATE]" at bounding box center [250, 123] width 435 height 30
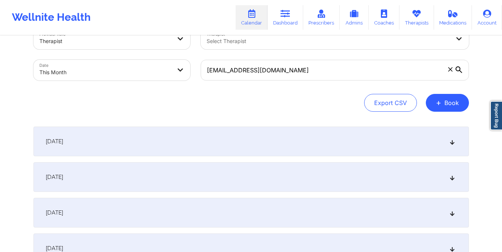
scroll to position [0, 0]
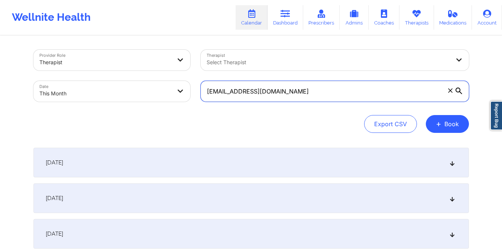
drag, startPoint x: 207, startPoint y: 91, endPoint x: 318, endPoint y: 91, distance: 111.8
click at [318, 91] on input "[EMAIL_ADDRESS][DOMAIN_NAME]" at bounding box center [335, 91] width 268 height 21
paste input "bigcurtis44@ao"
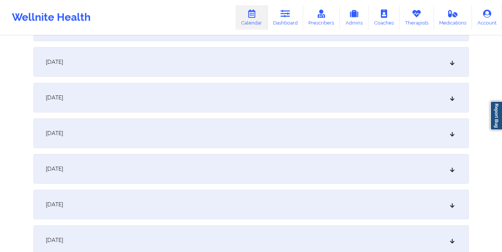
scroll to position [386, 0]
click at [289, 196] on div "[DATE]" at bounding box center [250, 204] width 435 height 30
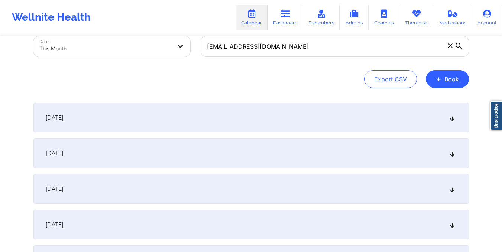
scroll to position [0, 0]
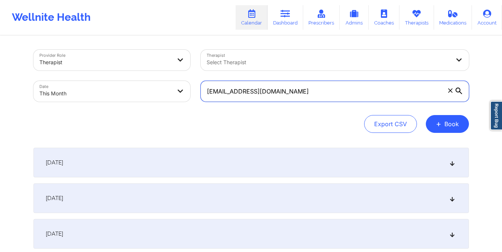
drag, startPoint x: 202, startPoint y: 91, endPoint x: 306, endPoint y: 96, distance: 103.7
click at [306, 96] on input "[EMAIL_ADDRESS][DOMAIN_NAME]" at bounding box center [335, 91] width 268 height 21
paste input "[PERSON_NAME].mosby89@gmai"
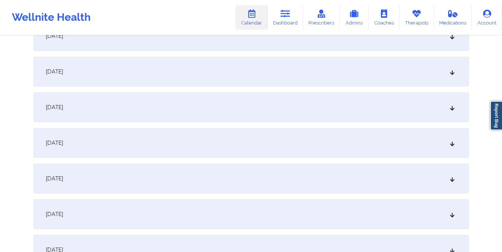
scroll to position [488, 0]
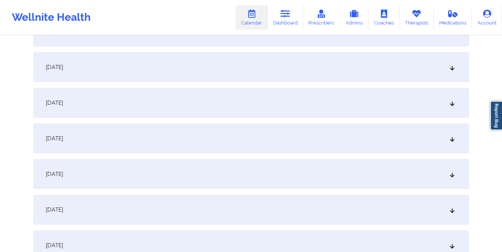
click at [288, 105] on div "[DATE]" at bounding box center [250, 103] width 435 height 30
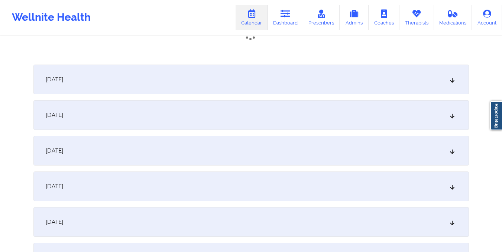
scroll to position [605, 0]
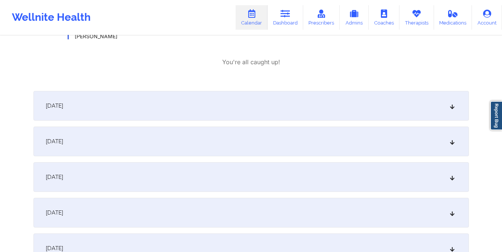
click at [277, 138] on div "[DATE]" at bounding box center [250, 142] width 435 height 30
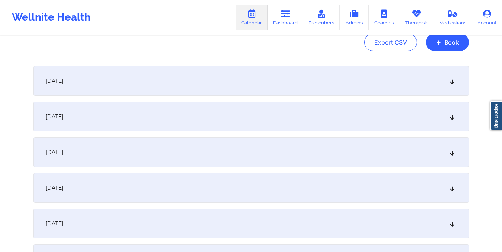
scroll to position [0, 0]
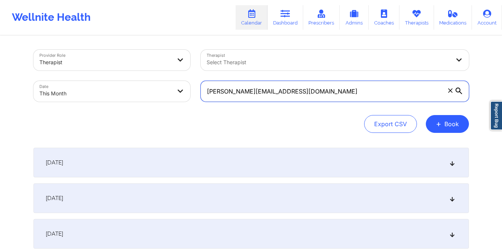
drag, startPoint x: 205, startPoint y: 89, endPoint x: 312, endPoint y: 97, distance: 107.6
click at [312, 97] on input "[PERSON_NAME][EMAIL_ADDRESS][DOMAIN_NAME]" at bounding box center [335, 91] width 268 height 21
paste input "[EMAIL_ADDRESS]"
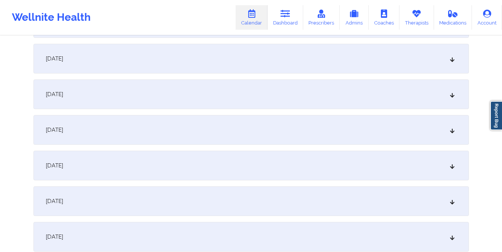
scroll to position [392, 0]
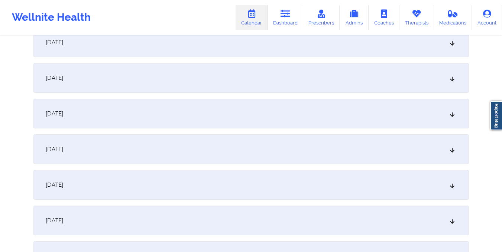
scroll to position [483, 0]
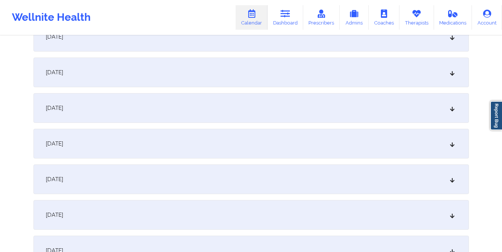
click at [277, 106] on div "[DATE]" at bounding box center [250, 108] width 435 height 30
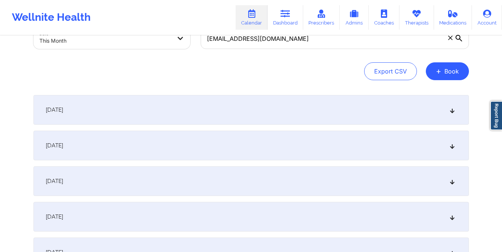
scroll to position [0, 0]
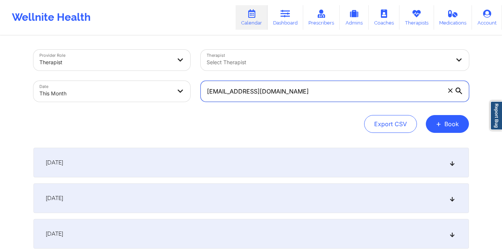
drag, startPoint x: 207, startPoint y: 95, endPoint x: 332, endPoint y: 113, distance: 126.5
click at [332, 113] on div "Provider Role Therapist Therapist Select Therapist Date This Month [EMAIL_ADDRE…" at bounding box center [250, 91] width 435 height 83
paste input "[PERSON_NAME][EMAIL_ADDRESS][MEDICAL_DATA]"
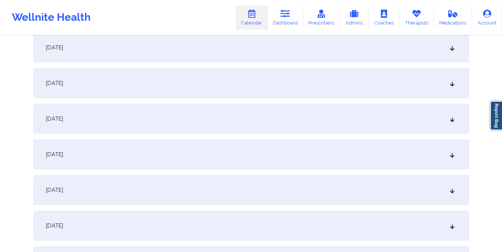
scroll to position [437, 0]
click at [318, 146] on div "[DATE]" at bounding box center [250, 154] width 435 height 30
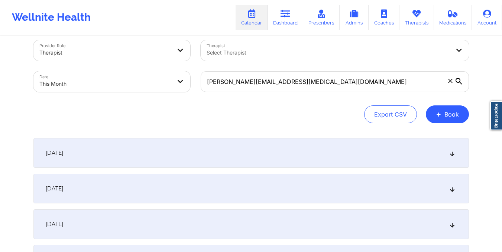
scroll to position [0, 0]
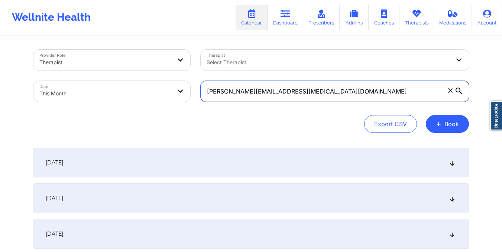
drag, startPoint x: 206, startPoint y: 91, endPoint x: 290, endPoint y: 87, distance: 83.7
click at [290, 87] on input "[PERSON_NAME][EMAIL_ADDRESS][MEDICAL_DATA][DOMAIN_NAME]" at bounding box center [335, 91] width 268 height 21
paste input "[EMAIL_ADDRESS]"
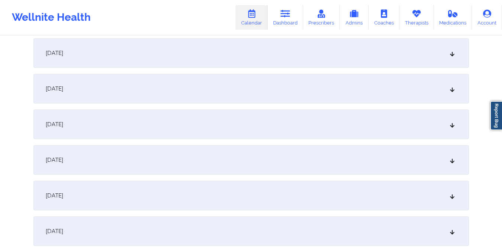
scroll to position [464, 0]
click at [275, 126] on div "[DATE]" at bounding box center [250, 126] width 435 height 30
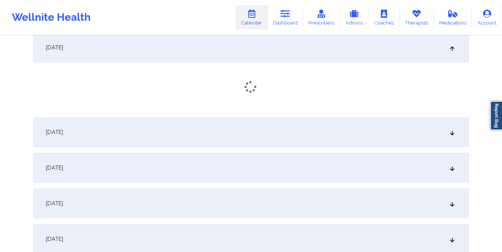
scroll to position [551, 0]
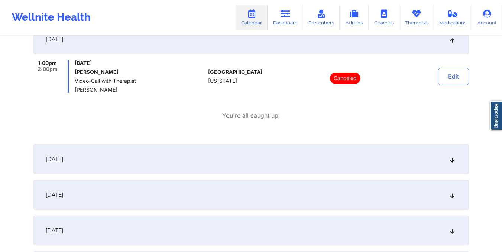
click at [248, 197] on div "[DATE]" at bounding box center [250, 195] width 435 height 30
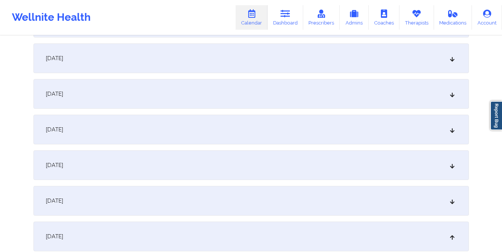
scroll to position [353, 0]
click at [184, 69] on div "[DATE]" at bounding box center [250, 60] width 435 height 30
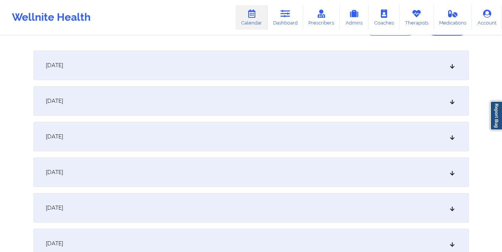
scroll to position [0, 0]
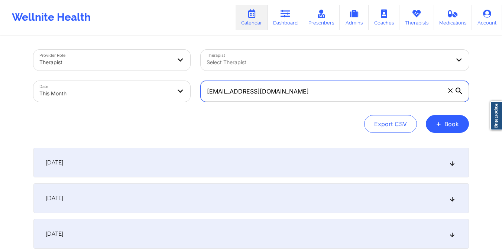
drag, startPoint x: 205, startPoint y: 94, endPoint x: 311, endPoint y: 97, distance: 106.3
click at [311, 97] on input "[EMAIL_ADDRESS][DOMAIN_NAME]" at bounding box center [335, 91] width 268 height 21
paste input "[EMAIL_ADDRESS]"
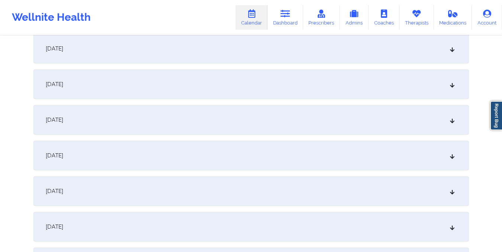
scroll to position [508, 0]
click at [286, 81] on div "[DATE]" at bounding box center [250, 83] width 435 height 30
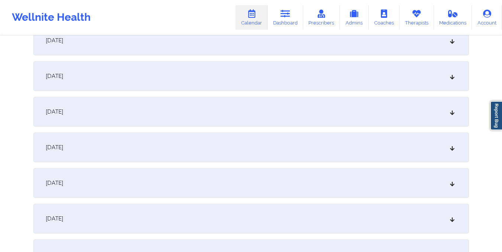
scroll to position [670, 0]
click at [277, 78] on div "[DATE]" at bounding box center [250, 76] width 435 height 30
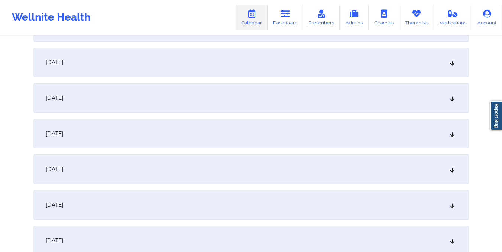
scroll to position [0, 0]
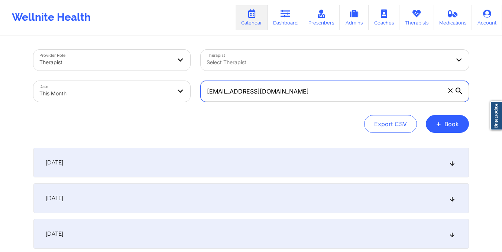
drag, startPoint x: 205, startPoint y: 92, endPoint x: 296, endPoint y: 95, distance: 90.7
click at [296, 95] on input "[EMAIL_ADDRESS][DOMAIN_NAME]" at bounding box center [335, 91] width 268 height 21
paste input "ccastillo.cami13"
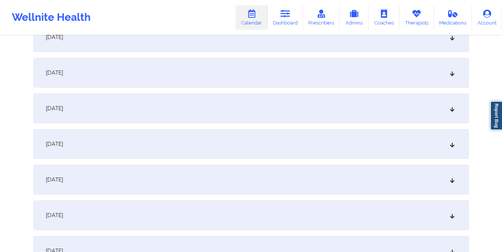
scroll to position [454, 0]
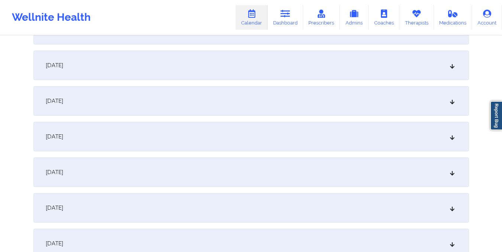
type input "[EMAIL_ADDRESS][DOMAIN_NAME]"
click at [289, 129] on div "[DATE]" at bounding box center [250, 137] width 435 height 30
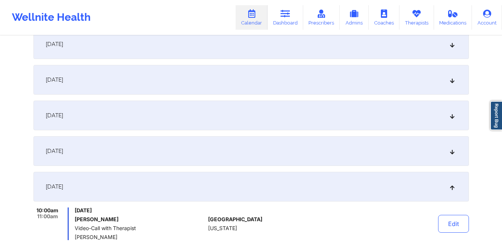
scroll to position [403, 0]
click at [195, 87] on div "[DATE]" at bounding box center [250, 80] width 435 height 30
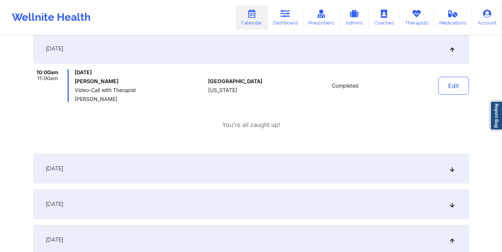
scroll to position [435, 0]
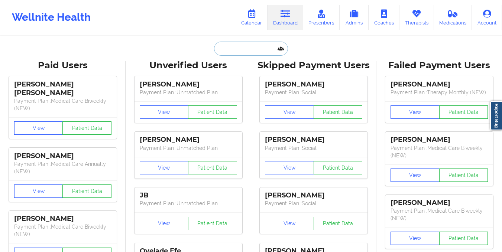
click at [248, 47] on input "text" at bounding box center [251, 49] width 74 height 14
paste input "Nkosinathi"
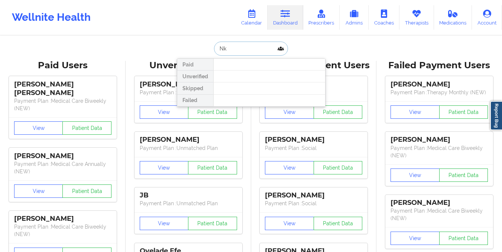
type input "N"
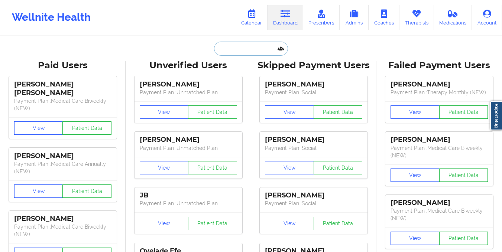
paste input "[DOMAIN_NAME][EMAIL_ADDRESS][DOMAIN_NAME]"
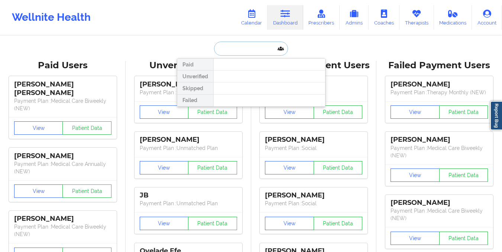
type input "[DOMAIN_NAME][EMAIL_ADDRESS][DOMAIN_NAME]"
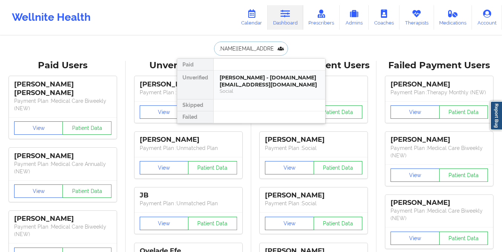
click at [256, 90] on div "Social" at bounding box center [270, 91] width 100 height 6
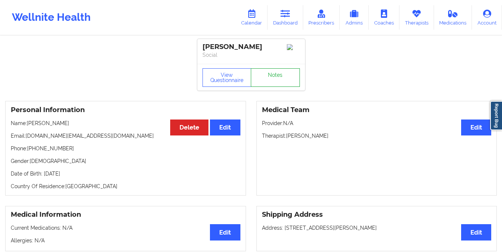
click at [272, 85] on link "Notes" at bounding box center [275, 77] width 49 height 19
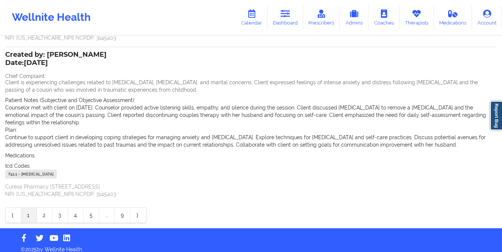
scroll to position [170, 0]
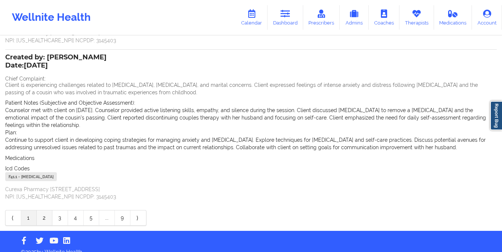
click at [46, 220] on link "2" at bounding box center [45, 218] width 16 height 15
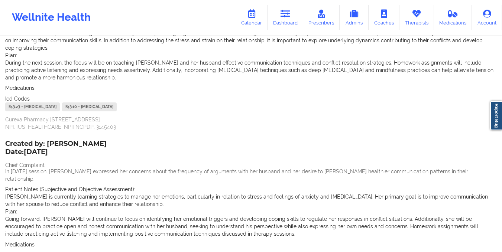
scroll to position [179, 0]
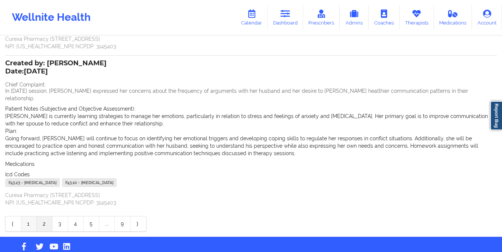
click at [29, 217] on link "1" at bounding box center [29, 224] width 16 height 15
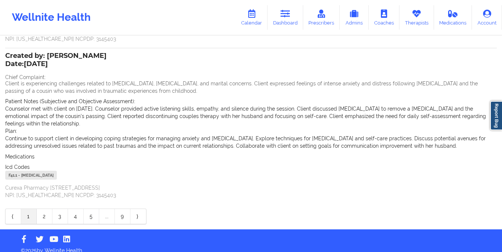
scroll to position [0, 0]
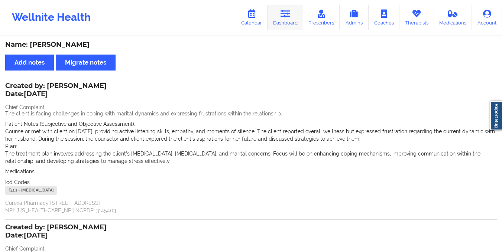
click at [287, 17] on icon at bounding box center [285, 14] width 10 height 8
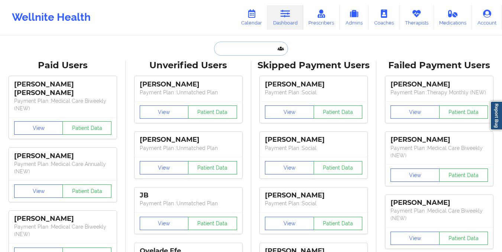
click at [257, 45] on input "text" at bounding box center [251, 49] width 74 height 14
paste input ""From 2025-08-04 session From 2025-07-14 session From 2025-06-23 session From 2…"
type input ""From 2025-08-04 session From 2025-07-14 session From 2025-06-23 session From 2…"
paste input "[EMAIL_ADDRESS][DOMAIN_NAME]"
type input "[EMAIL_ADDRESS][DOMAIN_NAME]"
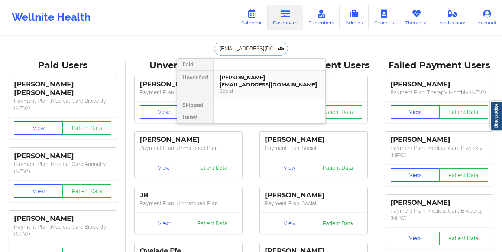
click at [244, 74] on div "Diane Carvell - dicarvell@gmail.com" at bounding box center [270, 81] width 100 height 14
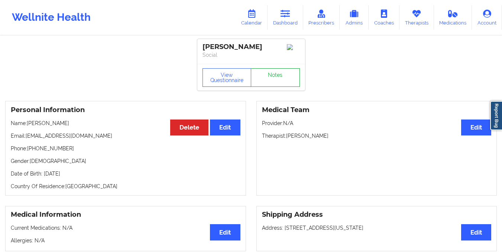
click at [277, 71] on link "Notes" at bounding box center [275, 77] width 49 height 19
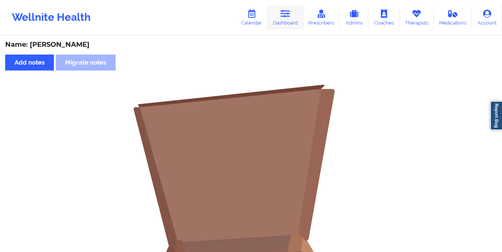
click at [283, 26] on link "Dashboard" at bounding box center [285, 17] width 36 height 25
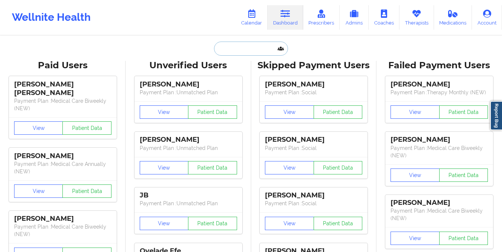
click at [250, 53] on input "text" at bounding box center [251, 49] width 74 height 14
paste input "Not Charged due to Provider Cancel, Cancel Etc $0.00 Canceled"
type input "Not Charged due to Provider Cancel, Cancel Etc $0.00 Canceled"
paste input "[EMAIL_ADDRESS][DOMAIN_NAME]"
type input "[EMAIL_ADDRESS][DOMAIN_NAME]"
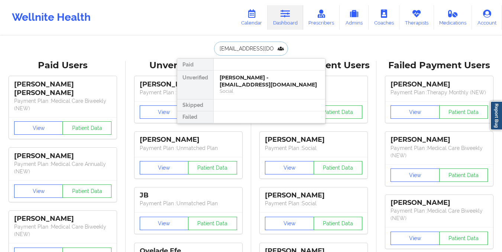
click at [260, 88] on div "Tracey Tusa - tracetusa@yahoo.com Social" at bounding box center [269, 85] width 111 height 29
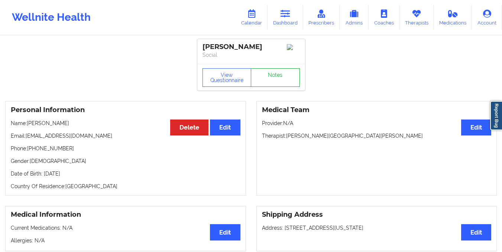
click at [275, 76] on link "Notes" at bounding box center [275, 77] width 49 height 19
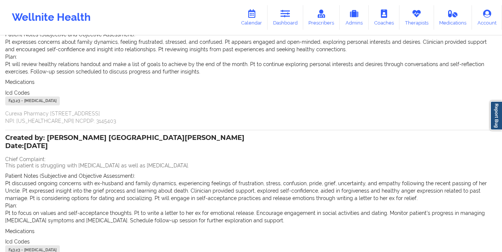
scroll to position [172, 0]
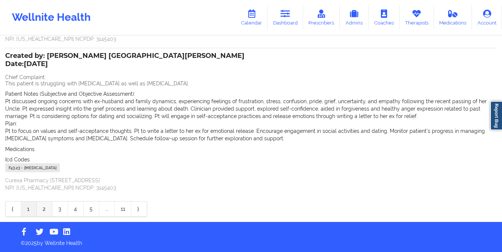
click at [43, 209] on link "2" at bounding box center [45, 209] width 16 height 15
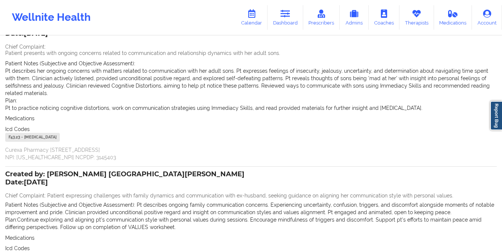
scroll to position [142, 0]
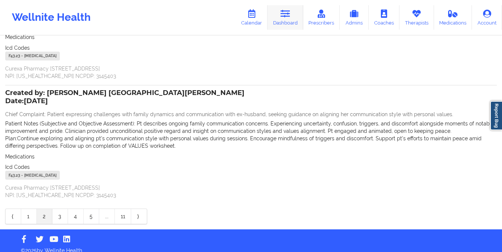
click at [283, 19] on link "Dashboard" at bounding box center [285, 17] width 36 height 25
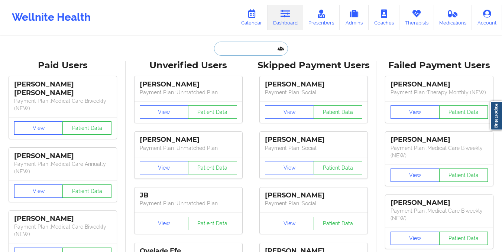
click at [215, 48] on input "text" at bounding box center [251, 49] width 74 height 14
paste input "Not Charged due to Provider Cancel, Cancel Etc $0.00 Canceled"
type input "Not Charged due to Provider Cancel, Cancel Etc $0.00 Canceled"
paste input "[EMAIL_ADDRESS][DOMAIN_NAME]"
type input "[EMAIL_ADDRESS][DOMAIN_NAME]"
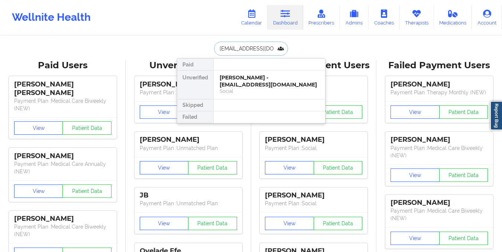
click at [255, 77] on div "Jason Saake - saakejason@gmail.com" at bounding box center [270, 81] width 100 height 14
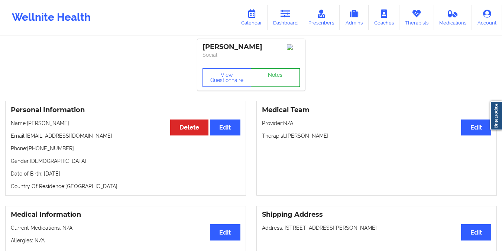
click at [273, 78] on link "Notes" at bounding box center [275, 77] width 49 height 19
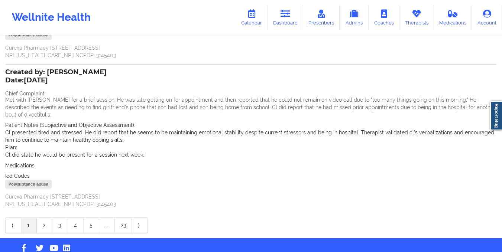
scroll to position [172, 0]
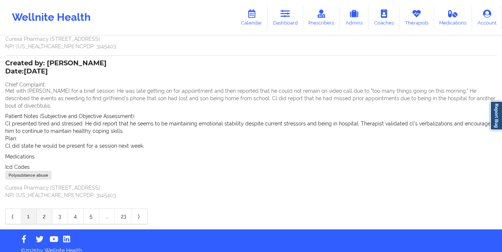
click at [44, 209] on link "2" at bounding box center [45, 216] width 16 height 15
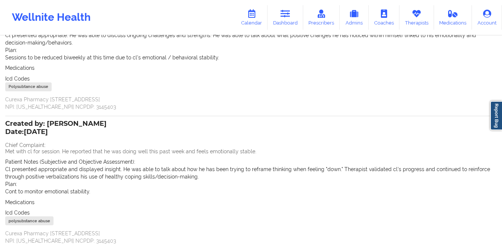
scroll to position [164, 0]
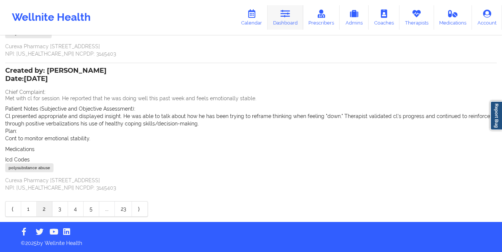
click at [277, 14] on link "Dashboard" at bounding box center [285, 17] width 36 height 25
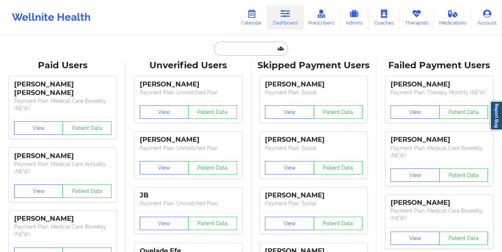
click at [239, 51] on input "text" at bounding box center [251, 49] width 74 height 14
paste input "[EMAIL_ADDRESS][DOMAIN_NAME]"
type input "[EMAIL_ADDRESS][DOMAIN_NAME]"
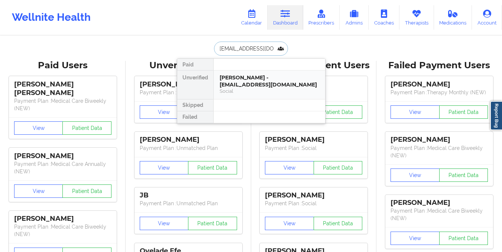
click at [240, 85] on div "Serguei a satzkoi - ssatzkoi@icloud.com" at bounding box center [270, 81] width 100 height 14
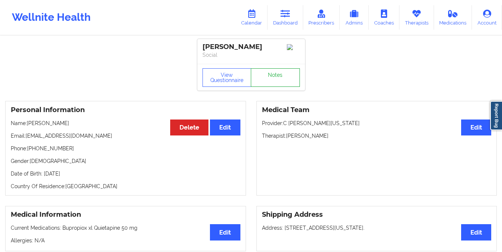
click at [279, 73] on link "Notes" at bounding box center [275, 77] width 49 height 19
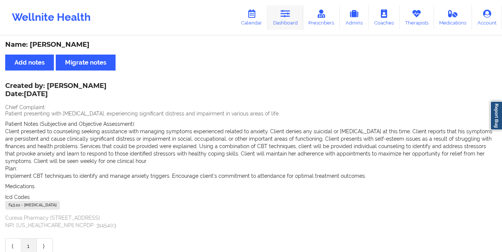
click at [279, 22] on link "Dashboard" at bounding box center [285, 17] width 36 height 25
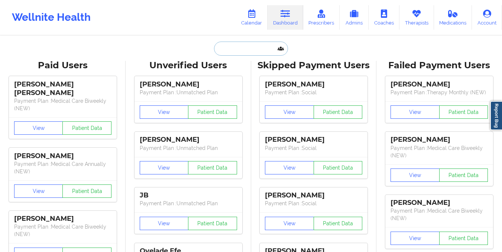
click at [251, 50] on input "text" at bounding box center [251, 49] width 74 height 14
paste input "[EMAIL_ADDRESS][DOMAIN_NAME]"
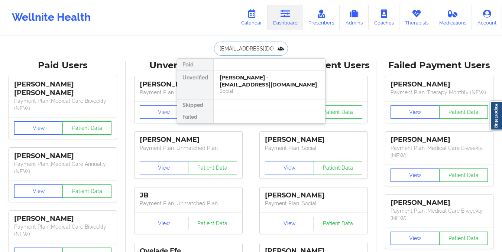
drag, startPoint x: 217, startPoint y: 49, endPoint x: 368, endPoint y: 60, distance: 151.6
click at [296, 53] on div "ssatzkoi@icloud.com Paid Unverified Serguei a satzkoi - ssatzkoi@icloud.com Soc…" at bounding box center [251, 49] width 149 height 14
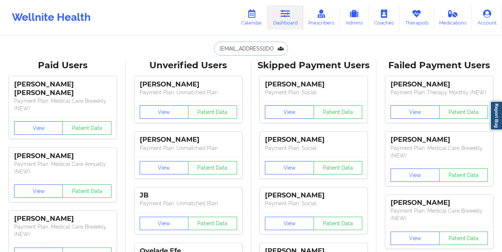
click at [270, 55] on input "[EMAIL_ADDRESS][DOMAIN_NAME]" at bounding box center [251, 49] width 74 height 14
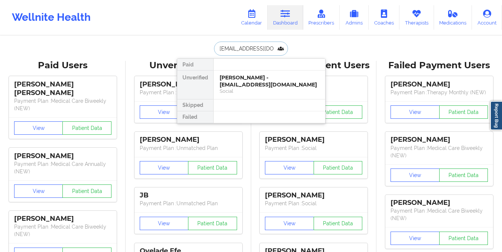
drag, startPoint x: 217, startPoint y: 50, endPoint x: 277, endPoint y: 47, distance: 60.2
click at [277, 47] on input "[EMAIL_ADDRESS][DOMAIN_NAME]" at bounding box center [251, 49] width 74 height 14
paste input ""Acuity Notes: Let patient IN?—YES Coverage plan type: Effective date: JAN 1, 2…"
paste input "paws.sr.sr@gmail"
type input "[DOMAIN_NAME][EMAIL_ADDRESS][DOMAIN_NAME]"
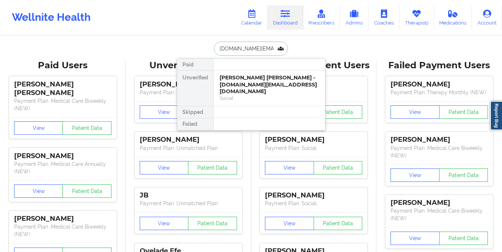
click at [240, 85] on div "Stephanie Giselle Reyes - paws.sr.sr@gmail.com" at bounding box center [270, 84] width 100 height 21
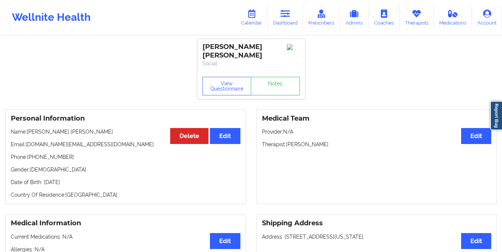
click at [284, 66] on p "Social" at bounding box center [250, 63] width 97 height 7
click at [283, 85] on link "Notes" at bounding box center [275, 86] width 49 height 19
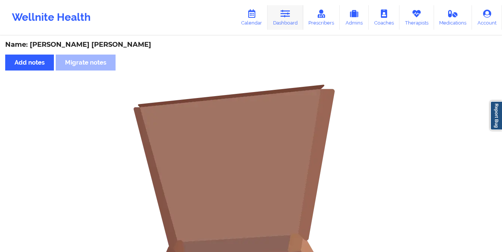
click at [287, 27] on link "Dashboard" at bounding box center [285, 17] width 36 height 25
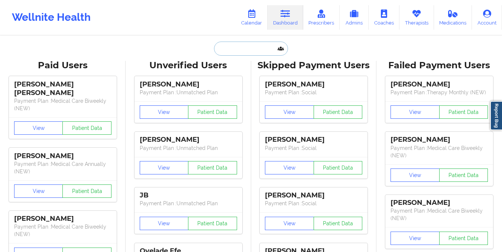
click at [250, 45] on input "text" at bounding box center [251, 49] width 74 height 14
paste input "[EMAIL_ADDRESS][DOMAIN_NAME]"
type input "[EMAIL_ADDRESS][DOMAIN_NAME]"
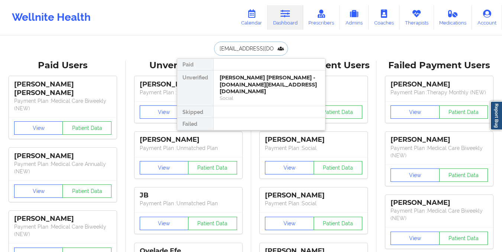
scroll to position [0, 2]
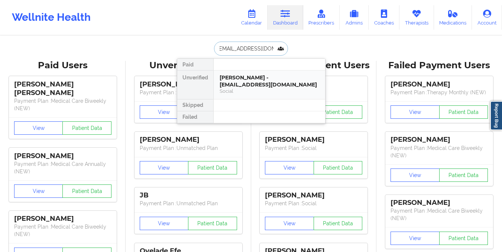
click at [252, 85] on div "Thao Tran - thaotrantyler@gmail.com" at bounding box center [270, 81] width 100 height 14
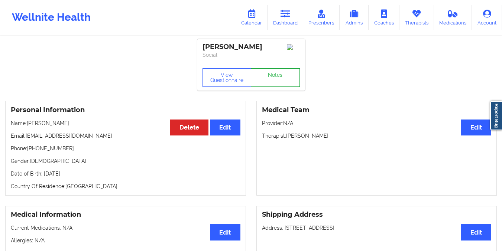
click at [275, 80] on link "Notes" at bounding box center [275, 77] width 49 height 19
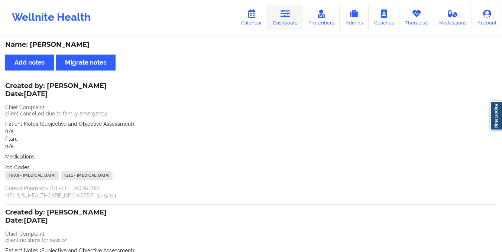
drag, startPoint x: 282, startPoint y: 9, endPoint x: 283, endPoint y: 19, distance: 9.7
click at [282, 9] on link "Dashboard" at bounding box center [285, 17] width 36 height 25
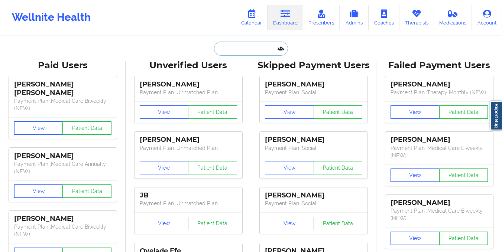
click at [244, 46] on input "text" at bounding box center [251, 49] width 74 height 14
paste input "[EMAIL_ADDRESS][DOMAIN_NAME]"
type input "[EMAIL_ADDRESS][DOMAIN_NAME]"
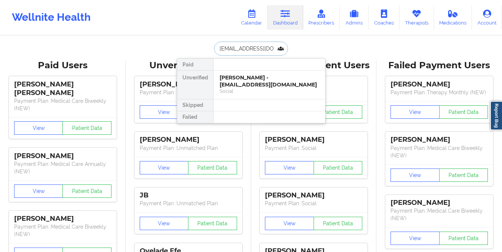
scroll to position [0, 2]
click at [247, 83] on div "Nevaeh Desir - nevaehdesir@icloud.com" at bounding box center [270, 81] width 100 height 14
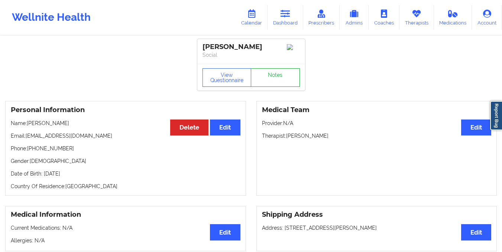
click at [274, 75] on link "Notes" at bounding box center [275, 77] width 49 height 19
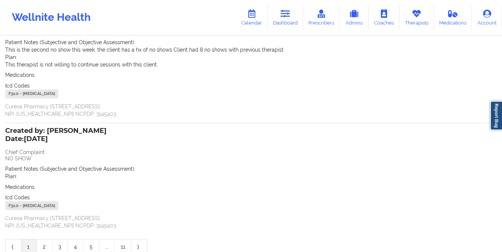
scroll to position [120, 0]
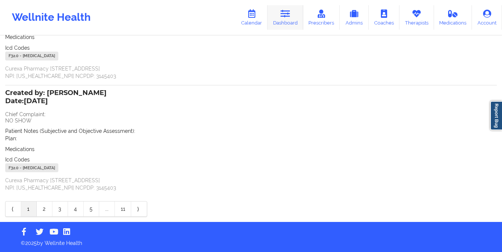
click at [279, 16] on link "Dashboard" at bounding box center [285, 17] width 36 height 25
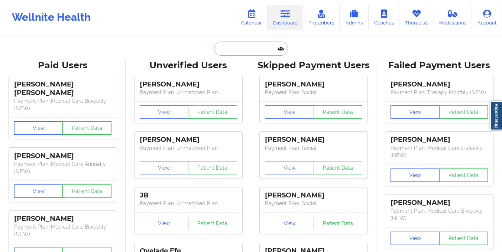
click at [253, 47] on input "text" at bounding box center [251, 49] width 74 height 14
paste input "[EMAIL_ADDRESS][DOMAIN_NAME]"
type input "[EMAIL_ADDRESS][DOMAIN_NAME]"
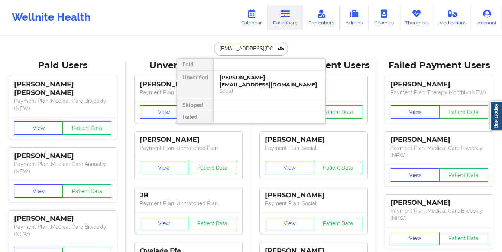
scroll to position [0, 9]
click at [247, 87] on div "Camila Castillo - ccastillo.cami13@gmail.com" at bounding box center [270, 81] width 100 height 14
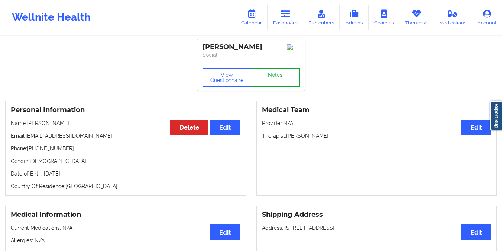
click at [282, 72] on link "Notes" at bounding box center [275, 77] width 49 height 19
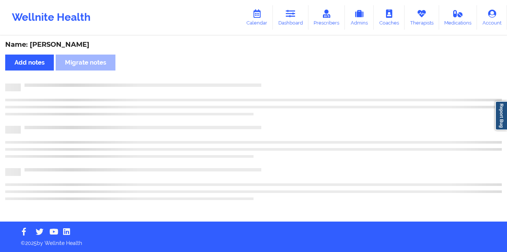
click at [282, 77] on div "Name: Camila Castillo Add notes Migrate notes" at bounding box center [253, 128] width 507 height 185
